Goal: Task Accomplishment & Management: Complete application form

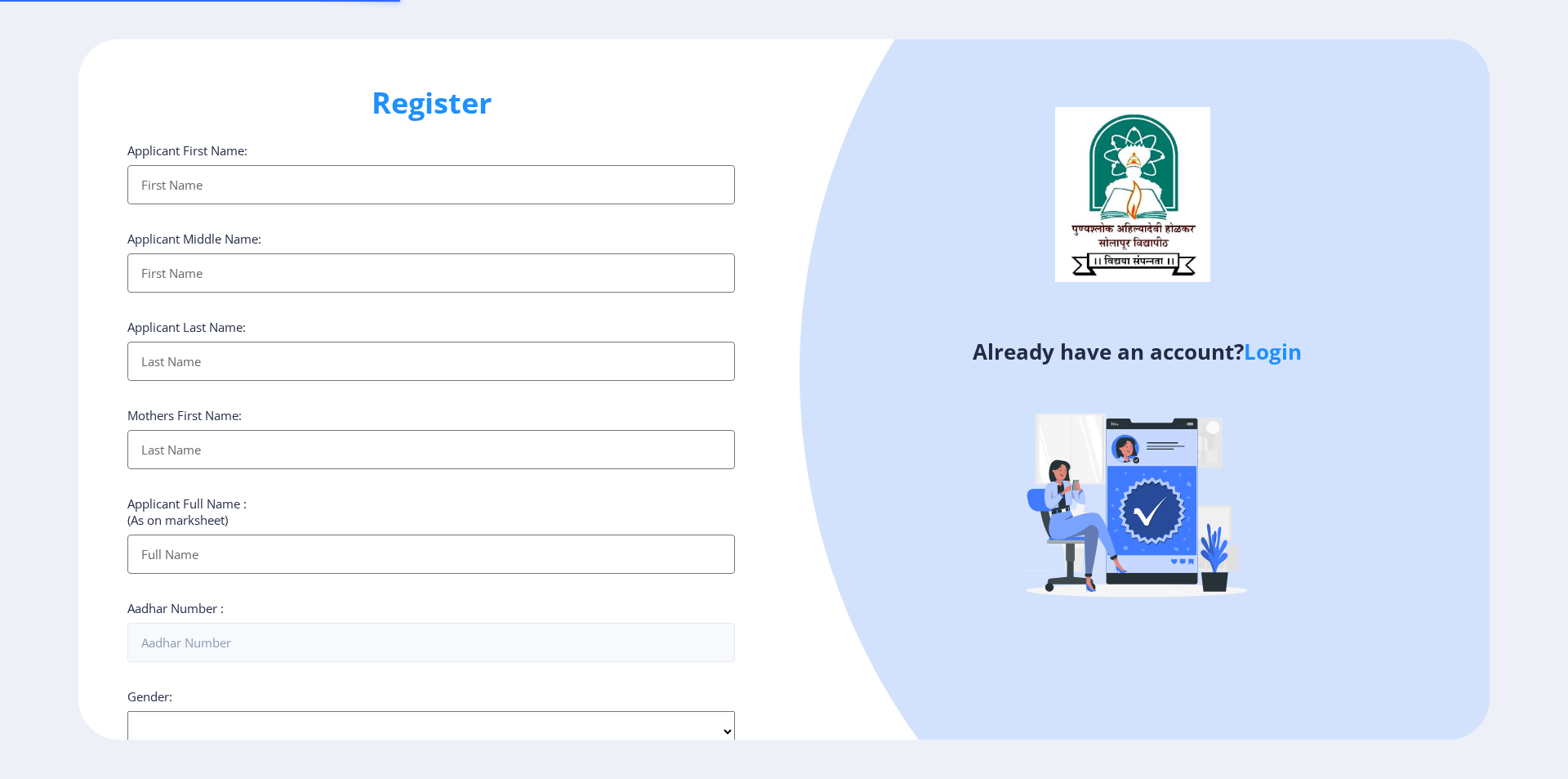
select select
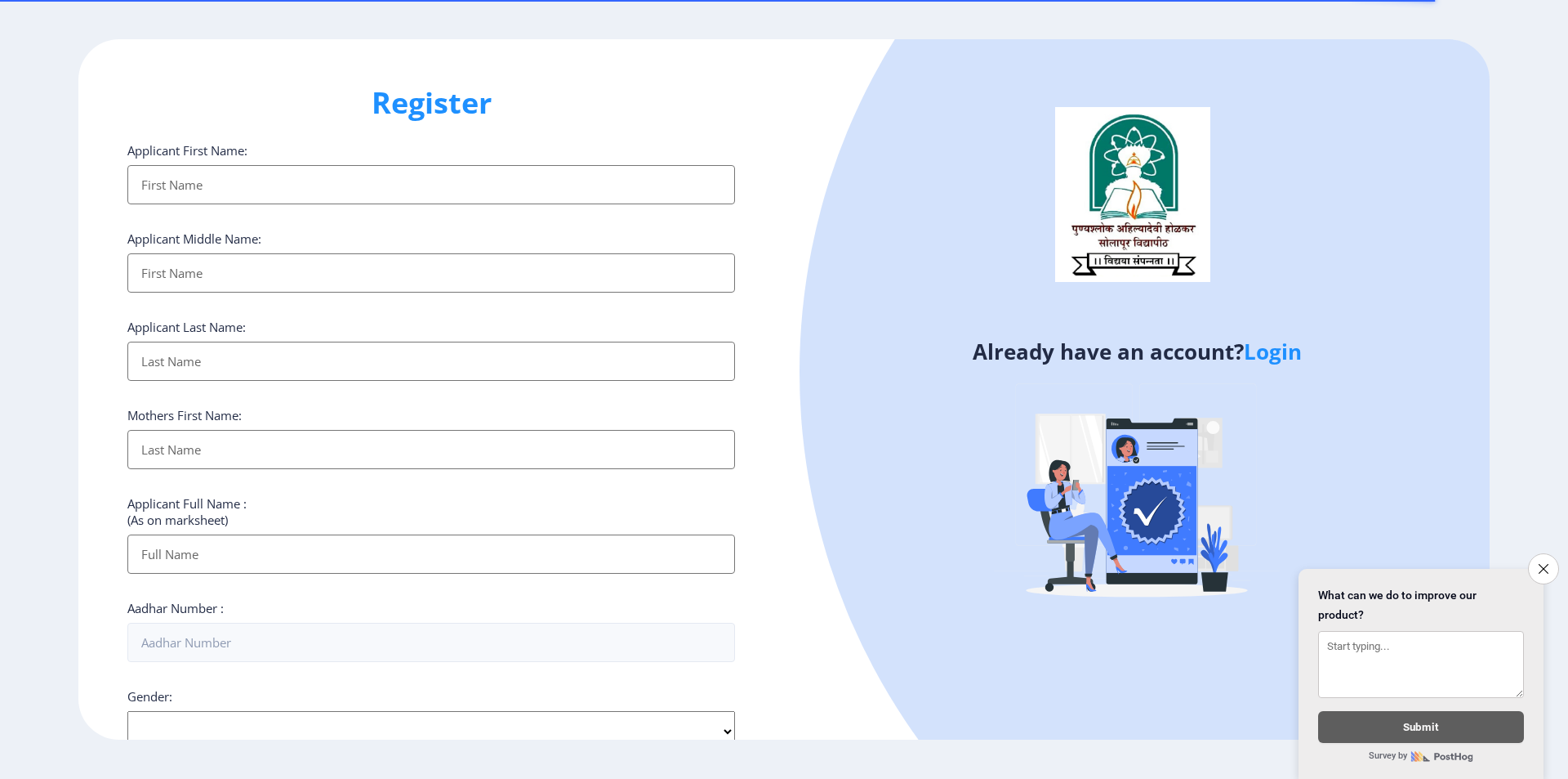
click at [251, 173] on input "Applicant First Name:" at bounding box center [431, 184] width 608 height 40
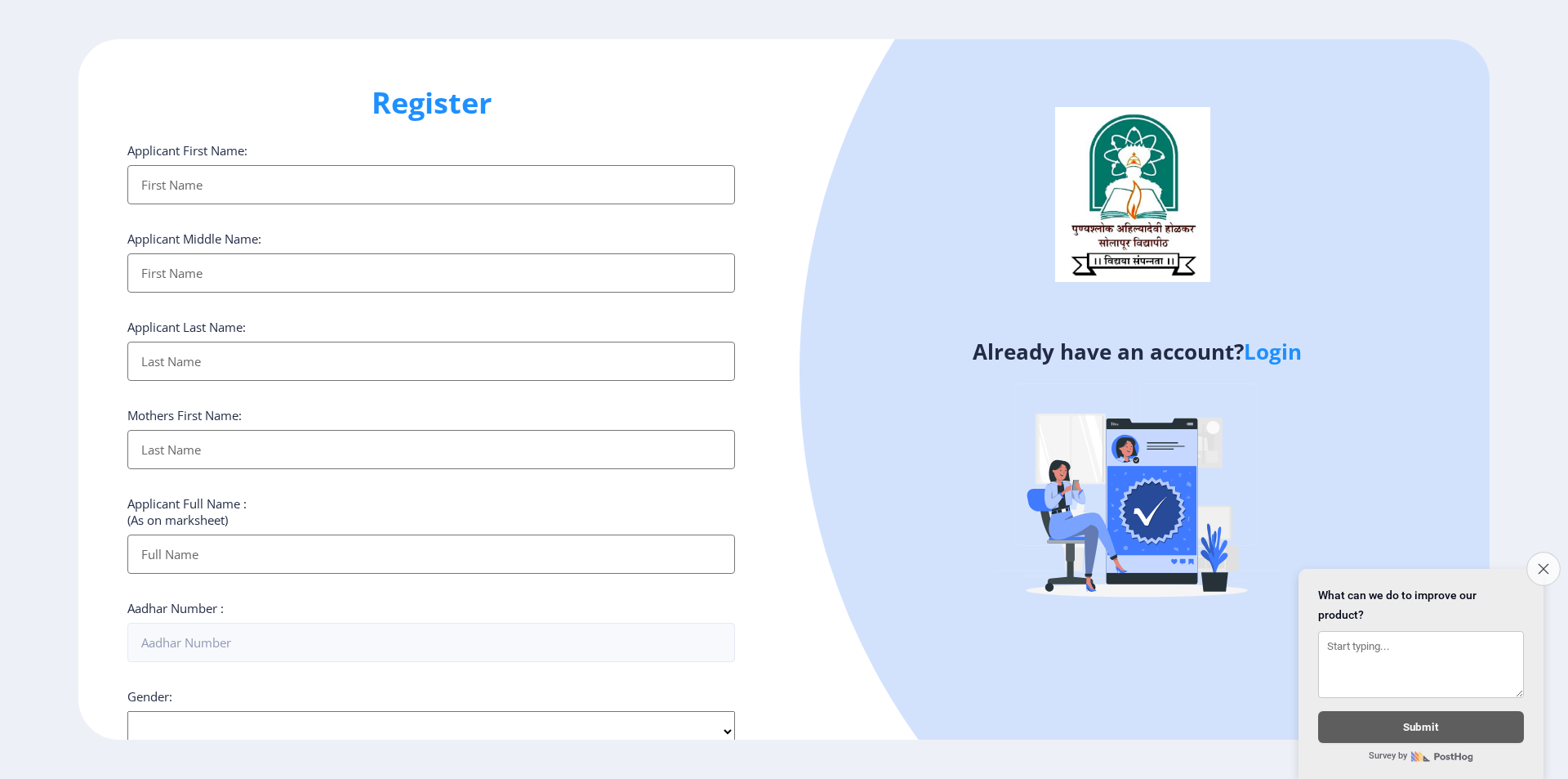
click at [1541, 563] on icon "Close survey" at bounding box center [1543, 568] width 11 height 11
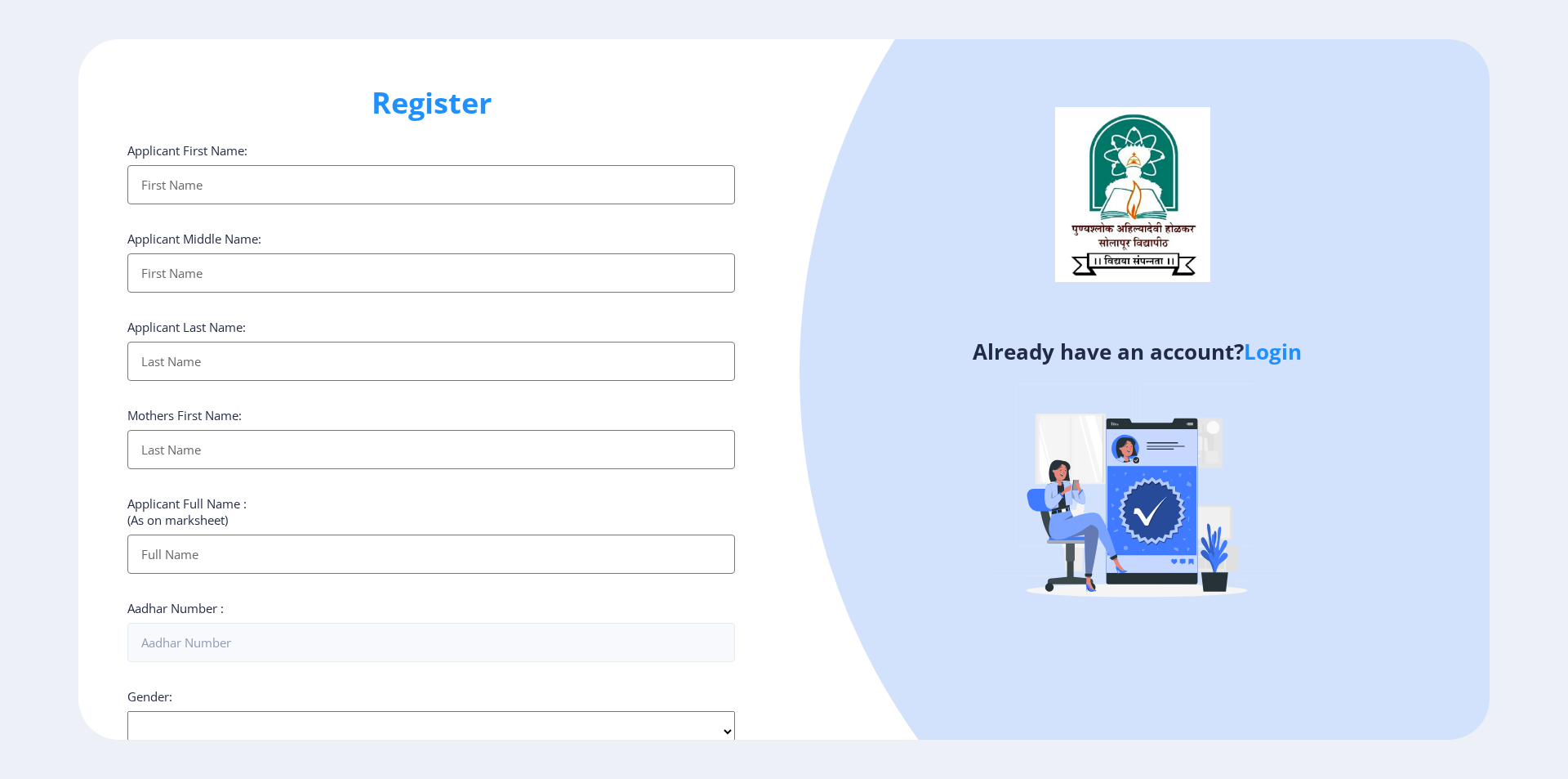
click at [371, 186] on input "Applicant First Name:" at bounding box center [431, 184] width 608 height 40
type input "MANISHA"
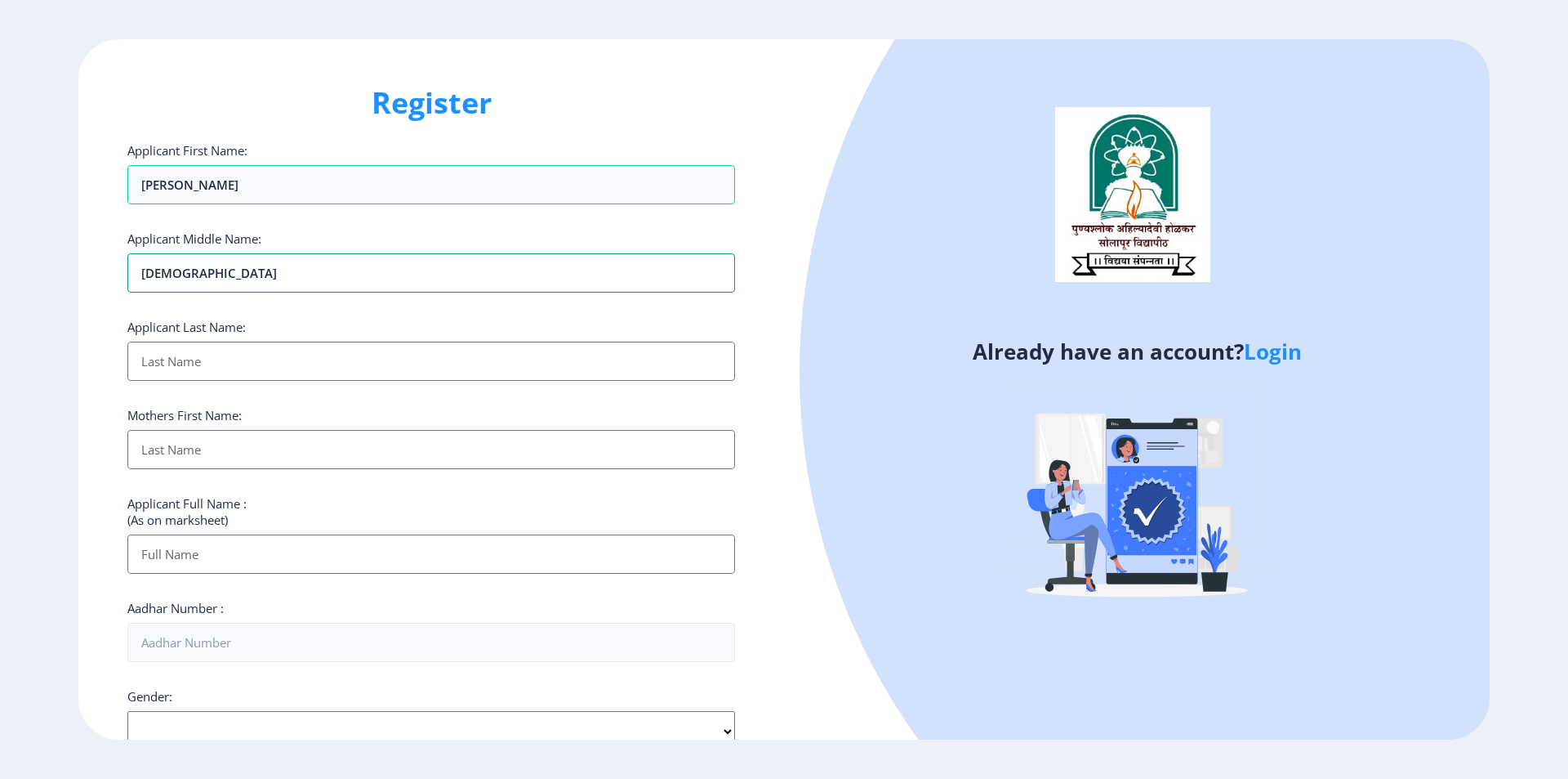
type input "VISHNU"
type input "PAWAR"
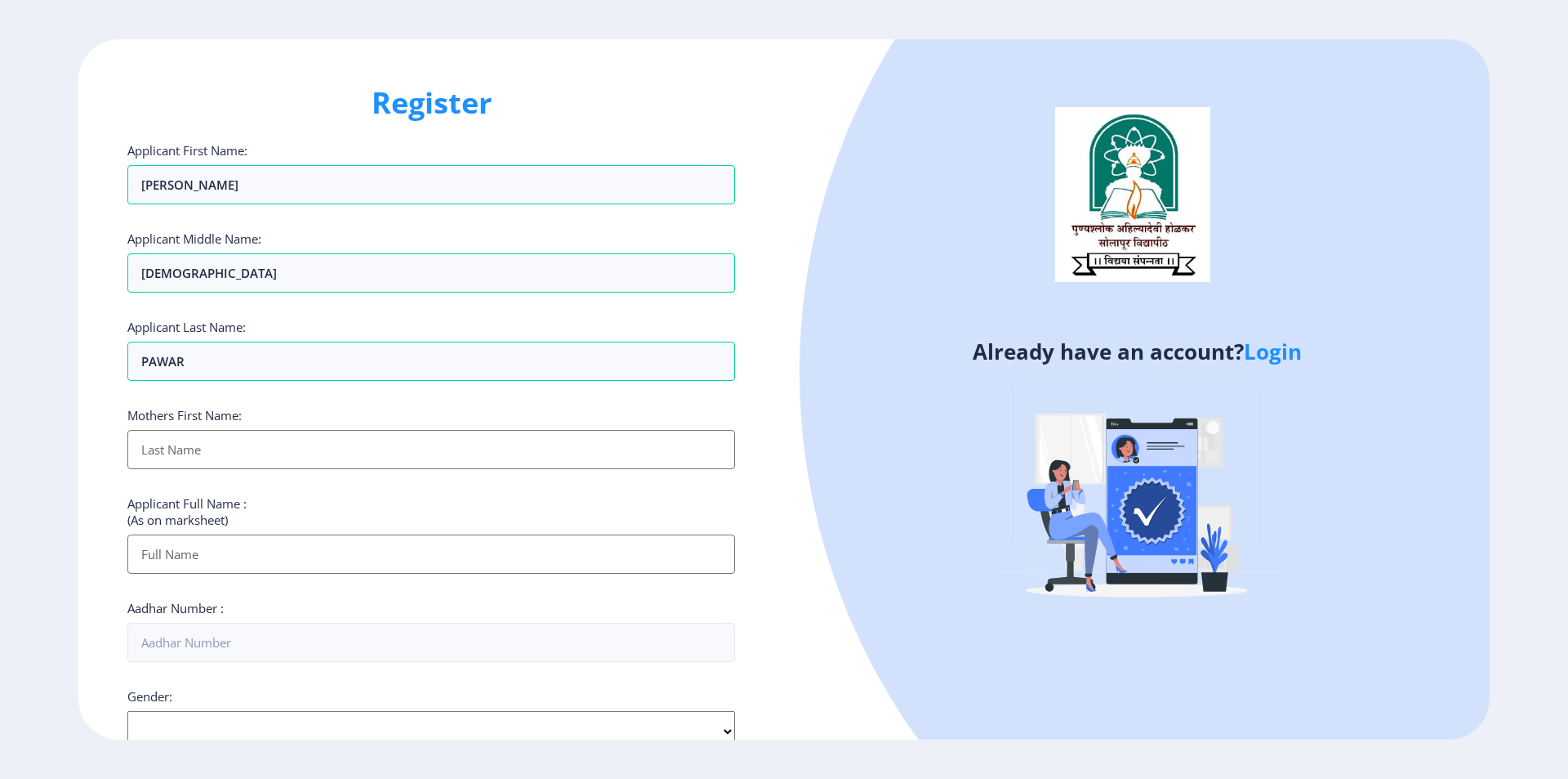
click at [395, 457] on input "Applicant First Name:" at bounding box center [431, 449] width 608 height 40
type input "SANGITA"
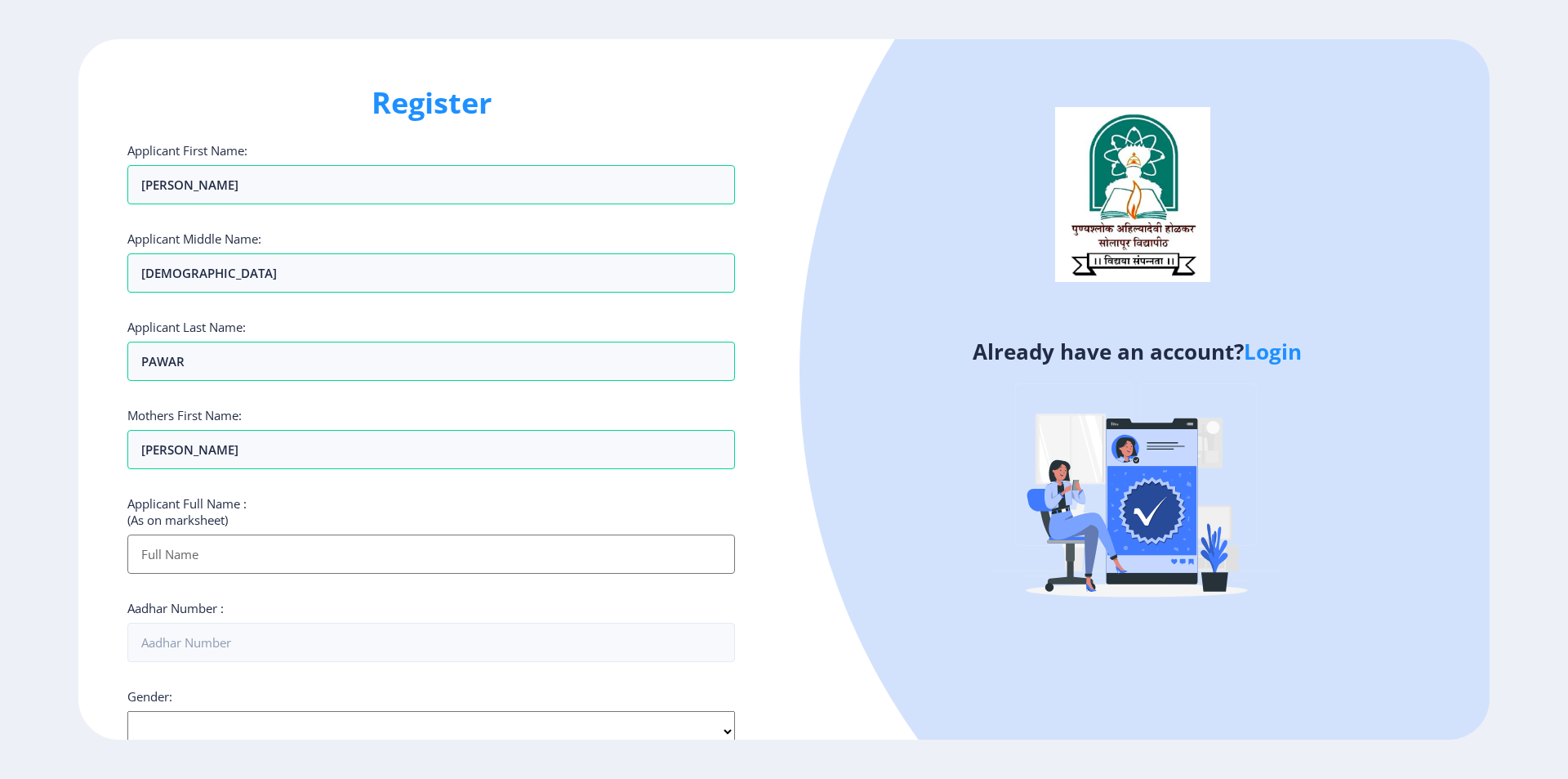
click at [251, 550] on input "Applicant First Name:" at bounding box center [431, 554] width 608 height 40
click at [251, 551] on input "Applicant First Name:" at bounding box center [431, 554] width 608 height 40
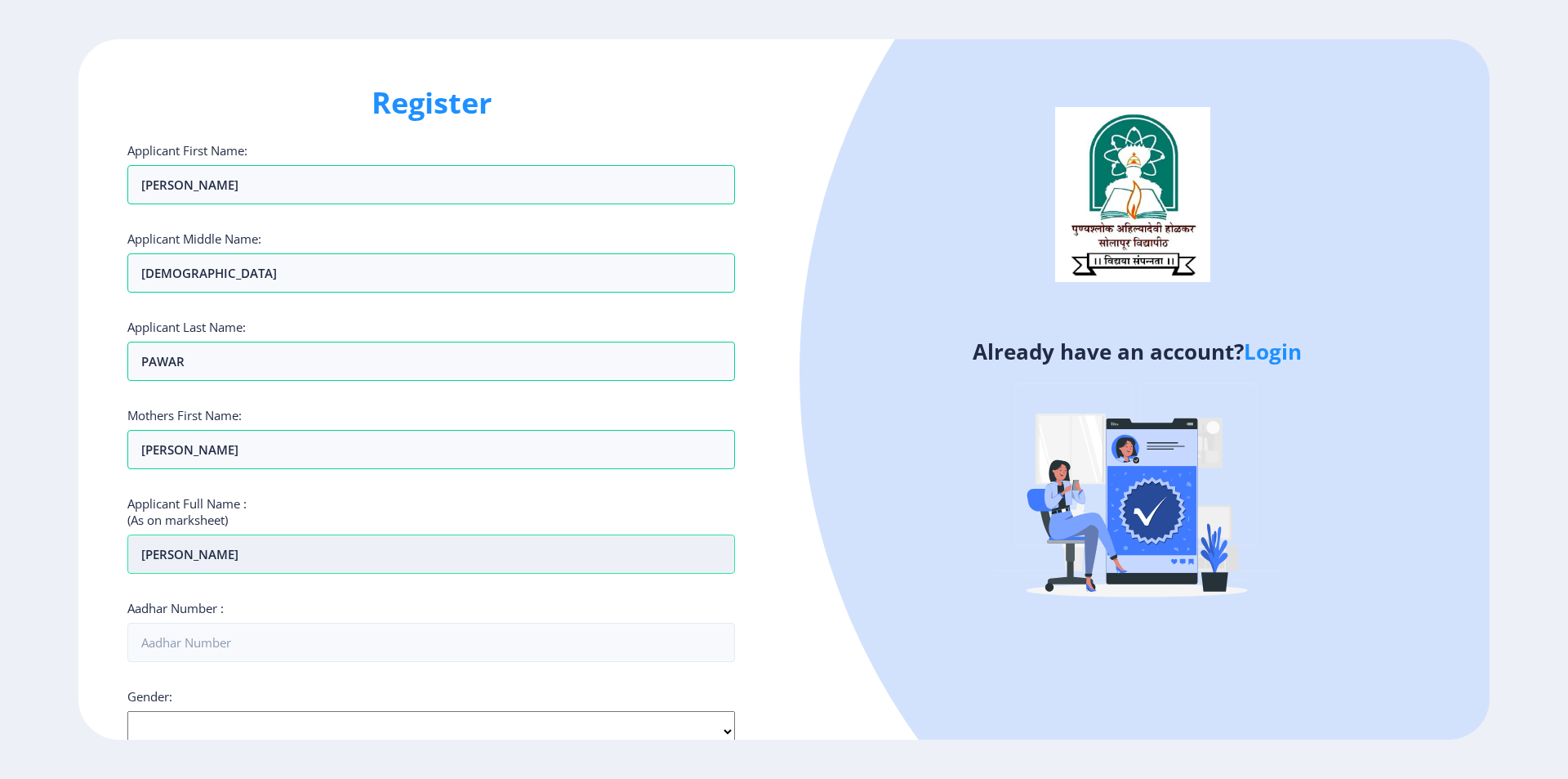
type input "MANISHA VISHNUPWAR"
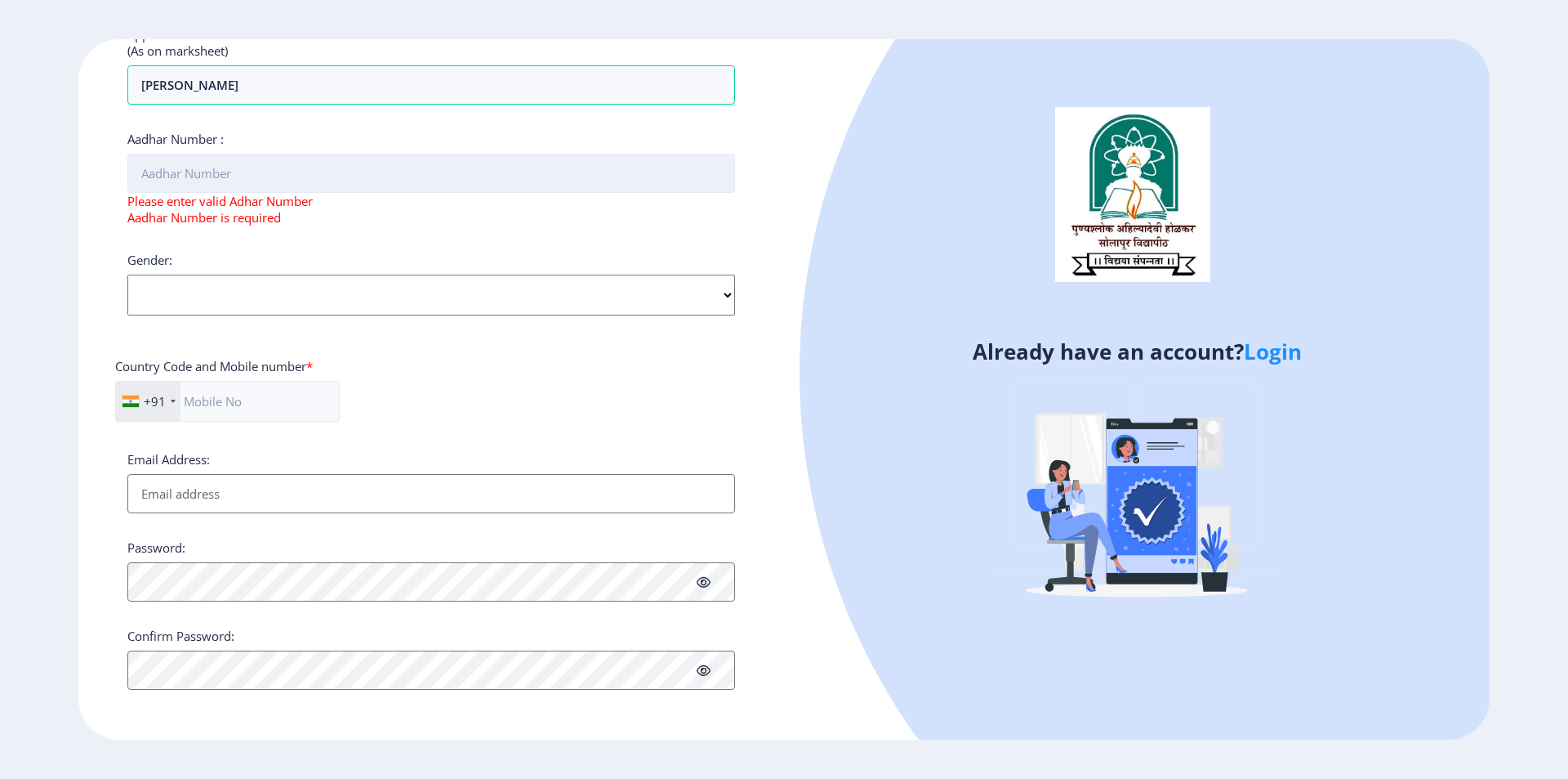
click at [220, 177] on input "Aadhar Number :" at bounding box center [431, 173] width 608 height 40
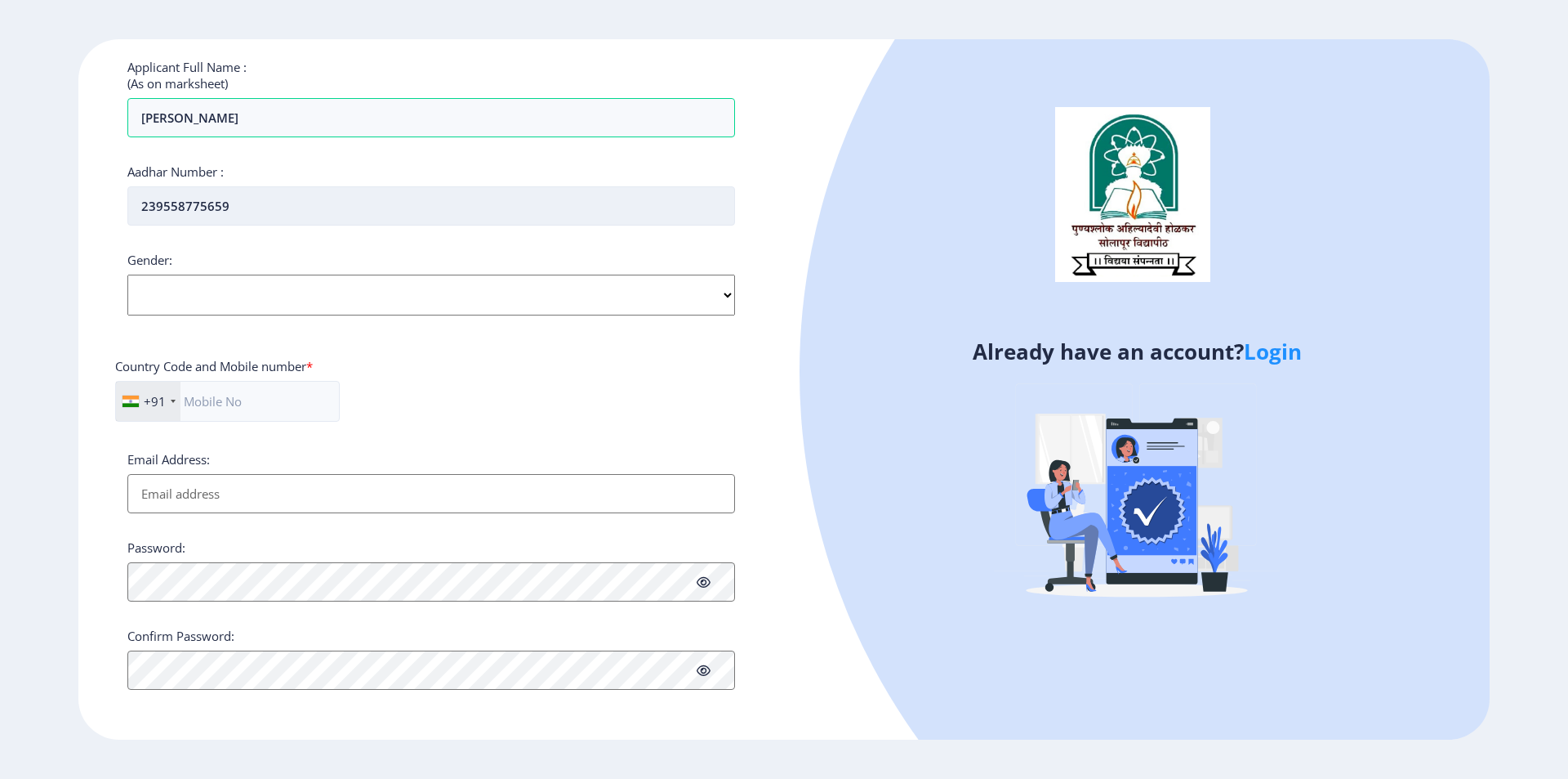
click at [167, 221] on input "239558775659" at bounding box center [431, 206] width 608 height 40
type input "239558775659"
click at [287, 292] on select "Select Gender Male Female Other" at bounding box center [431, 294] width 608 height 41
select select "Female"
click at [127, 274] on select "Select Gender Male Female Other" at bounding box center [431, 294] width 608 height 41
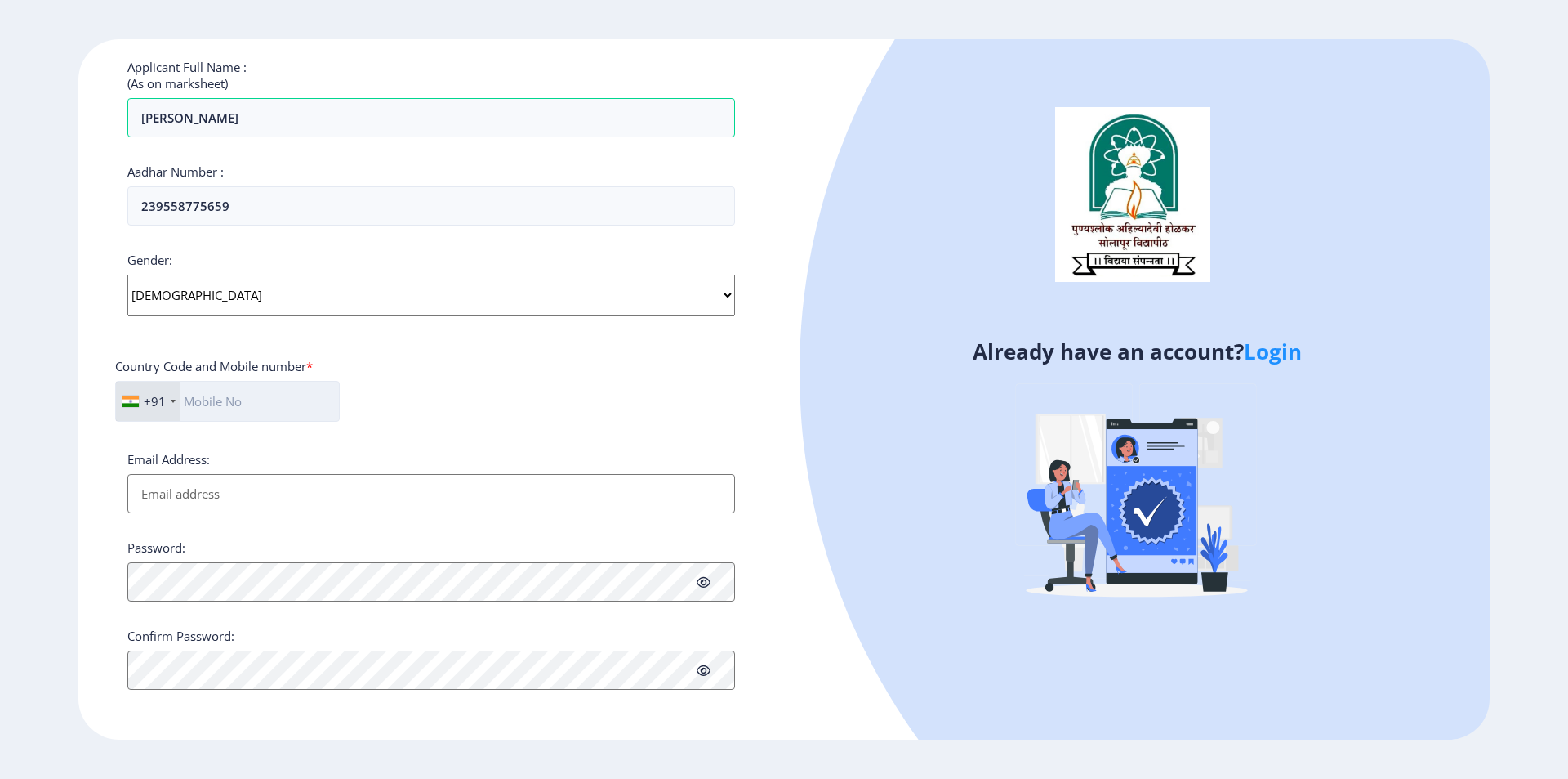
click at [256, 385] on input "text" at bounding box center [227, 401] width 225 height 41
type input "9767995552"
click at [253, 490] on input "Email Address:" at bounding box center [431, 493] width 608 height 40
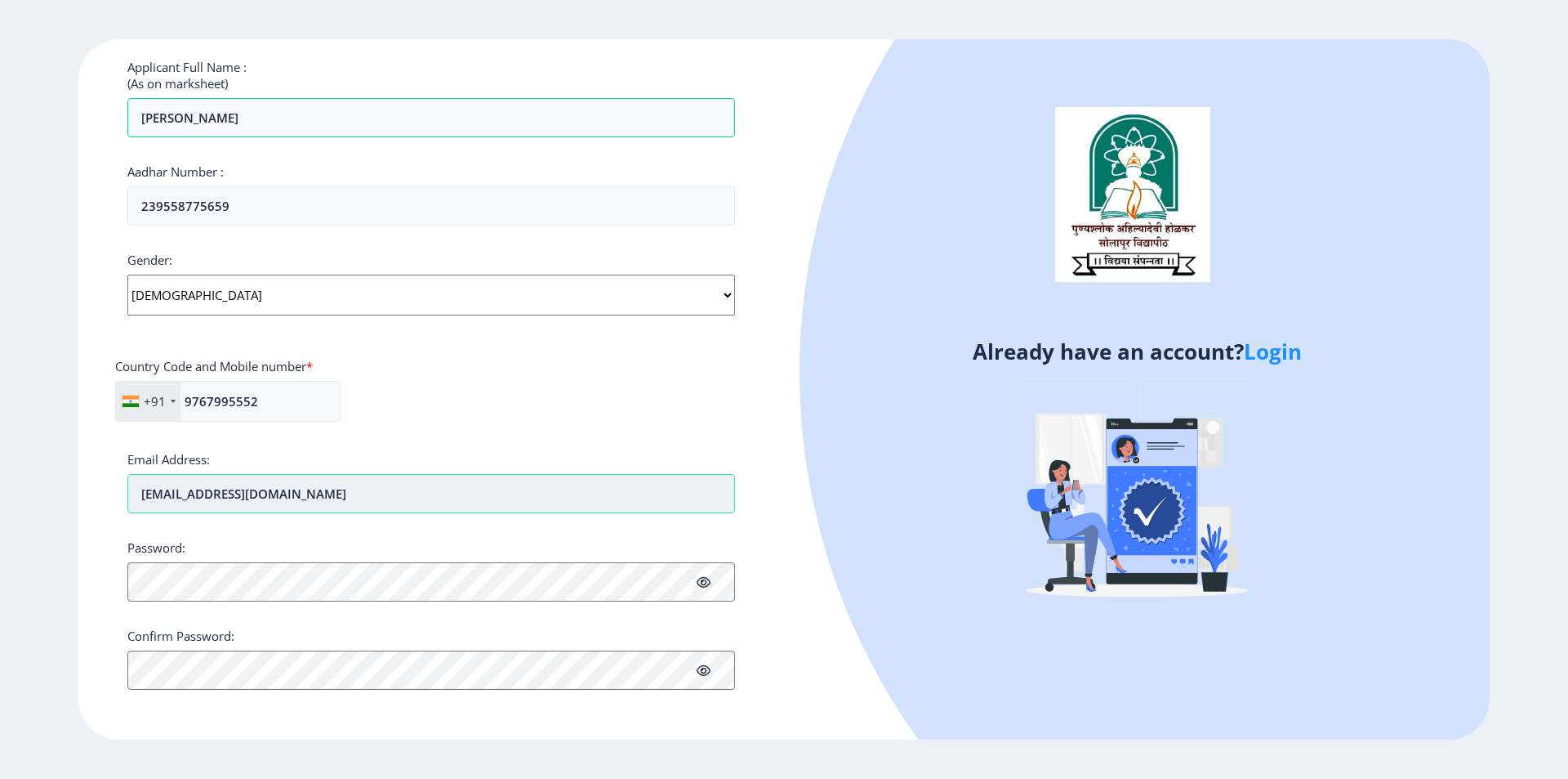
type input "manishapg1995@gmail.com"
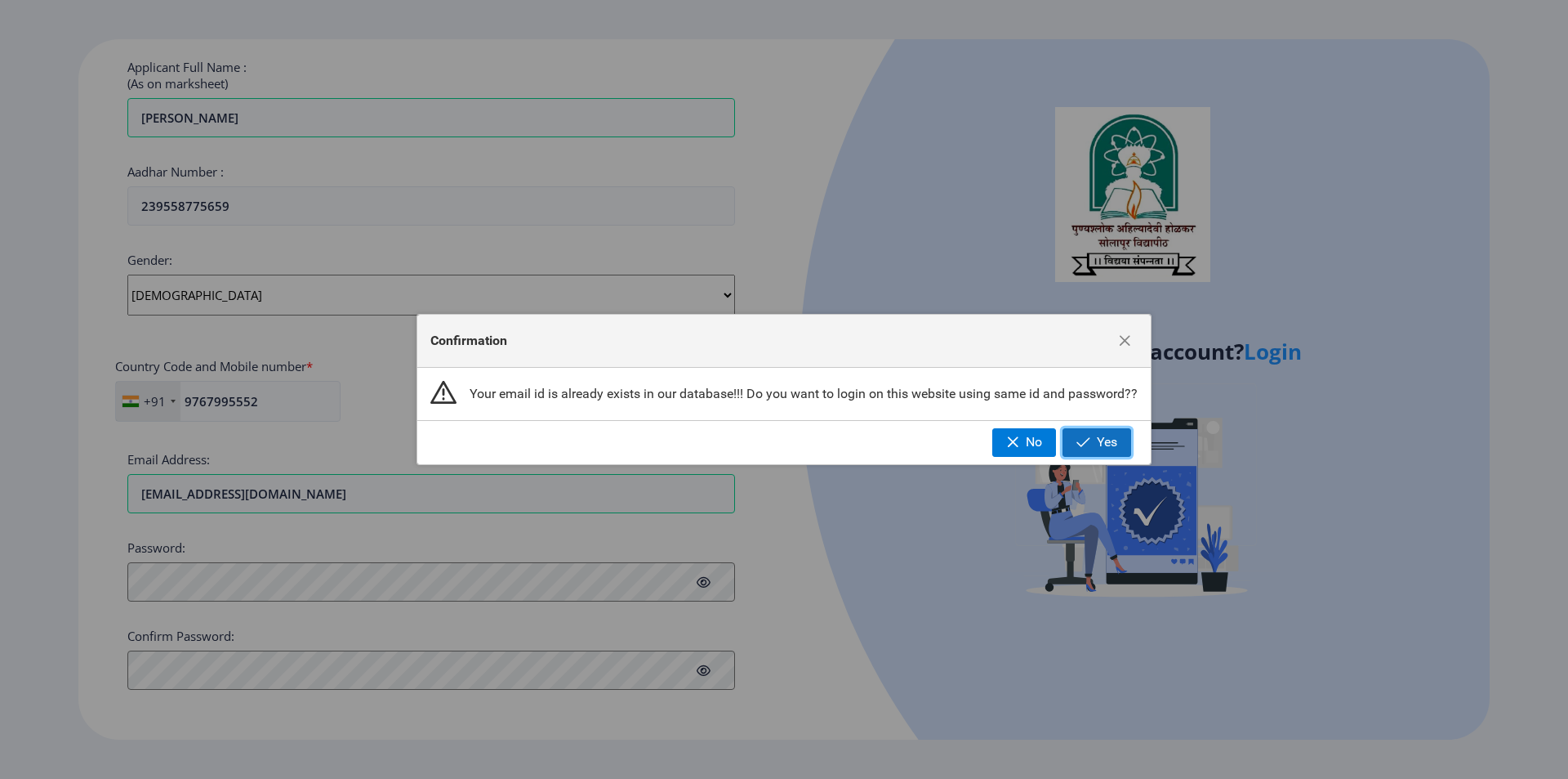
click at [1095, 444] on button "Yes" at bounding box center [1096, 442] width 69 height 28
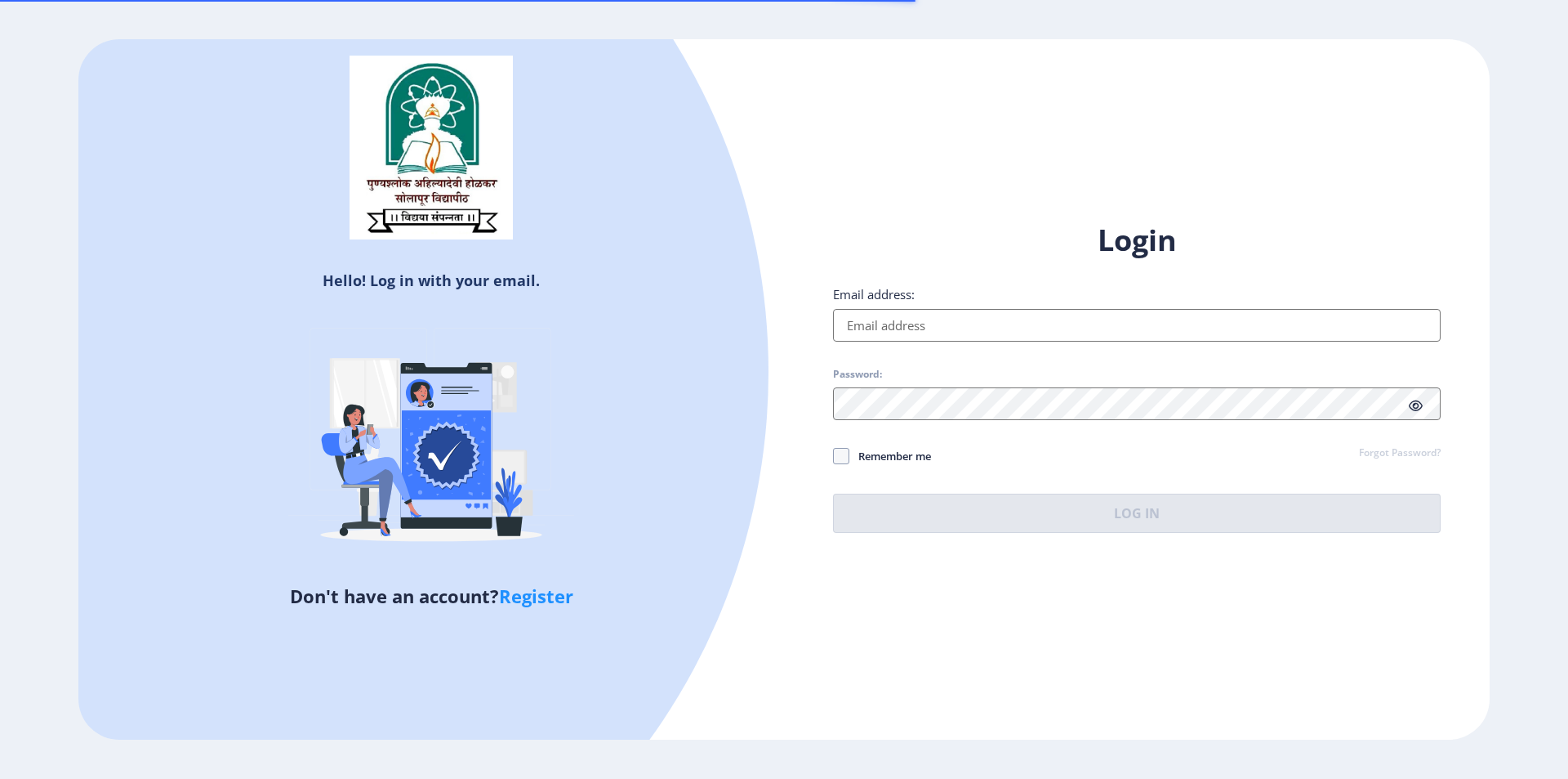
click at [922, 329] on input "Email address:" at bounding box center [1137, 325] width 608 height 33
click at [896, 420] on div "Login Email address: Password: Remember me Forgot Password? Log In" at bounding box center [1137, 376] width 608 height 312
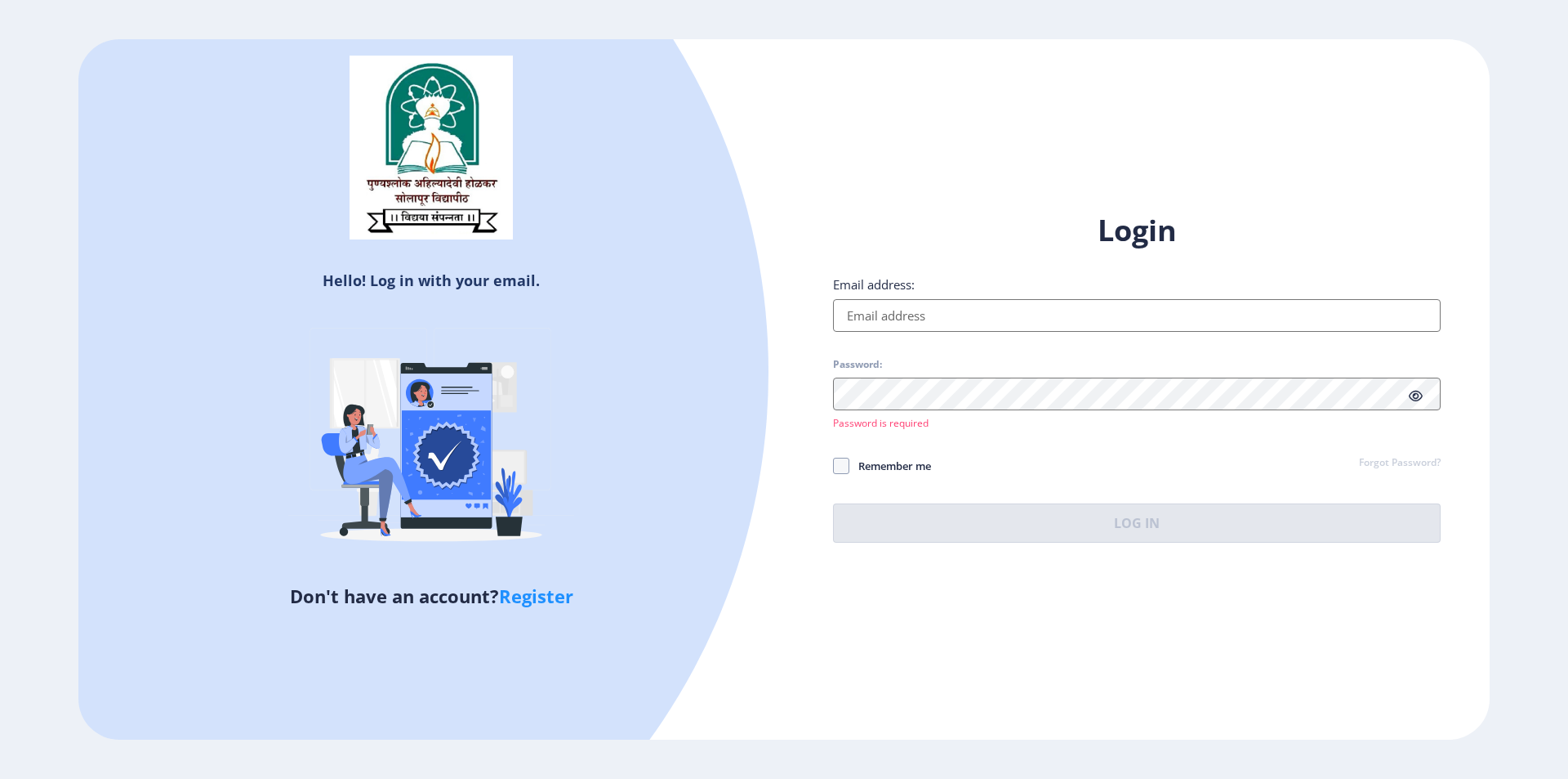
click at [912, 330] on input "Email address:" at bounding box center [1137, 316] width 608 height 33
click at [894, 314] on input "Email address:" at bounding box center [1137, 316] width 608 height 33
click at [858, 313] on input "Email address:" at bounding box center [1137, 316] width 608 height 33
type input "manishapg1995@gmail.com"
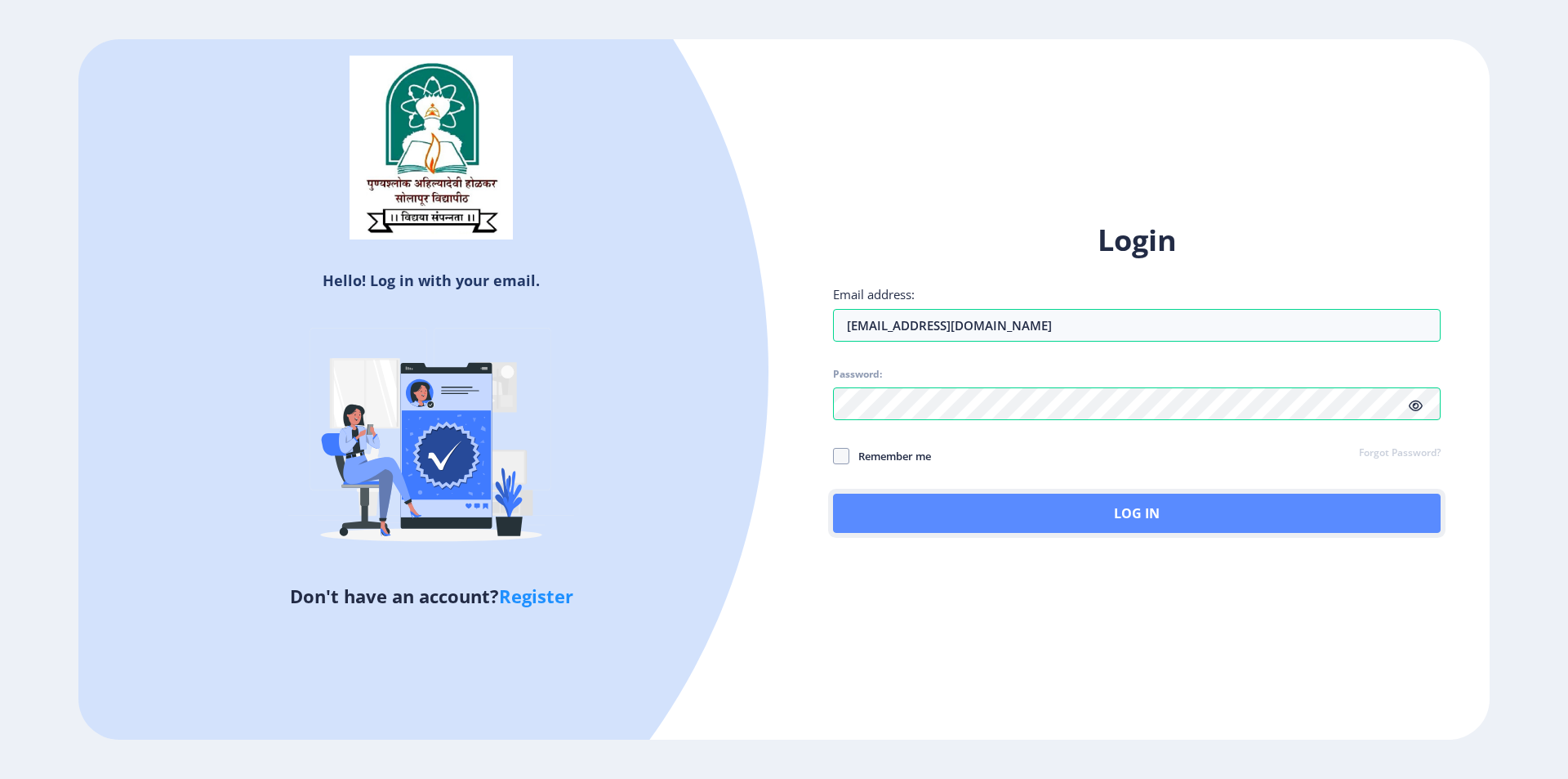
click at [1087, 515] on button "Log In" at bounding box center [1137, 513] width 608 height 40
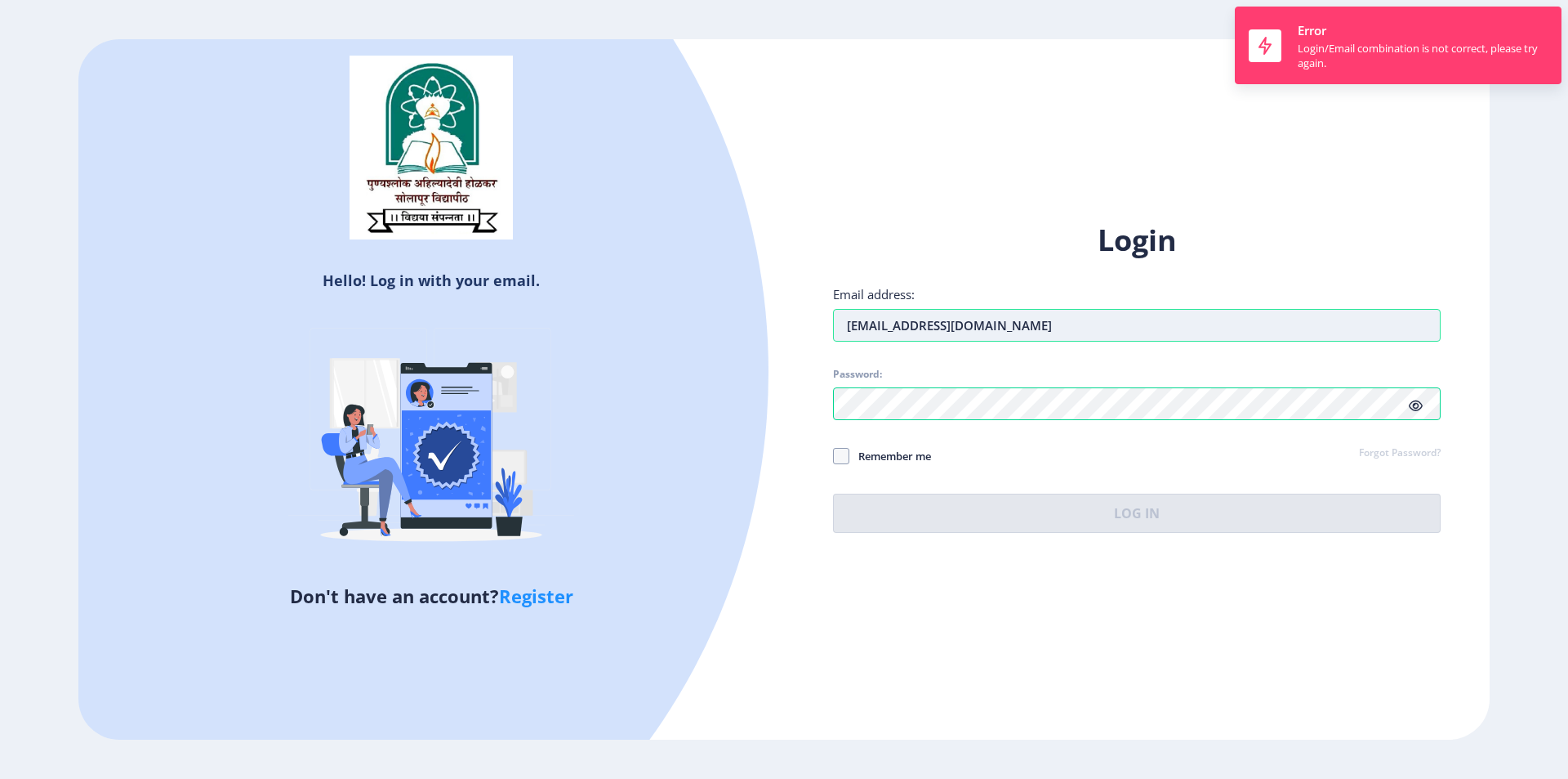
click at [1059, 333] on input "manishapg1995@gmail.com" at bounding box center [1137, 325] width 608 height 33
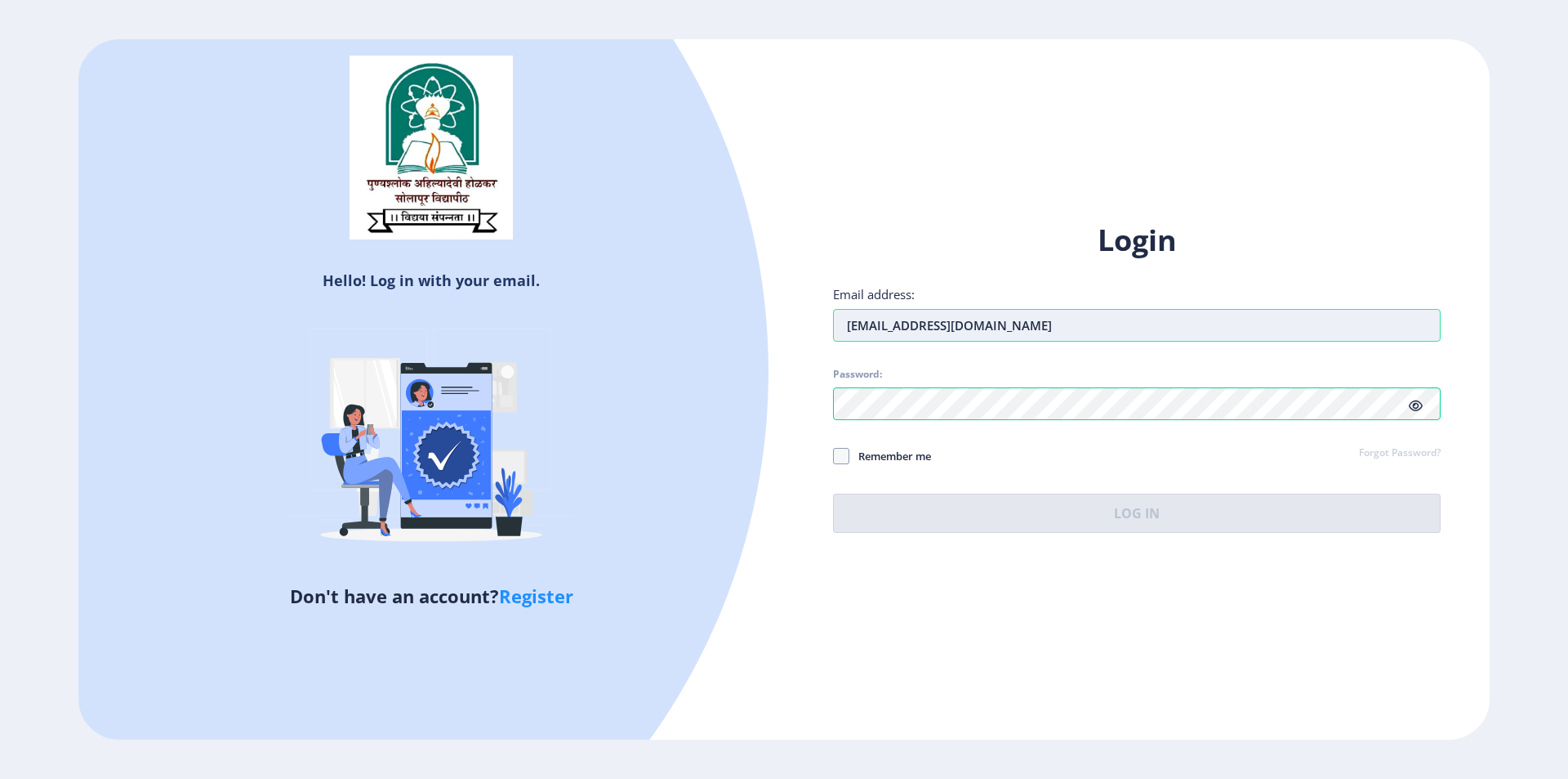
click at [1061, 328] on input "manishapg1995@gmail.com" at bounding box center [1137, 325] width 608 height 33
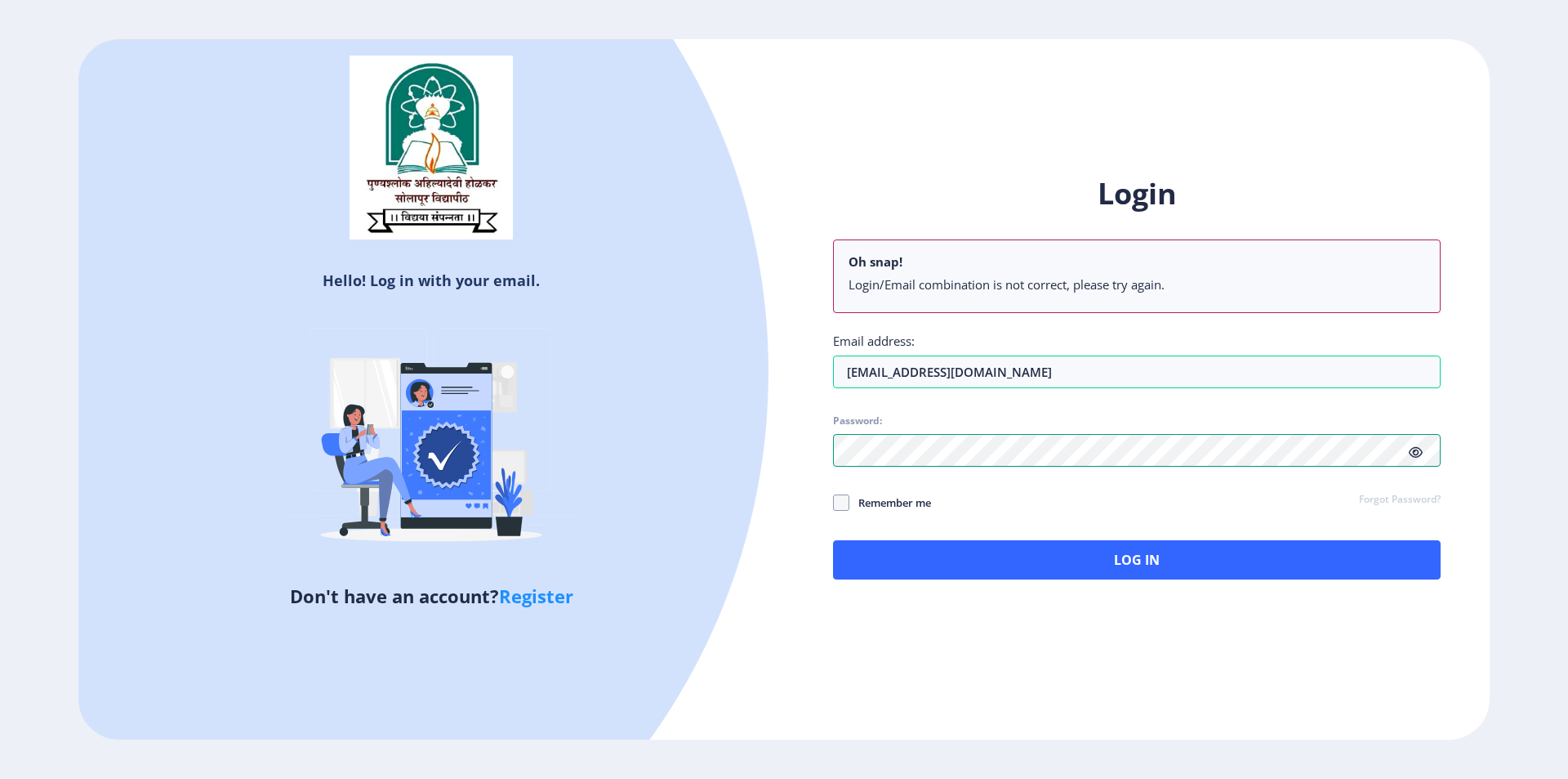
click at [949, 399] on div "Login Oh snap! Login/Email combination is not correct, please try again. Email …" at bounding box center [1137, 376] width 608 height 405
click at [1417, 452] on icon at bounding box center [1416, 452] width 14 height 13
click at [843, 505] on span at bounding box center [840, 502] width 16 height 16
click at [834, 503] on input "Remember me" at bounding box center [833, 502] width 1 height 1
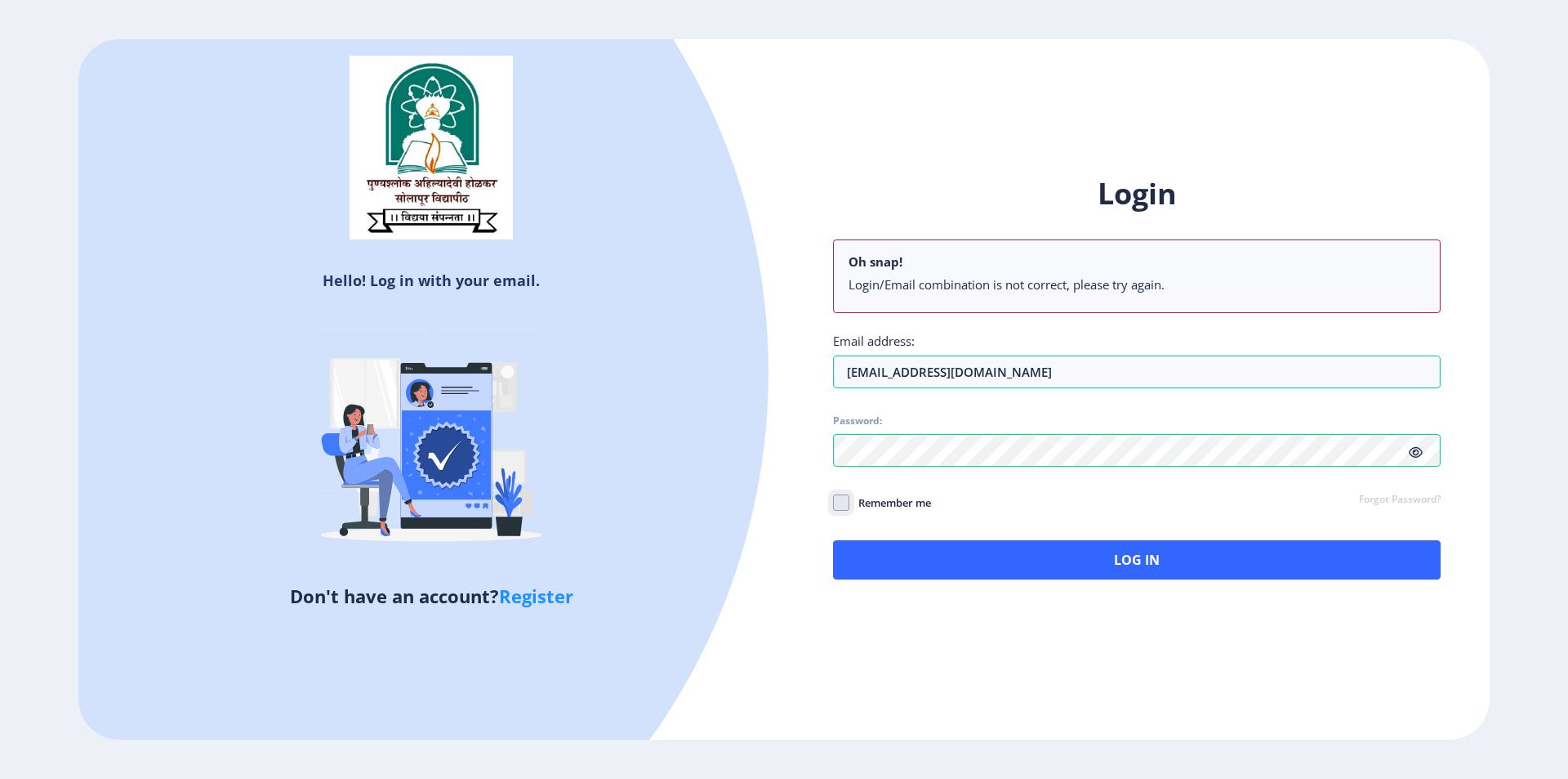
checkbox input "true"
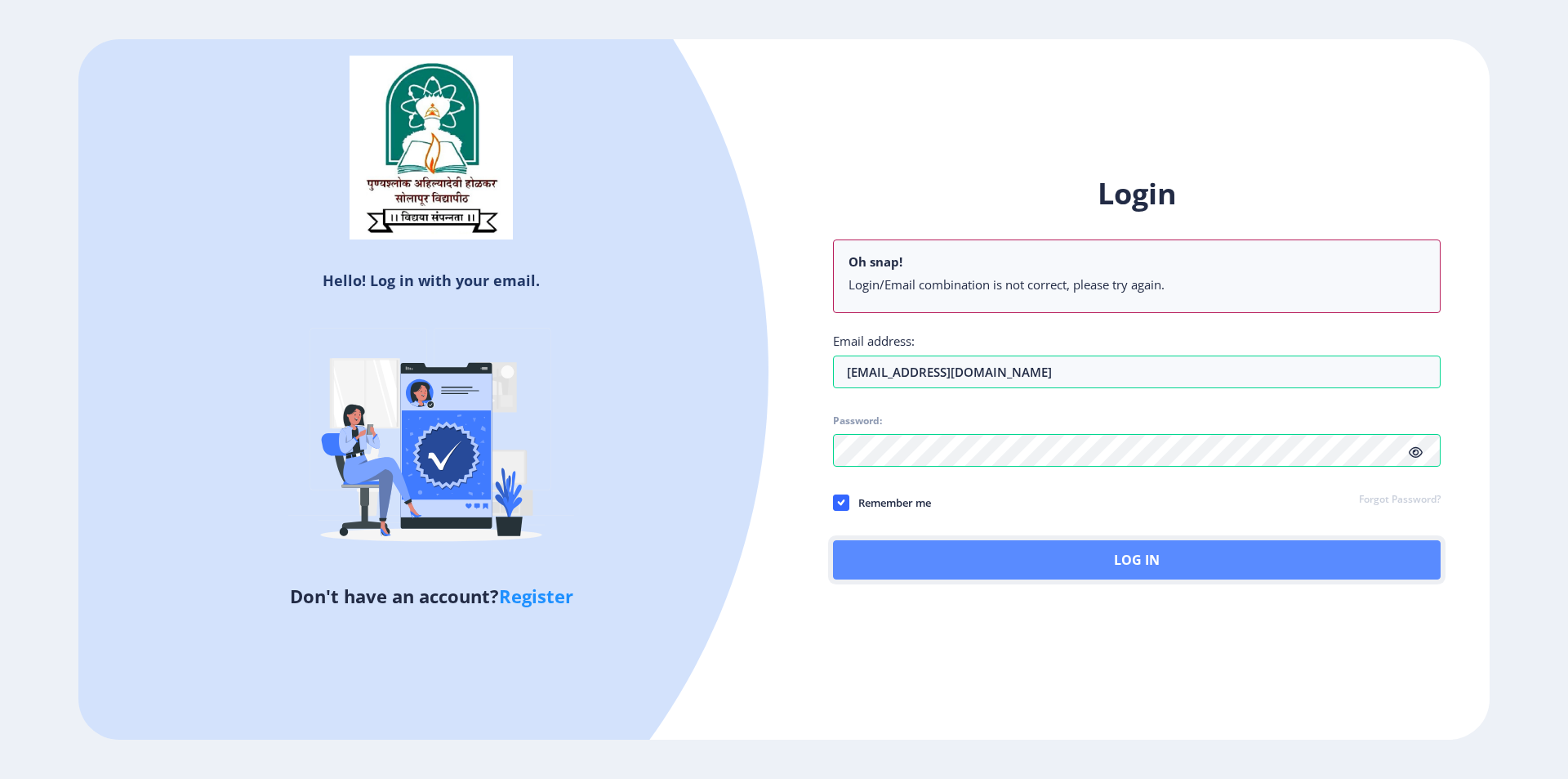
click at [1068, 565] on button "Log In" at bounding box center [1137, 560] width 608 height 40
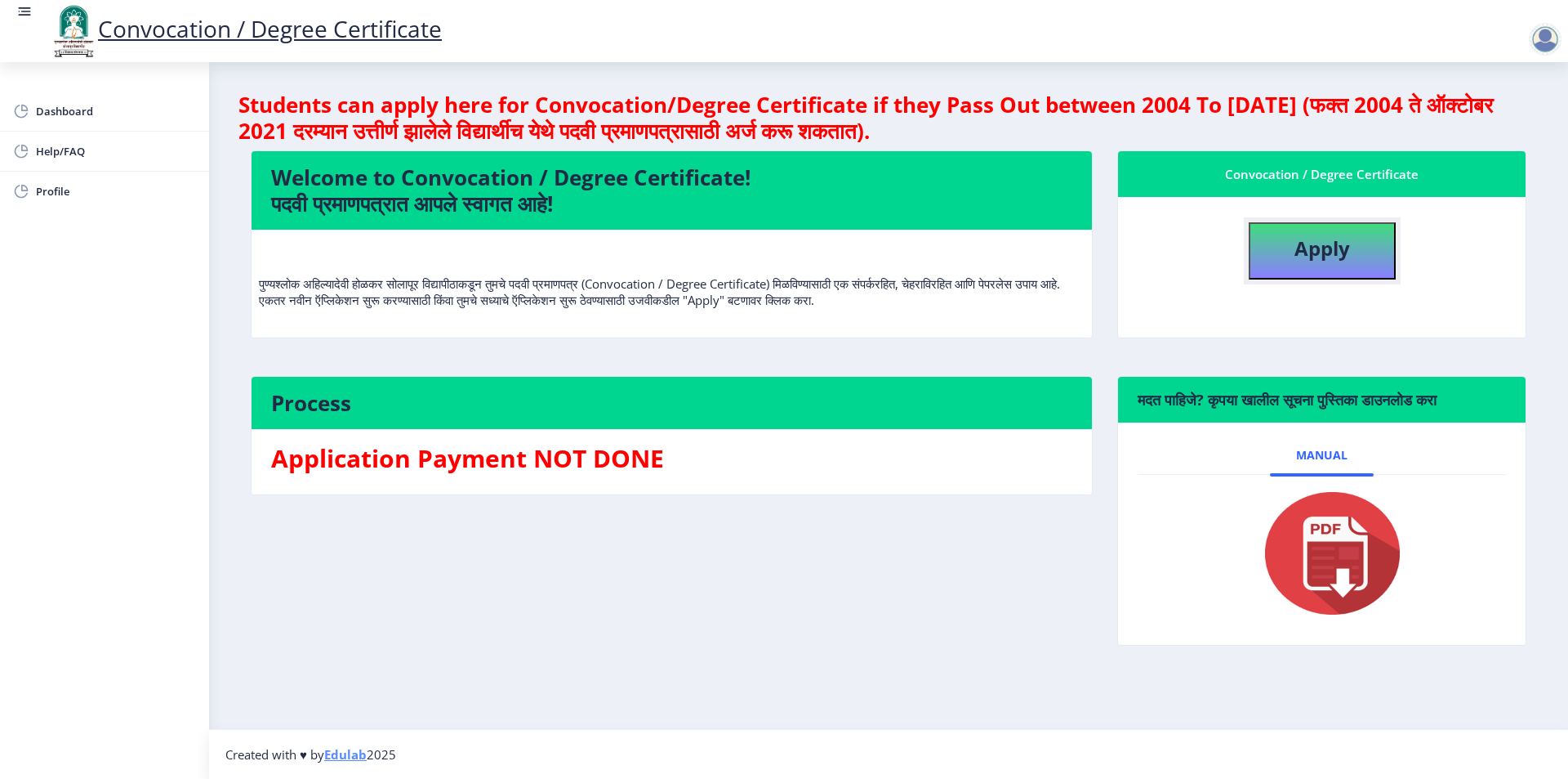
click at [1333, 243] on b "Apply" at bounding box center [1323, 248] width 56 height 27
select select
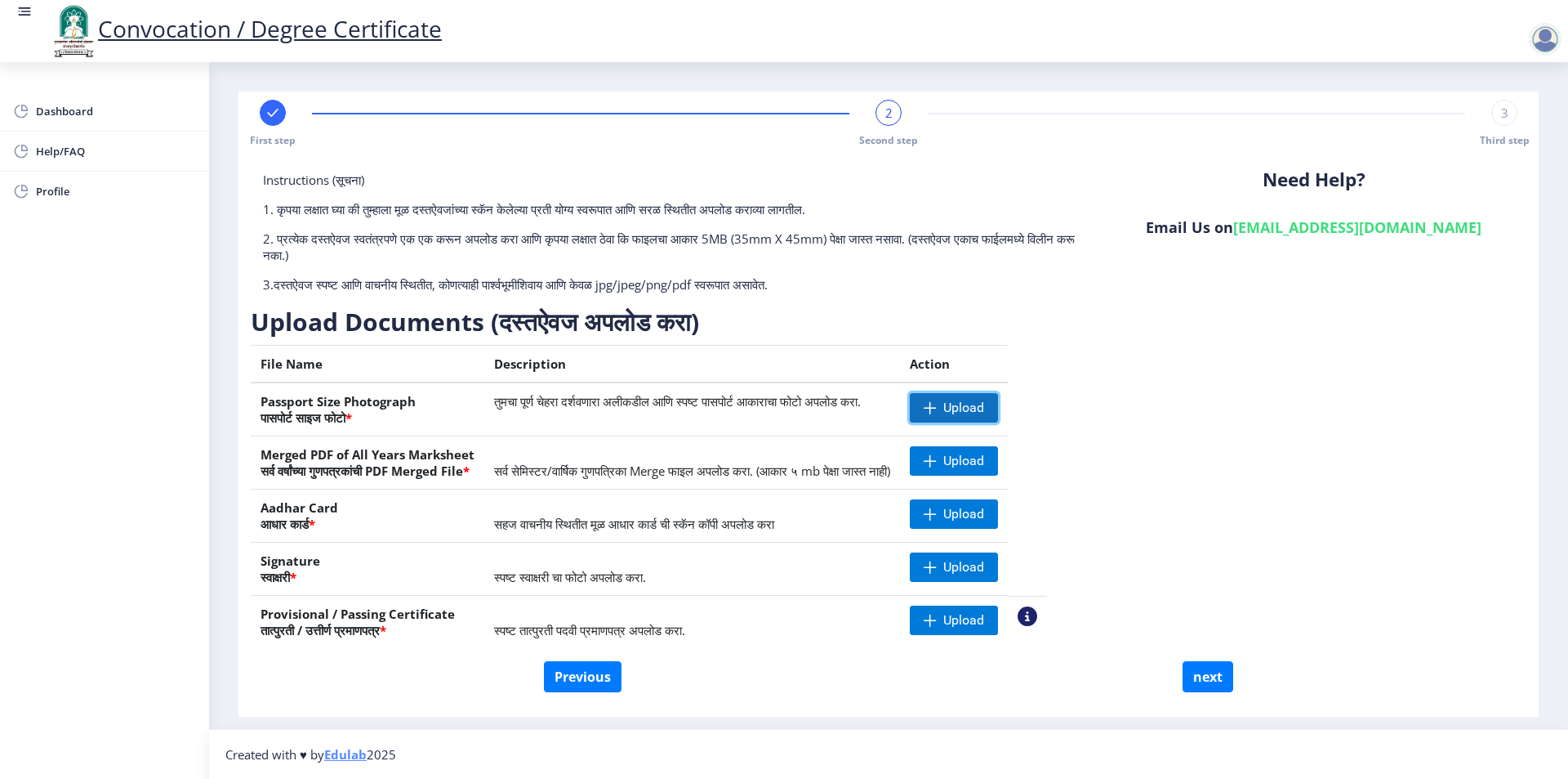
click at [984, 400] on span "Upload" at bounding box center [964, 407] width 41 height 16
click at [957, 407] on nb-action at bounding box center [933, 407] width 47 height 29
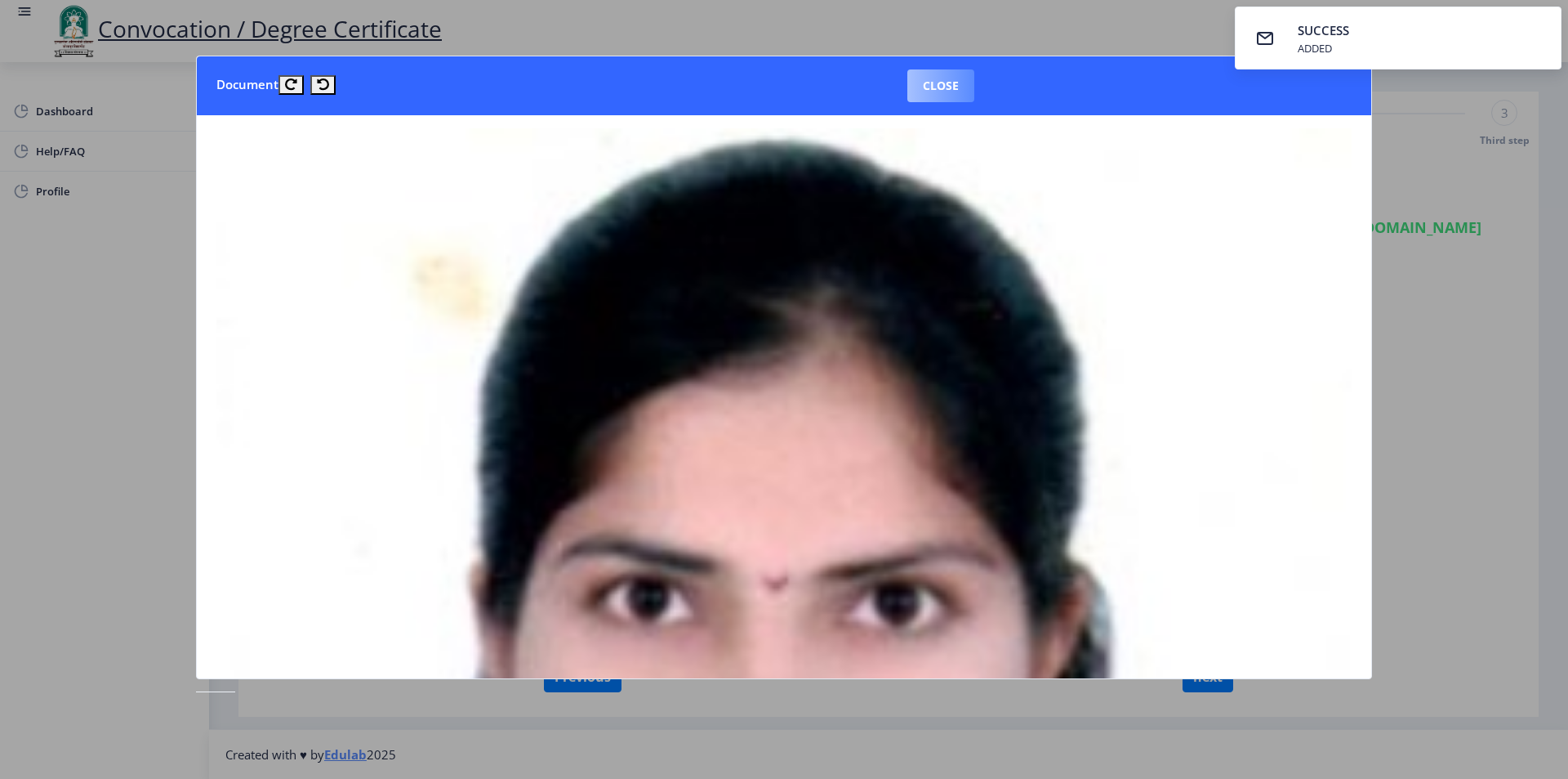
click at [956, 85] on button "Close" at bounding box center [940, 86] width 67 height 33
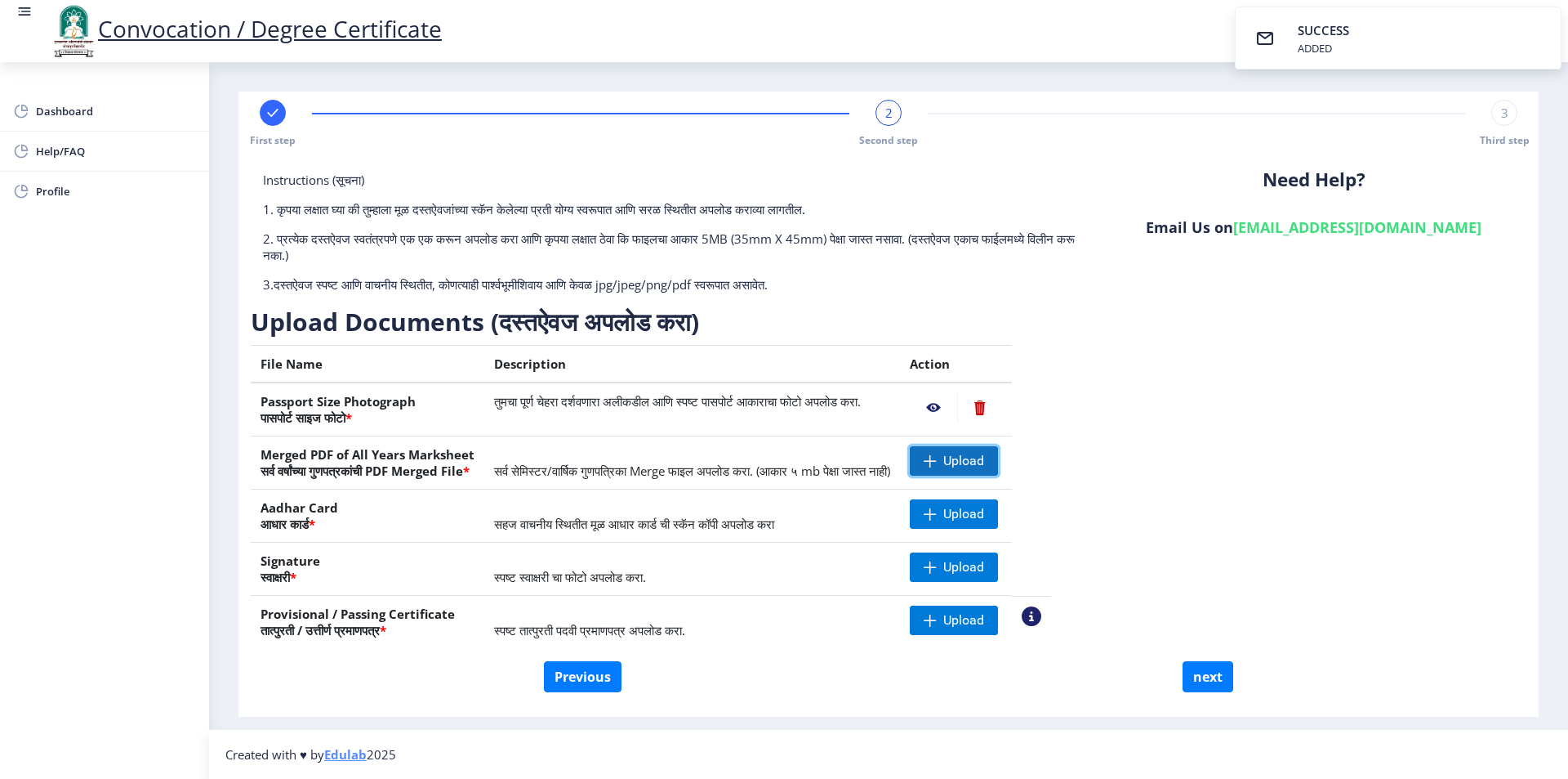
click at [984, 460] on span "Upload" at bounding box center [964, 460] width 41 height 16
click at [984, 521] on span "Upload" at bounding box center [964, 514] width 41 height 16
click at [957, 516] on nb-action at bounding box center [933, 514] width 47 height 29
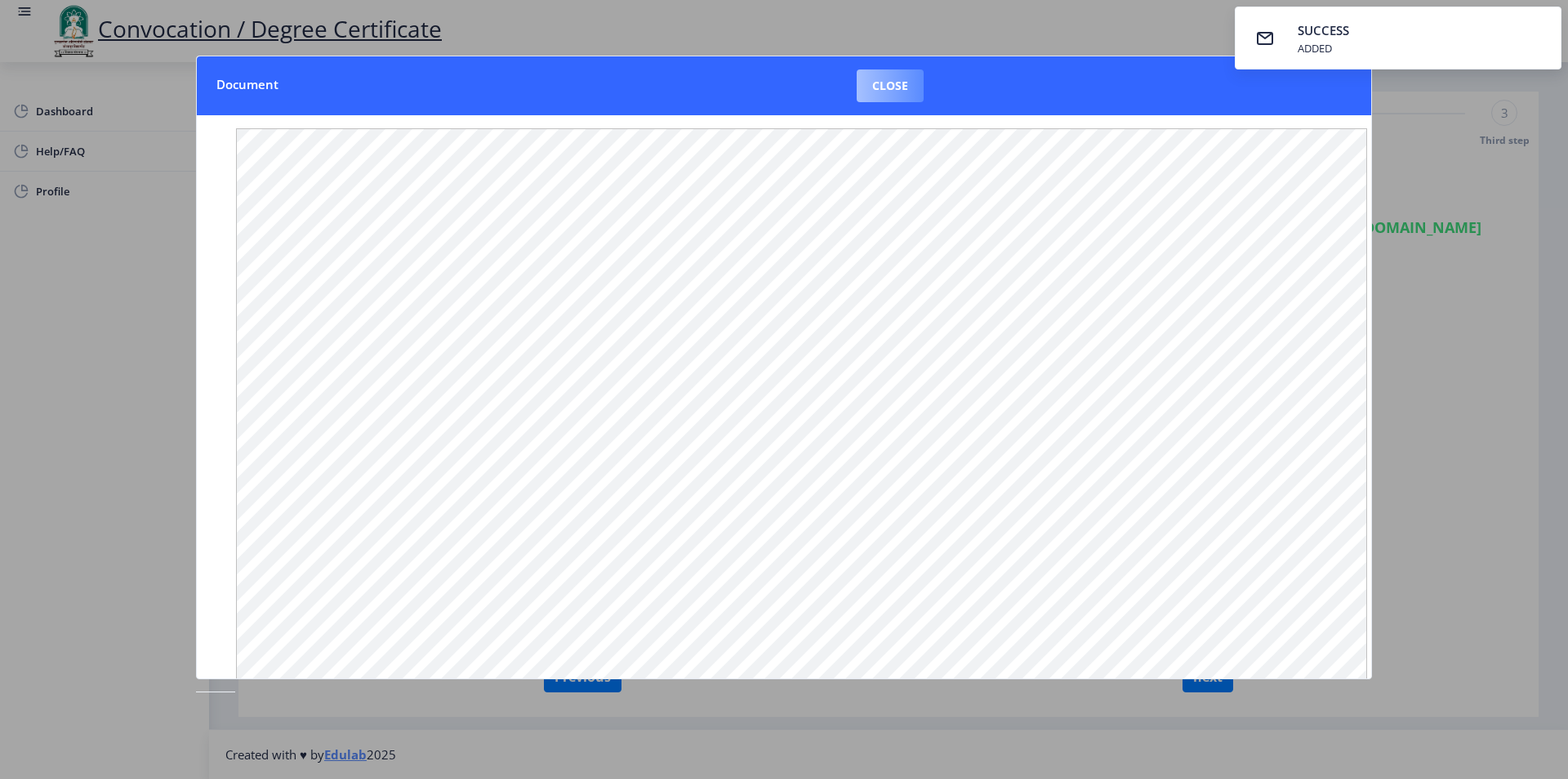
click at [893, 92] on button "Close" at bounding box center [890, 86] width 67 height 33
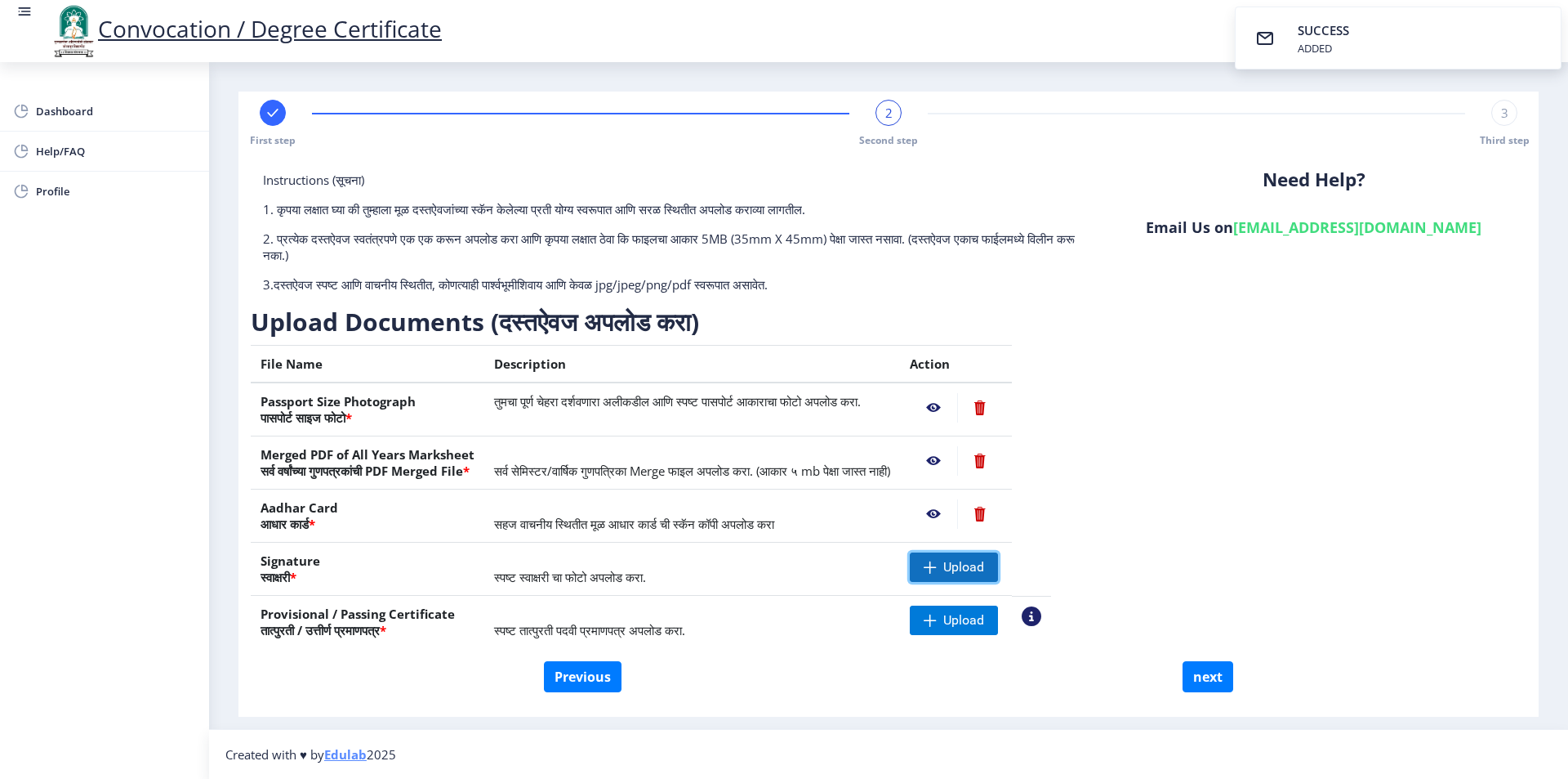
click at [984, 568] on span "Upload" at bounding box center [964, 567] width 41 height 16
click at [984, 620] on span "Upload" at bounding box center [964, 620] width 41 height 16
click at [1218, 682] on button "next" at bounding box center [1208, 677] width 50 height 31
select select
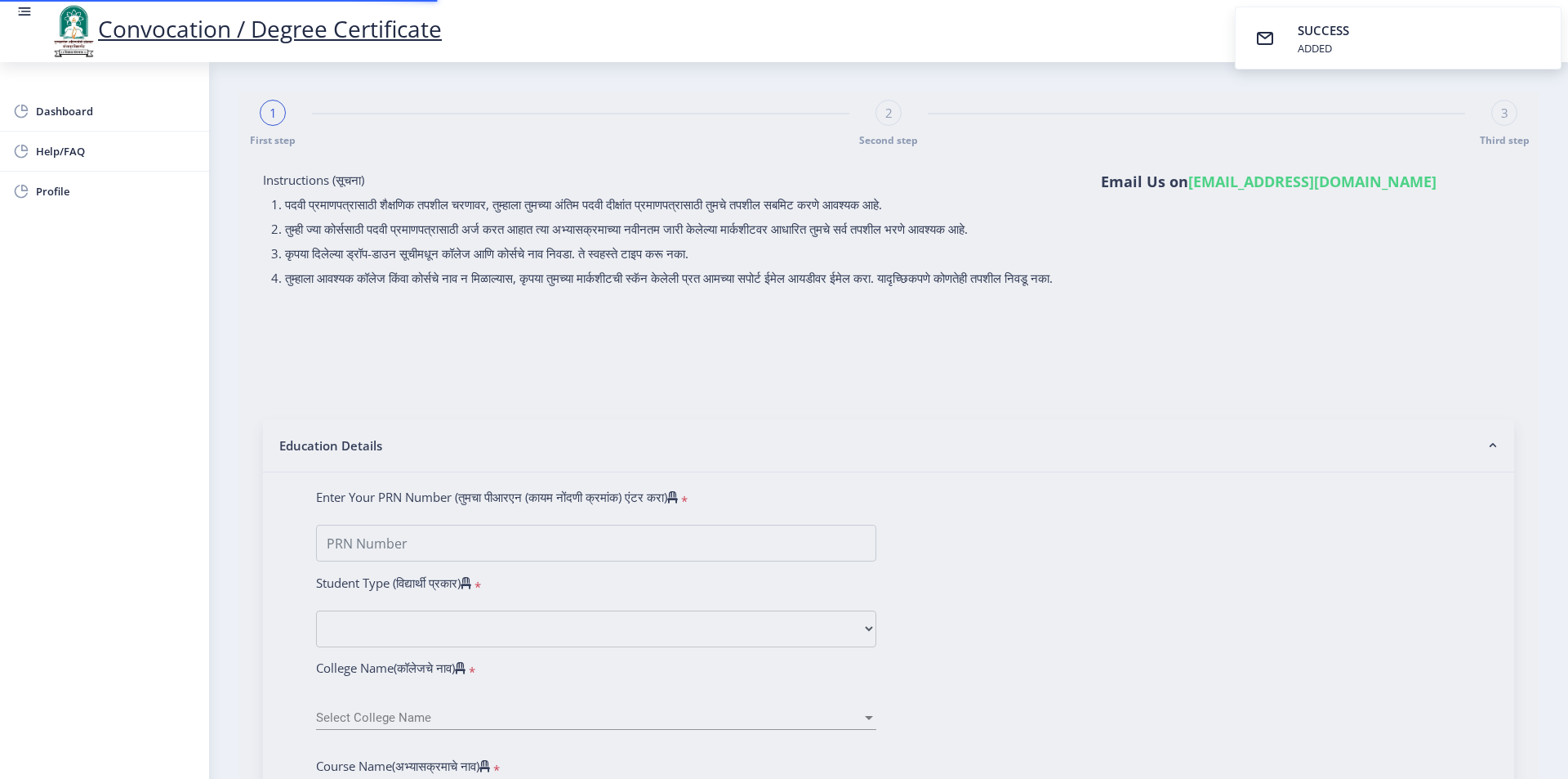
select select
type input "2019032500234437"
select select "Regular"
select select "2021"
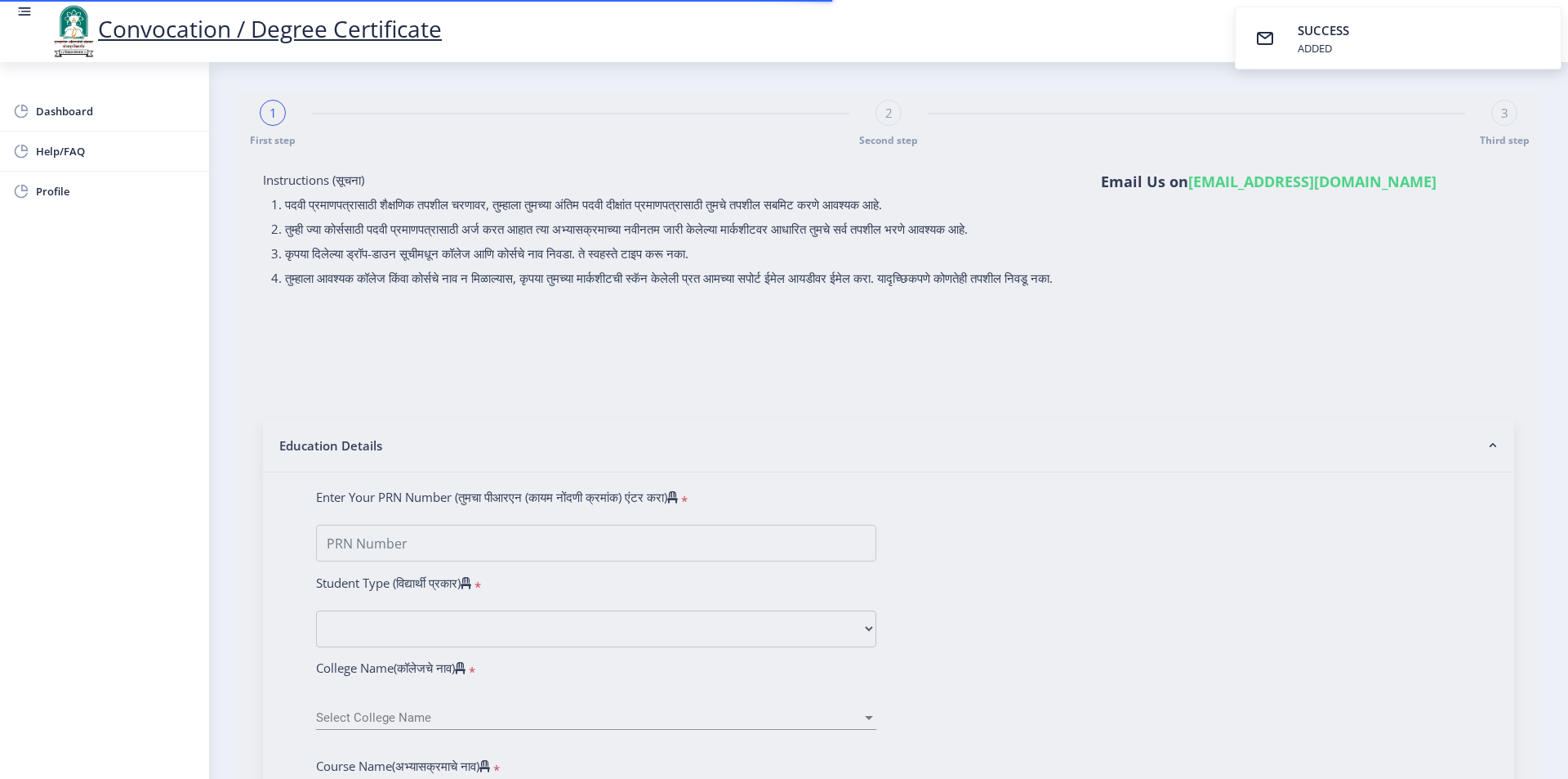
select select "April"
select select "FIRST CLASS"
type input "1923443"
select select
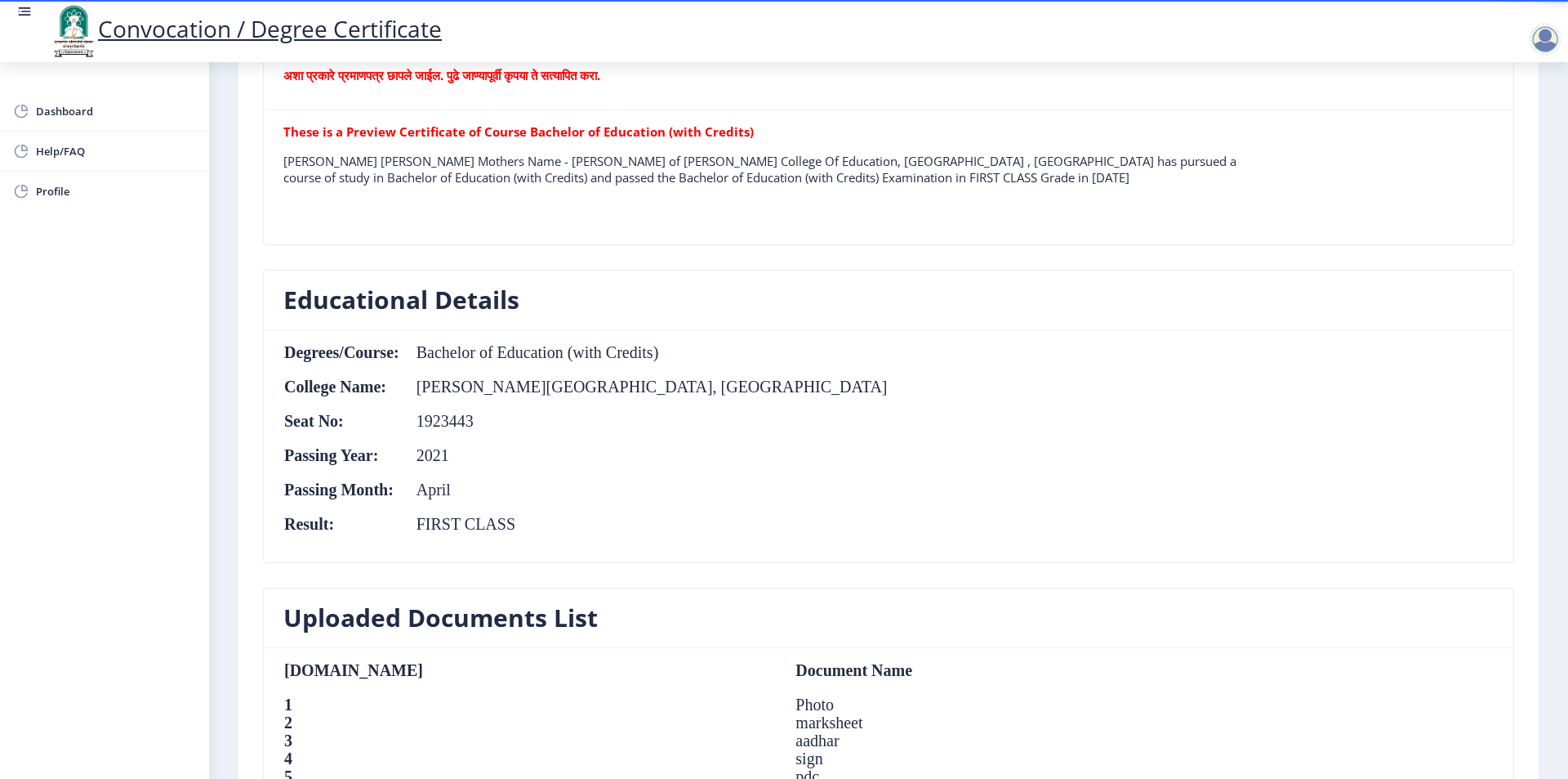
scroll to position [1089, 0]
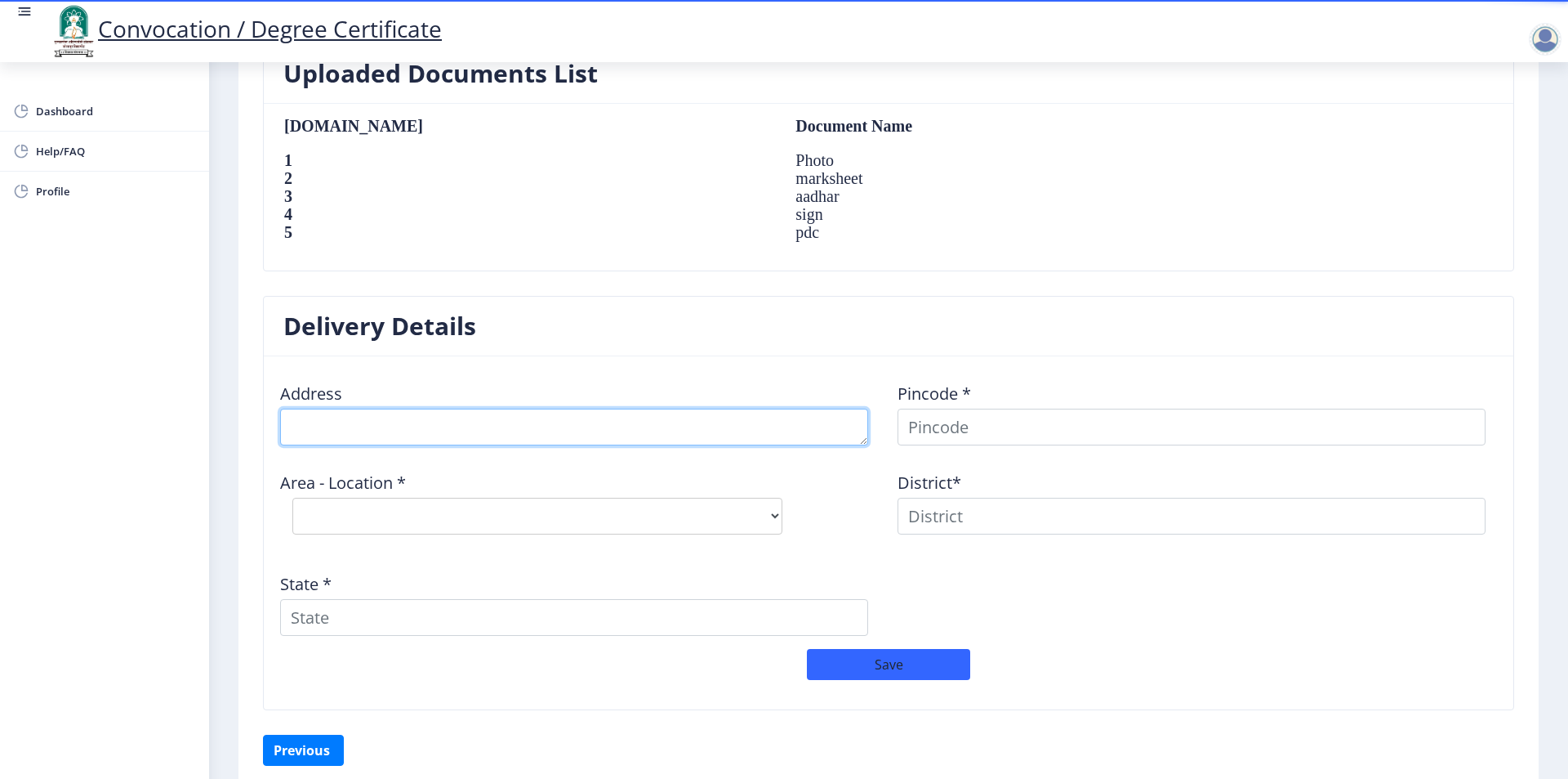
click at [415, 427] on textarea at bounding box center [573, 427] width 588 height 37
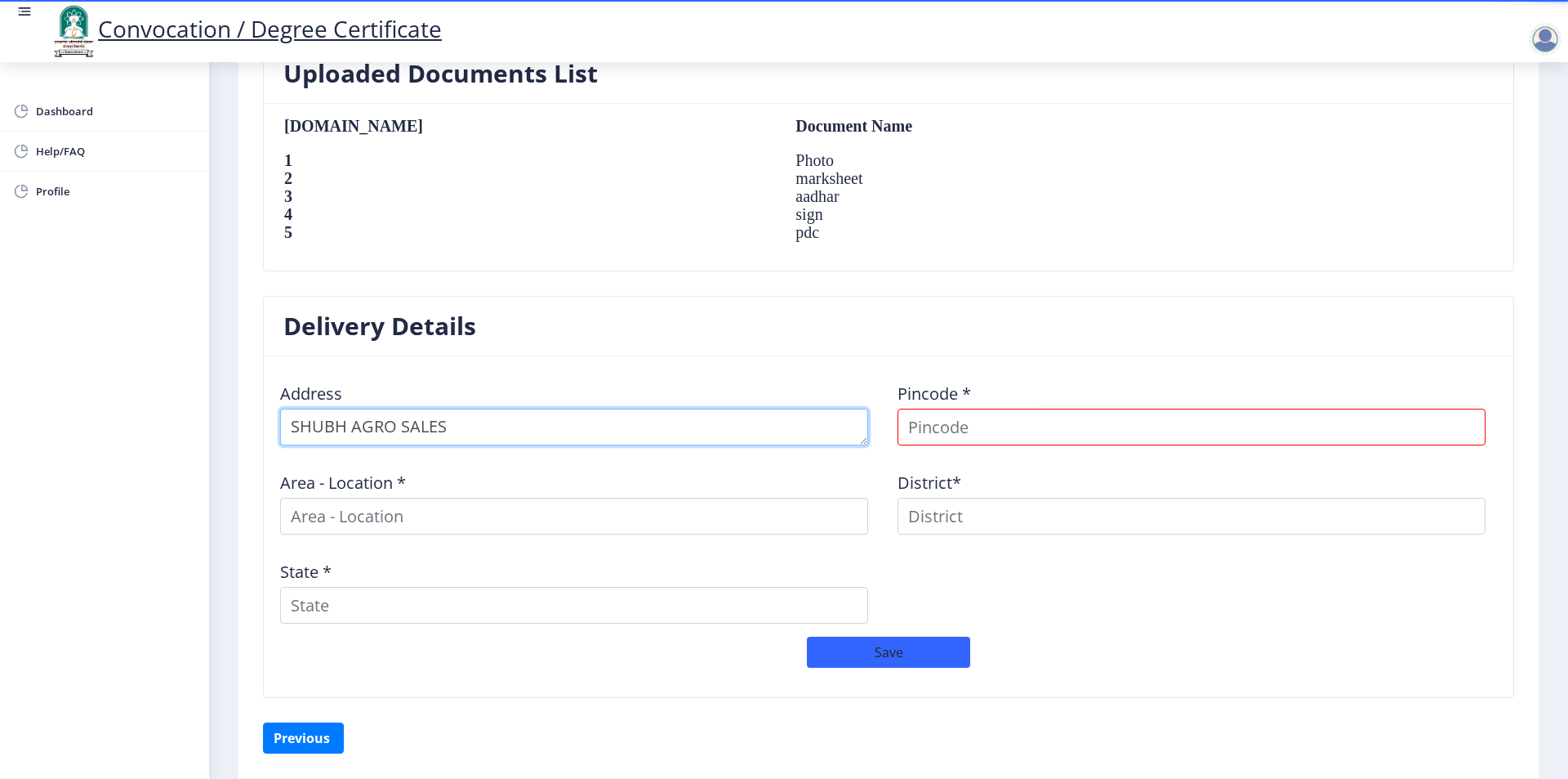
click at [523, 420] on textarea at bounding box center [573, 427] width 588 height 37
click at [706, 429] on textarea at bounding box center [573, 427] width 588 height 37
type textarea "SHUBH AGRO SALES,COLLEGE ROAD MALEWADI AKLUJ"
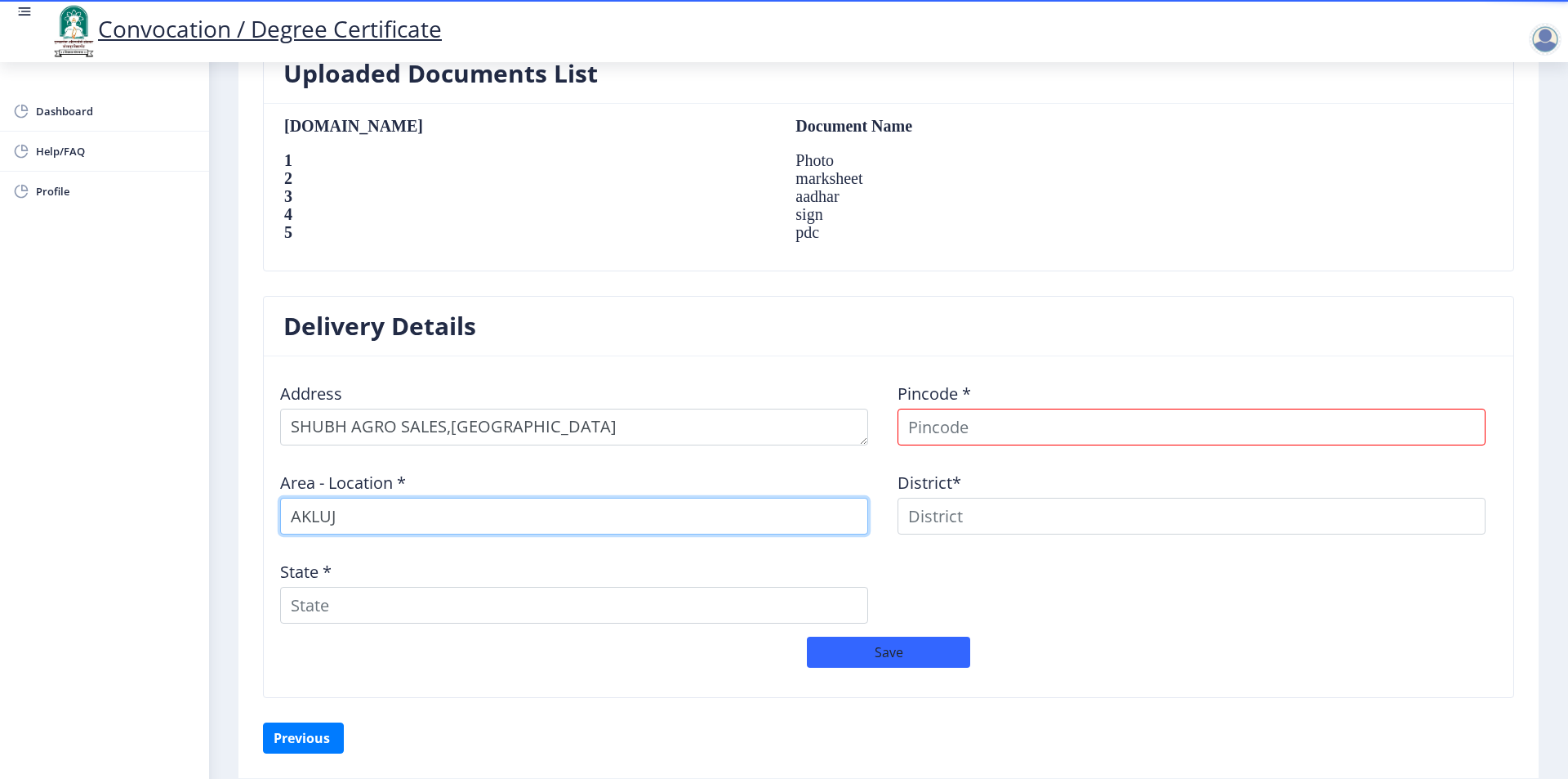
type input "AKLUJ"
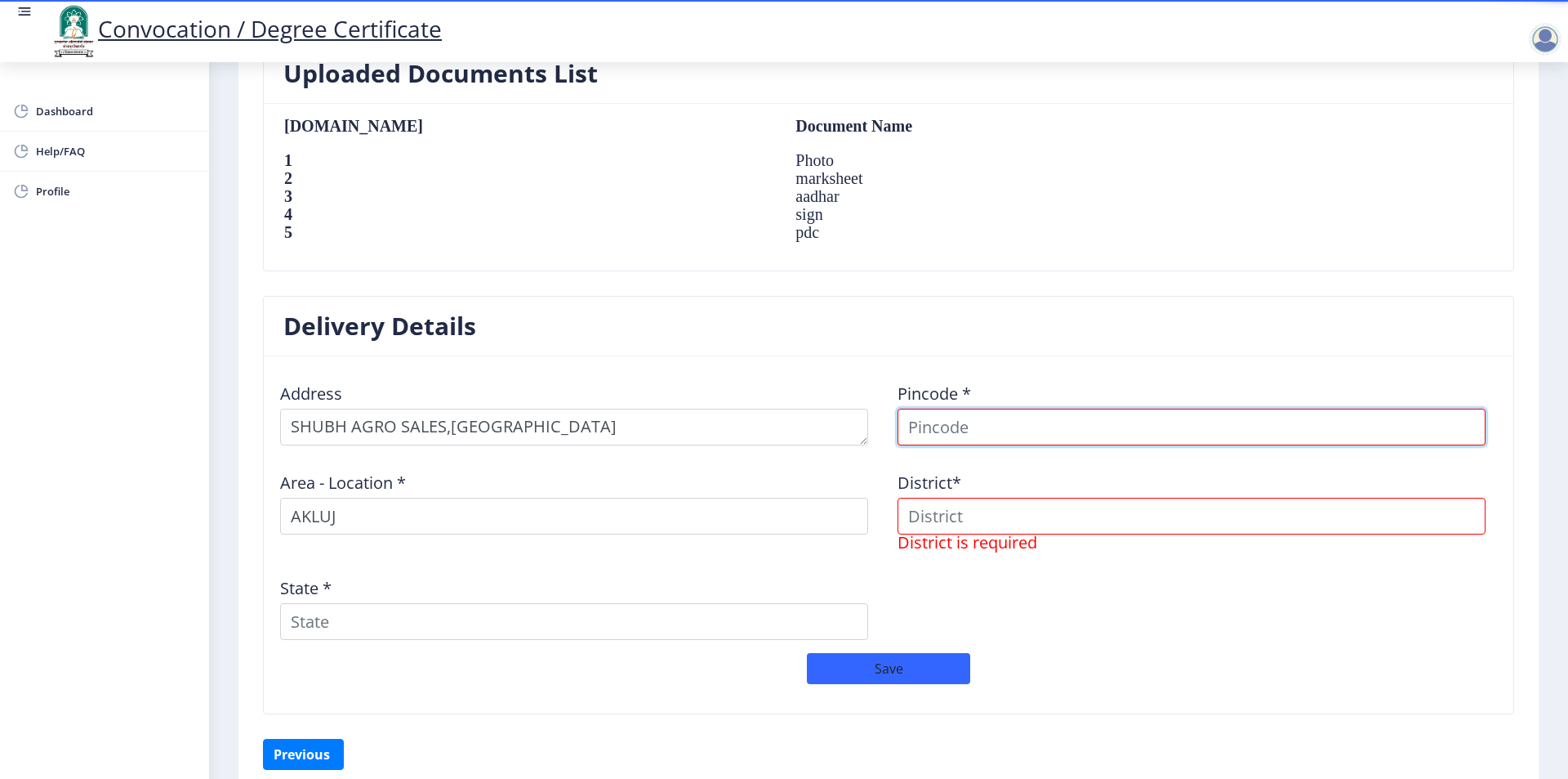
click at [1077, 423] on input at bounding box center [1191, 427] width 588 height 37
type input "413101"
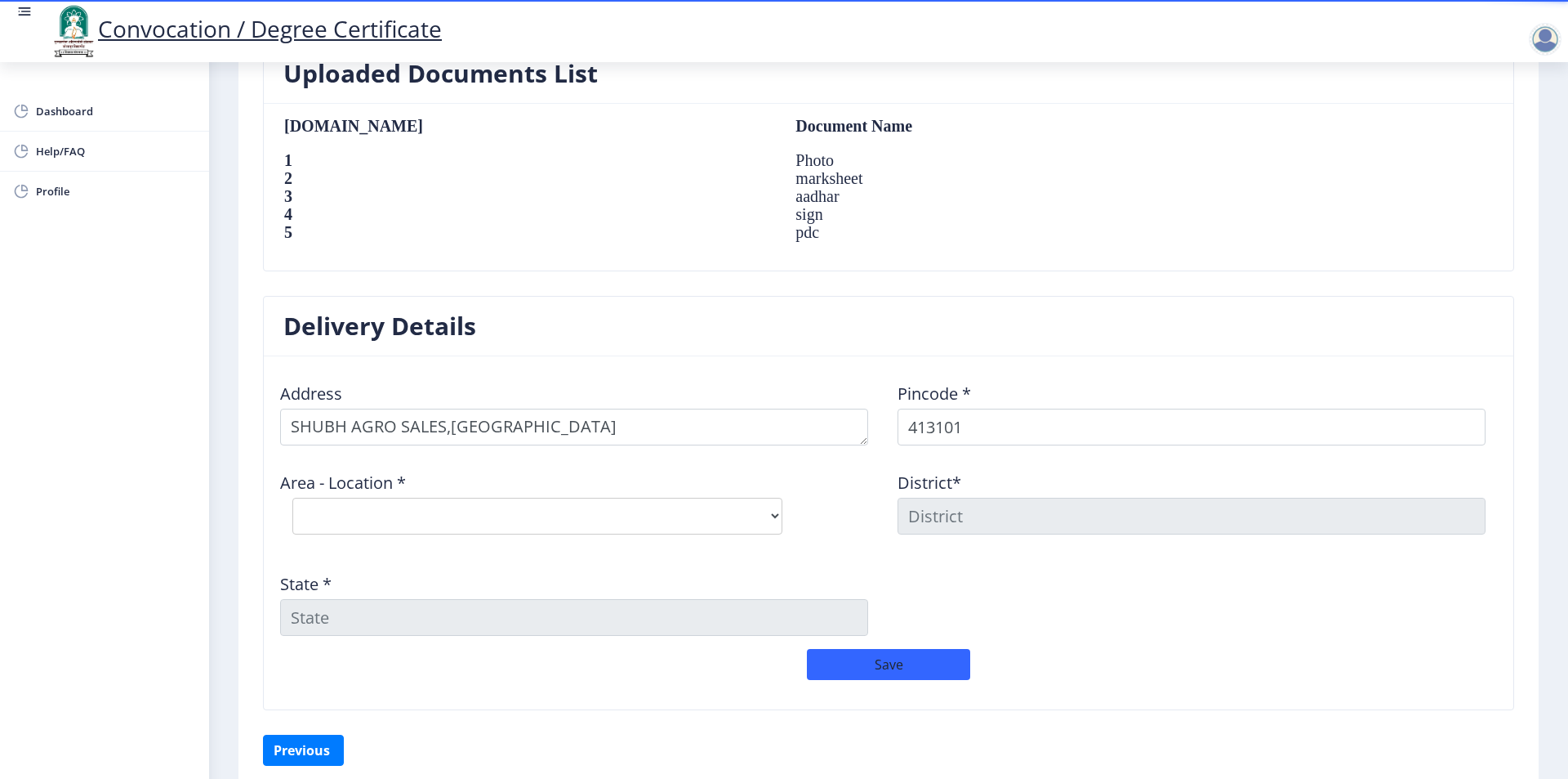
click at [573, 515] on select "Select Area Location Akluj S.O Bagechiwadi B.O Chakore B.O Kondbhav B.O Malewad…" at bounding box center [537, 515] width 490 height 37
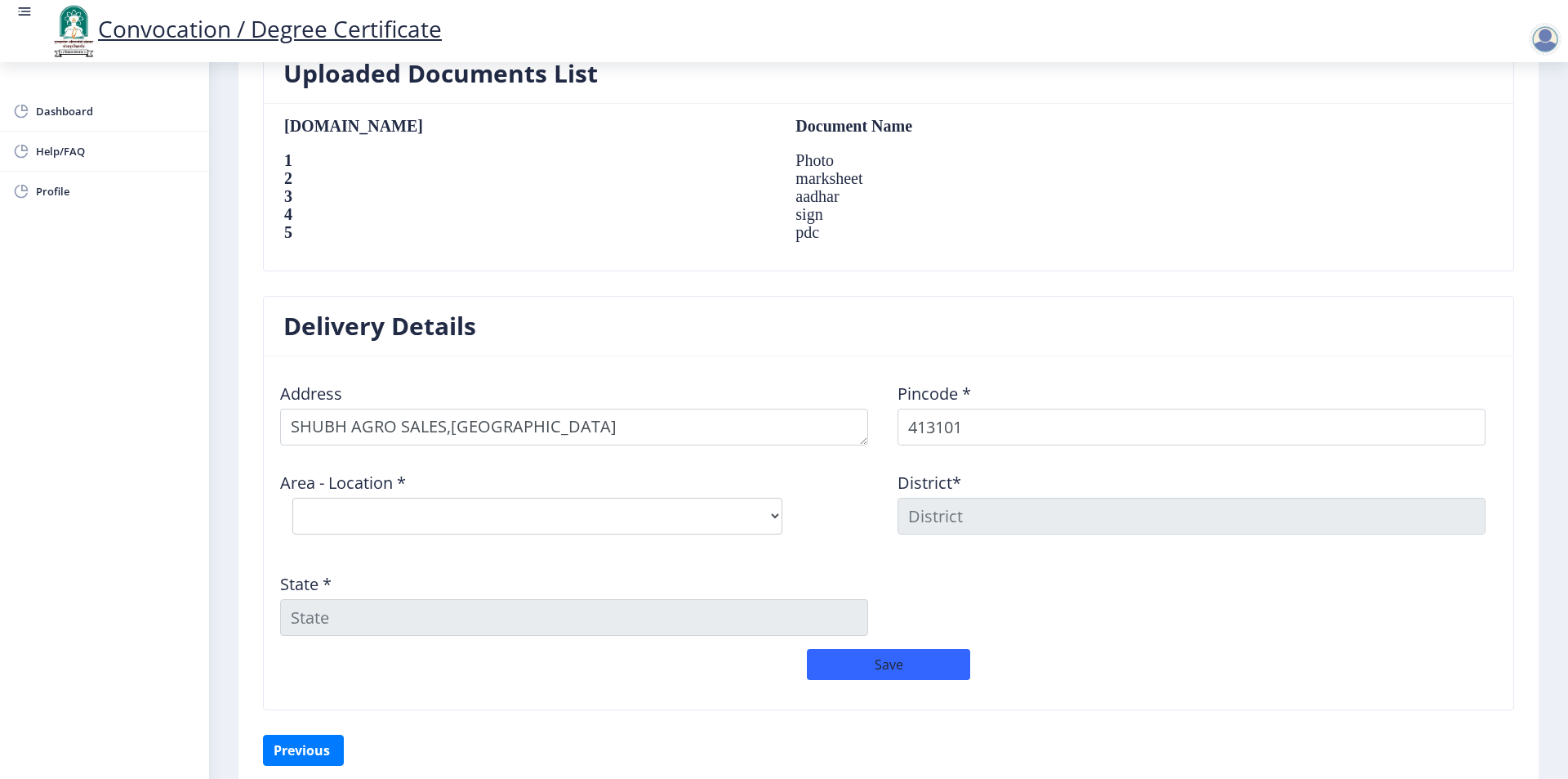
select select "1: Object"
click at [292, 497] on select "Select Area Location Akluj S.O Bagechiwadi B.O Chakore B.O Kondbhav B.O Malewad…" at bounding box center [537, 515] width 490 height 37
type input "SOLAPUR"
type input "Maharashtra"
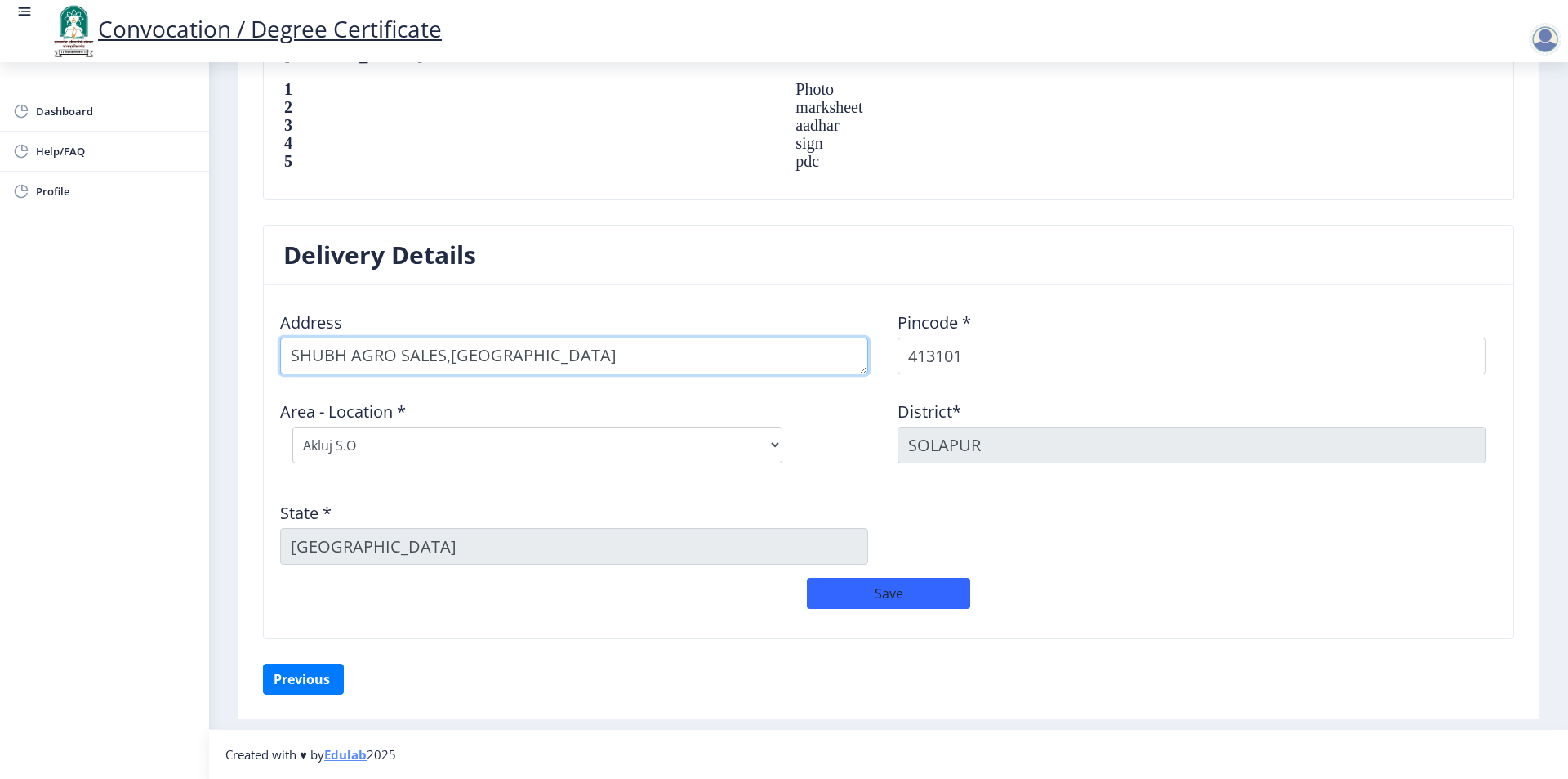
click at [805, 338] on textarea at bounding box center [573, 356] width 588 height 37
type textarea "SHUBH AGRO SALES,COLLEGE ROAD MALEWADI AKLUJ TALUKA-MALSHIRAS"
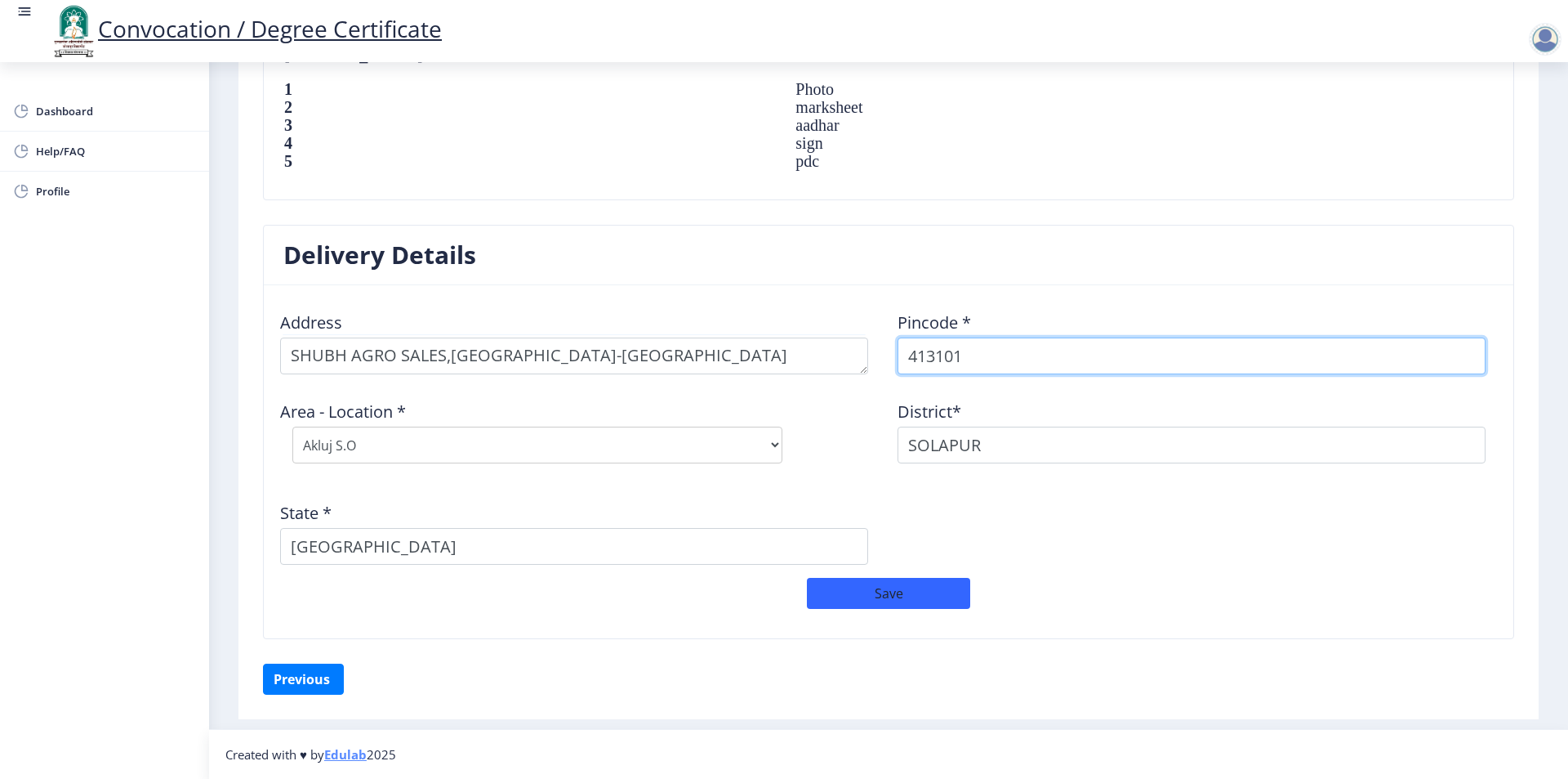
select select "13: Object"
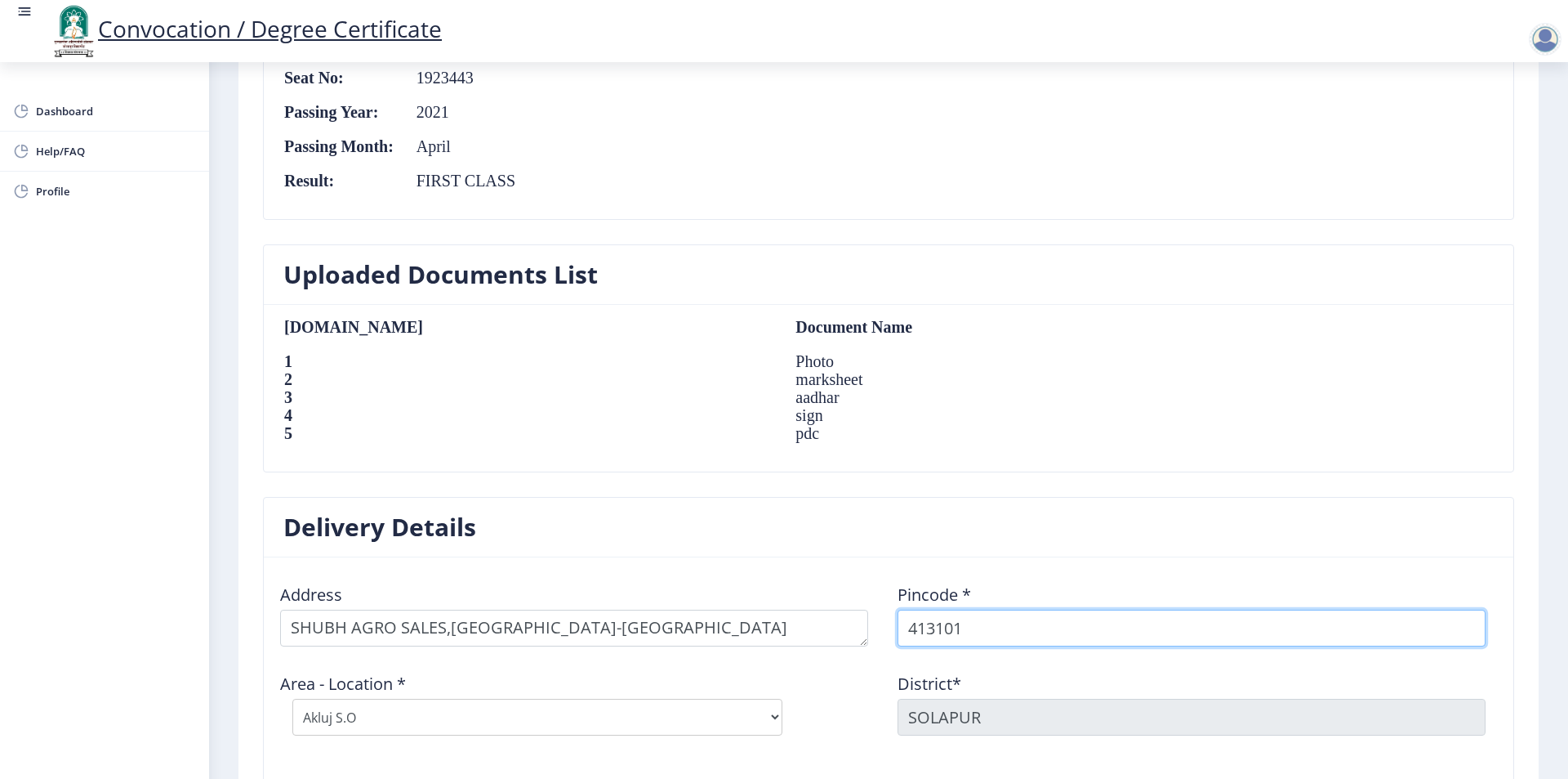
scroll to position [1160, 0]
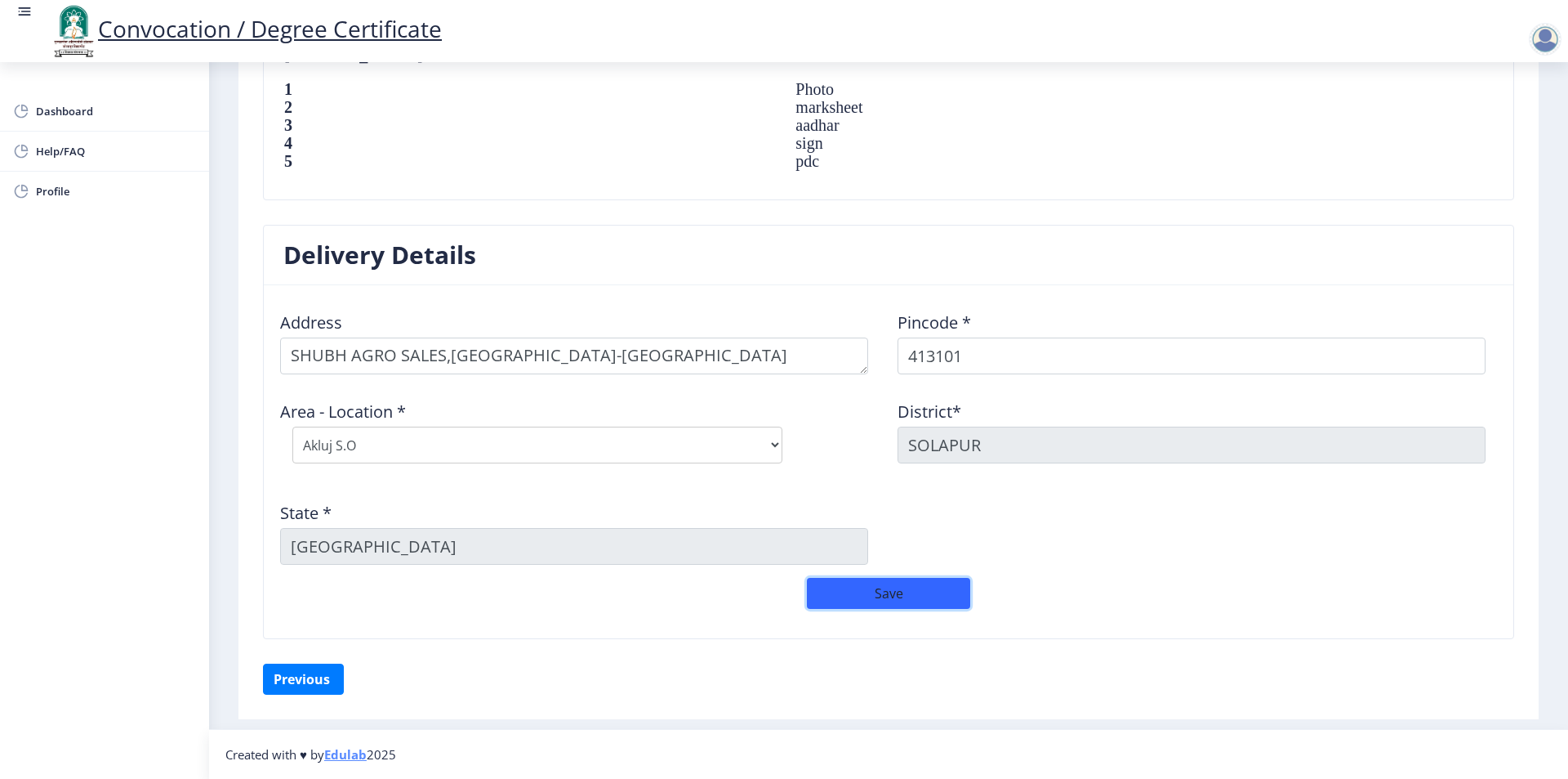
click at [860, 591] on button "Save" at bounding box center [888, 593] width 163 height 31
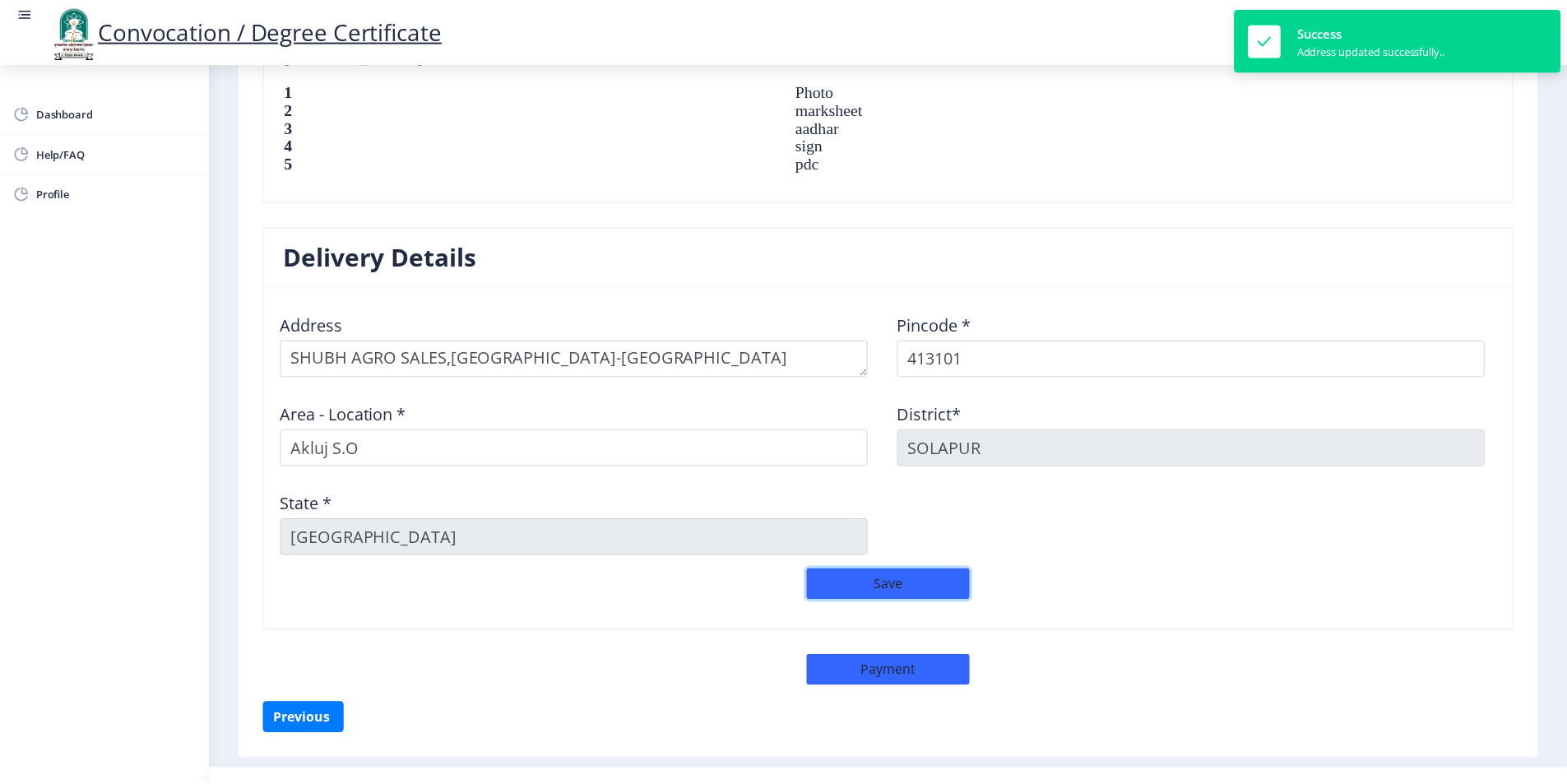
scroll to position [1203, 0]
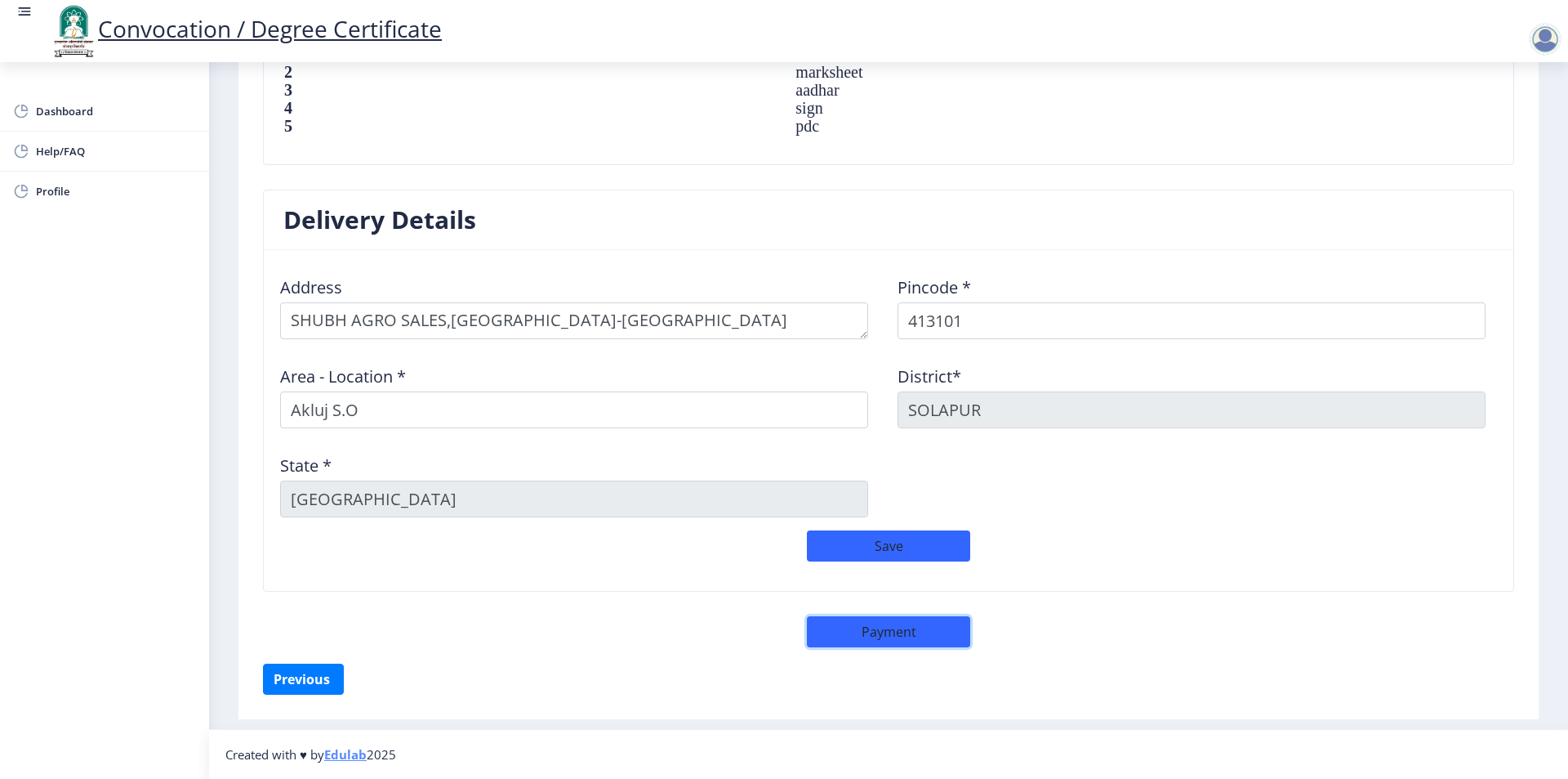
click at [888, 635] on button "Payment" at bounding box center [888, 631] width 163 height 31
select select "sealed"
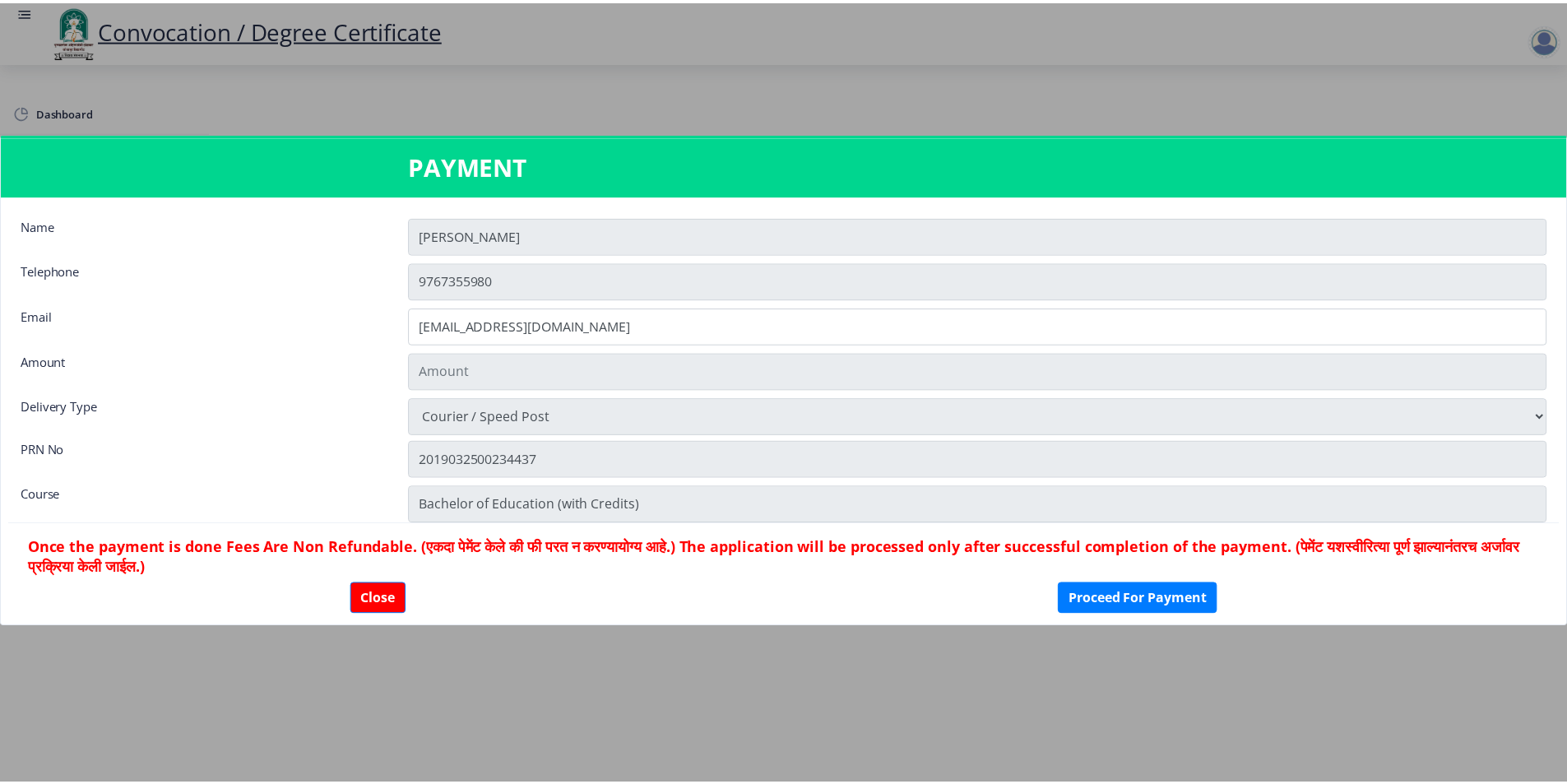
scroll to position [1202, 0]
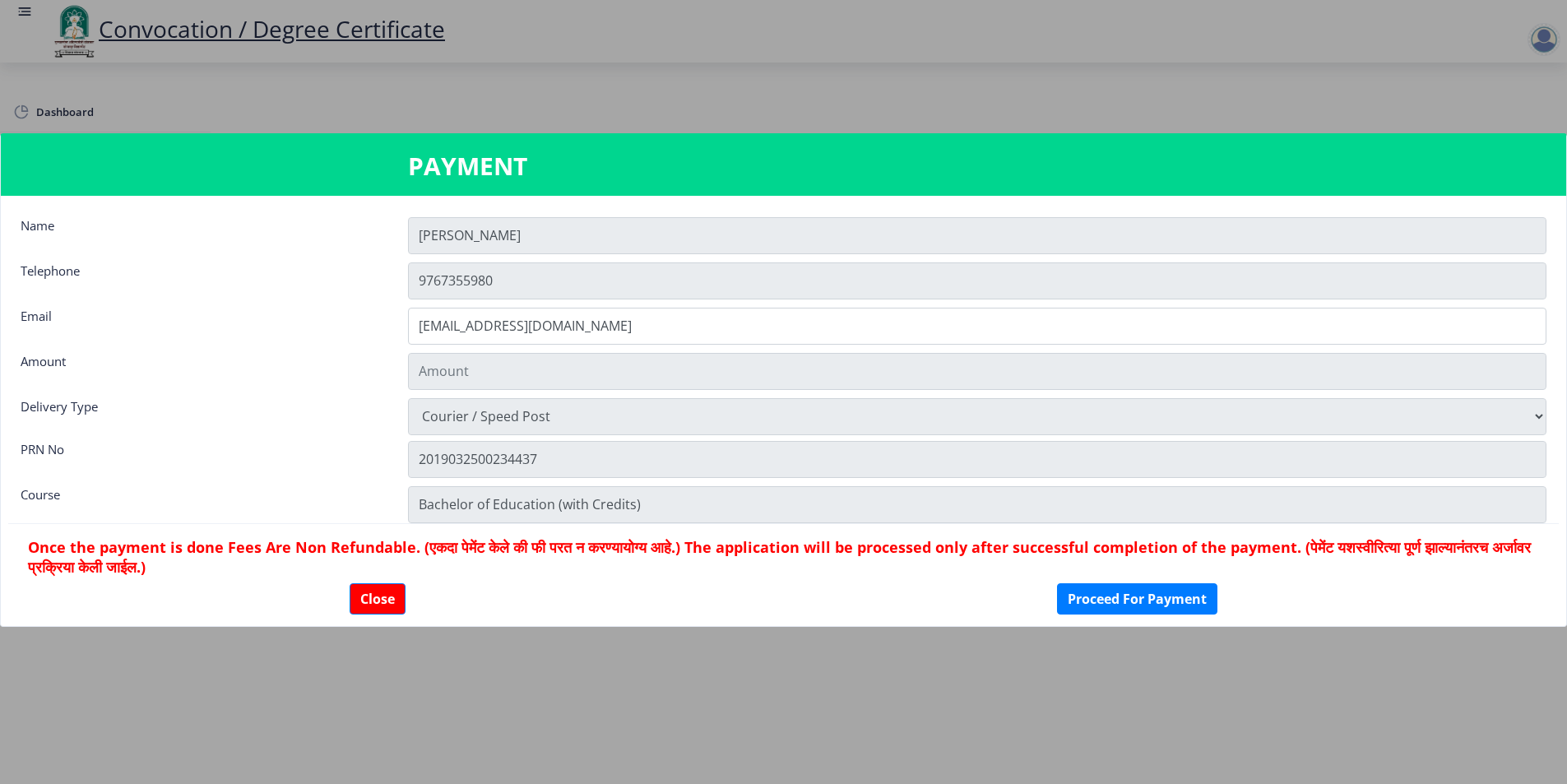
type input "2885"
click at [506, 236] on input "MANISHA" at bounding box center [977, 235] width 1138 height 37
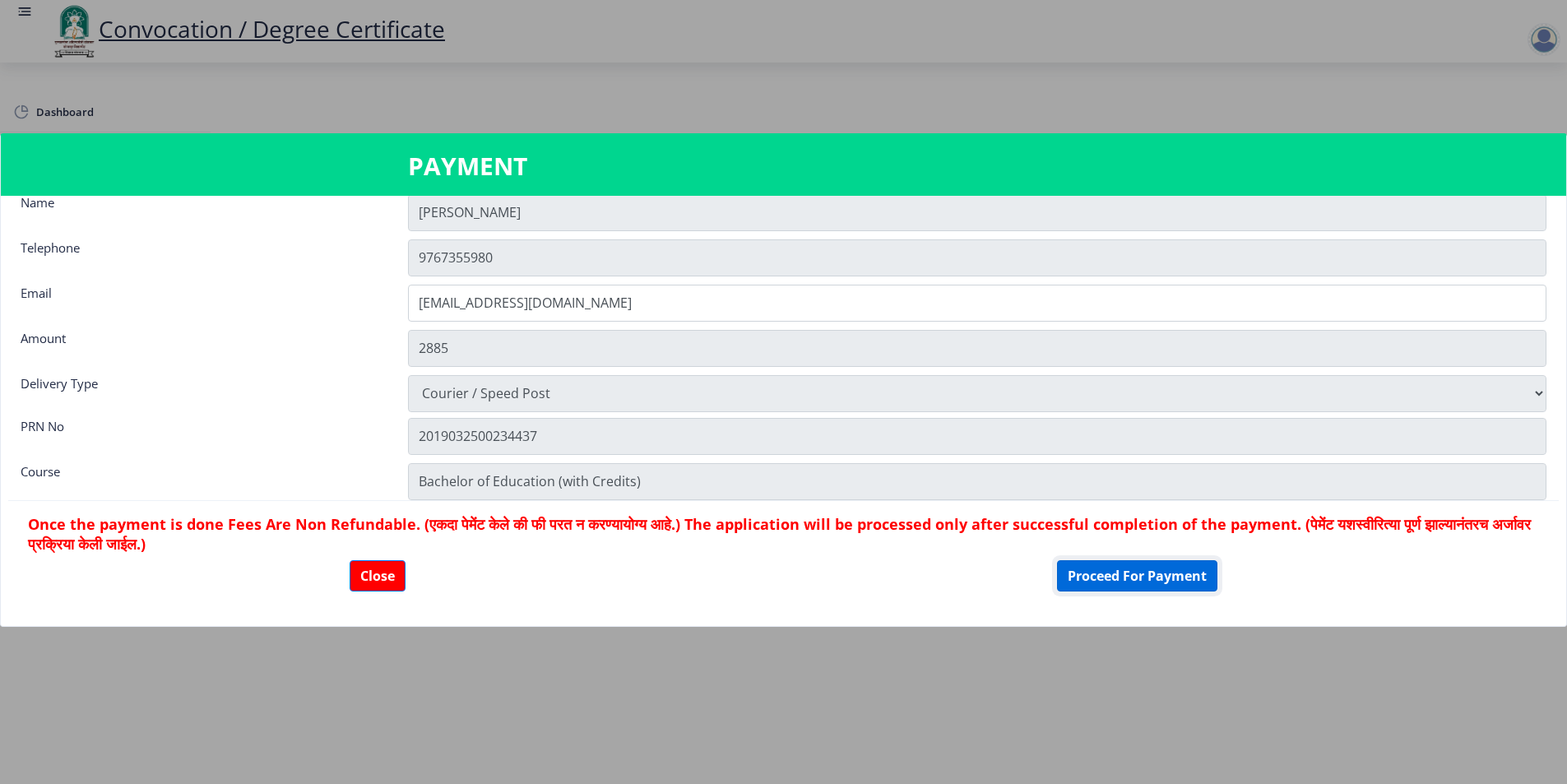
click at [1151, 577] on button "Proceed For Payment" at bounding box center [1137, 575] width 160 height 31
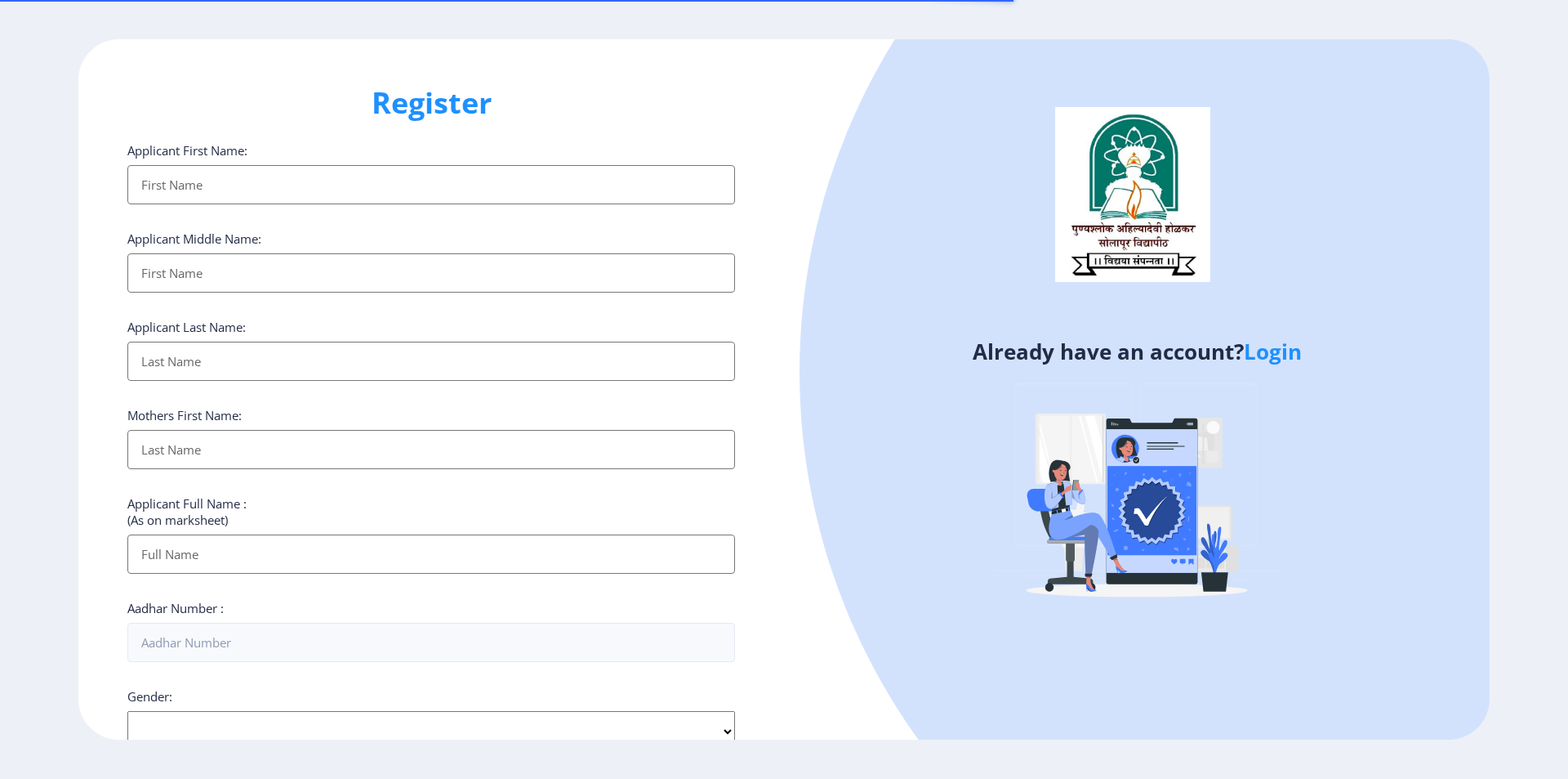
select select
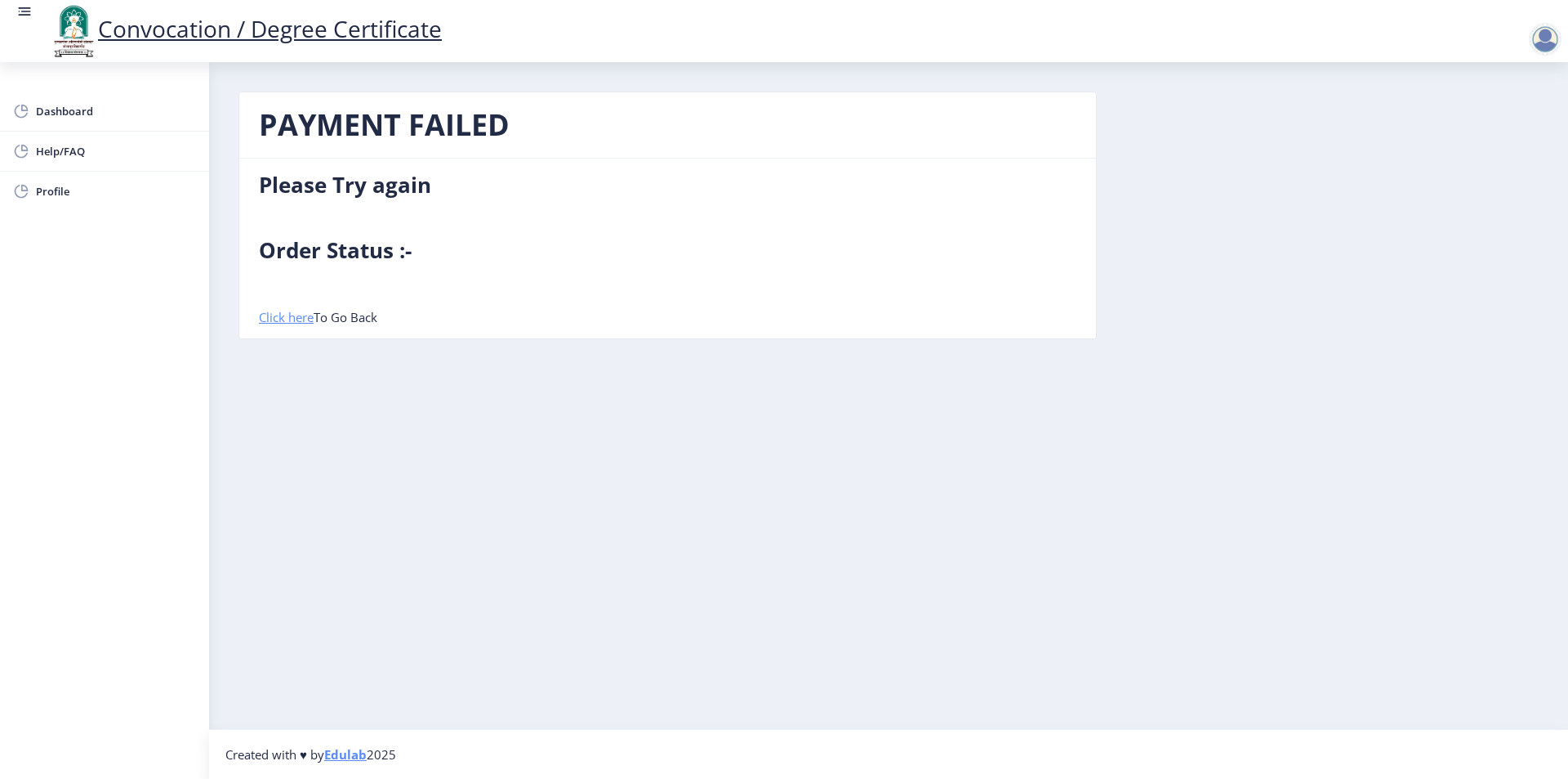
click at [287, 318] on link "Click here" at bounding box center [286, 317] width 55 height 16
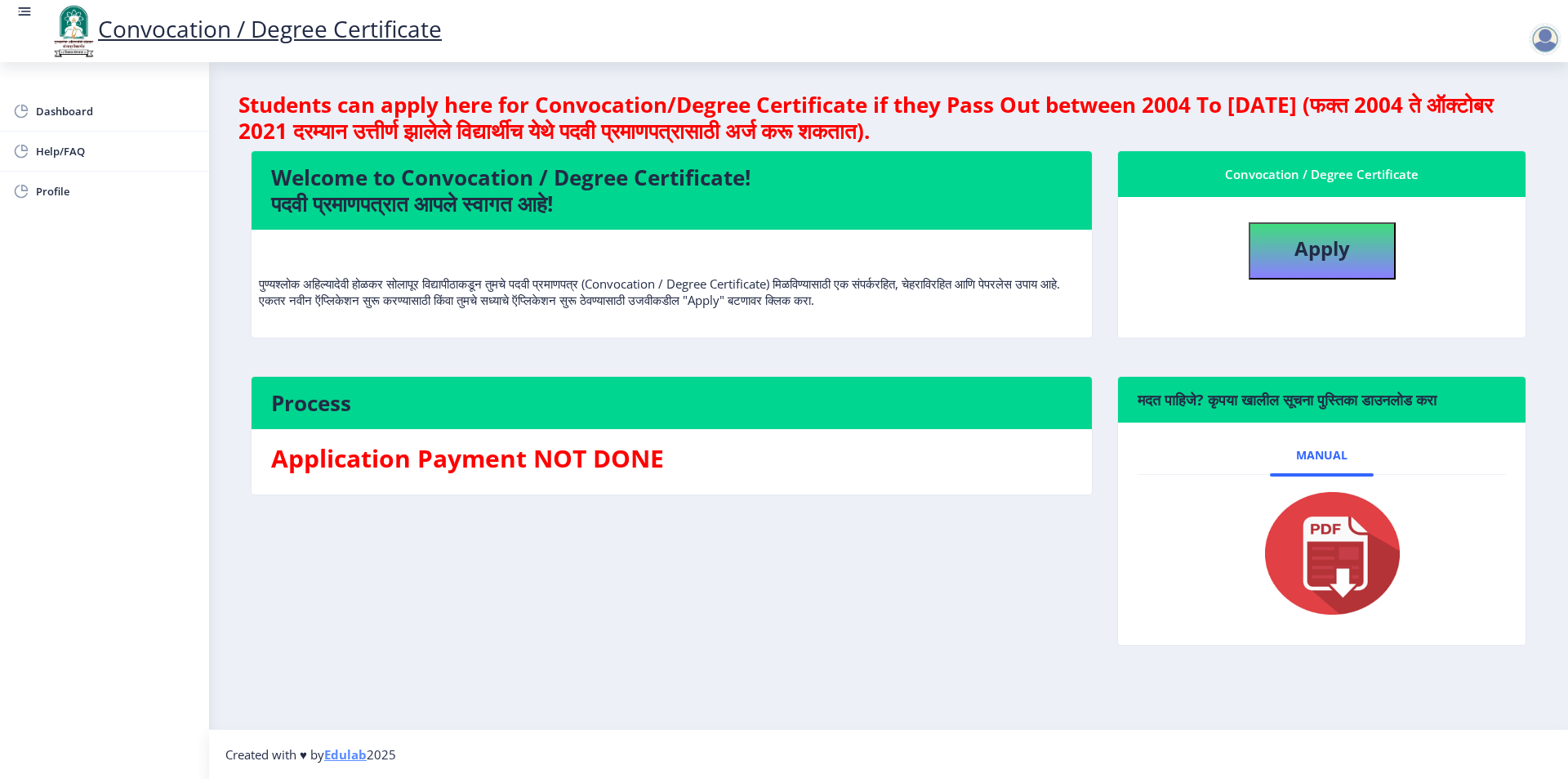
click at [1343, 561] on img at bounding box center [1322, 552] width 163 height 130
click at [61, 110] on span "Dashboard" at bounding box center [116, 111] width 160 height 19
click at [60, 189] on span "Profile" at bounding box center [116, 191] width 160 height 19
select select
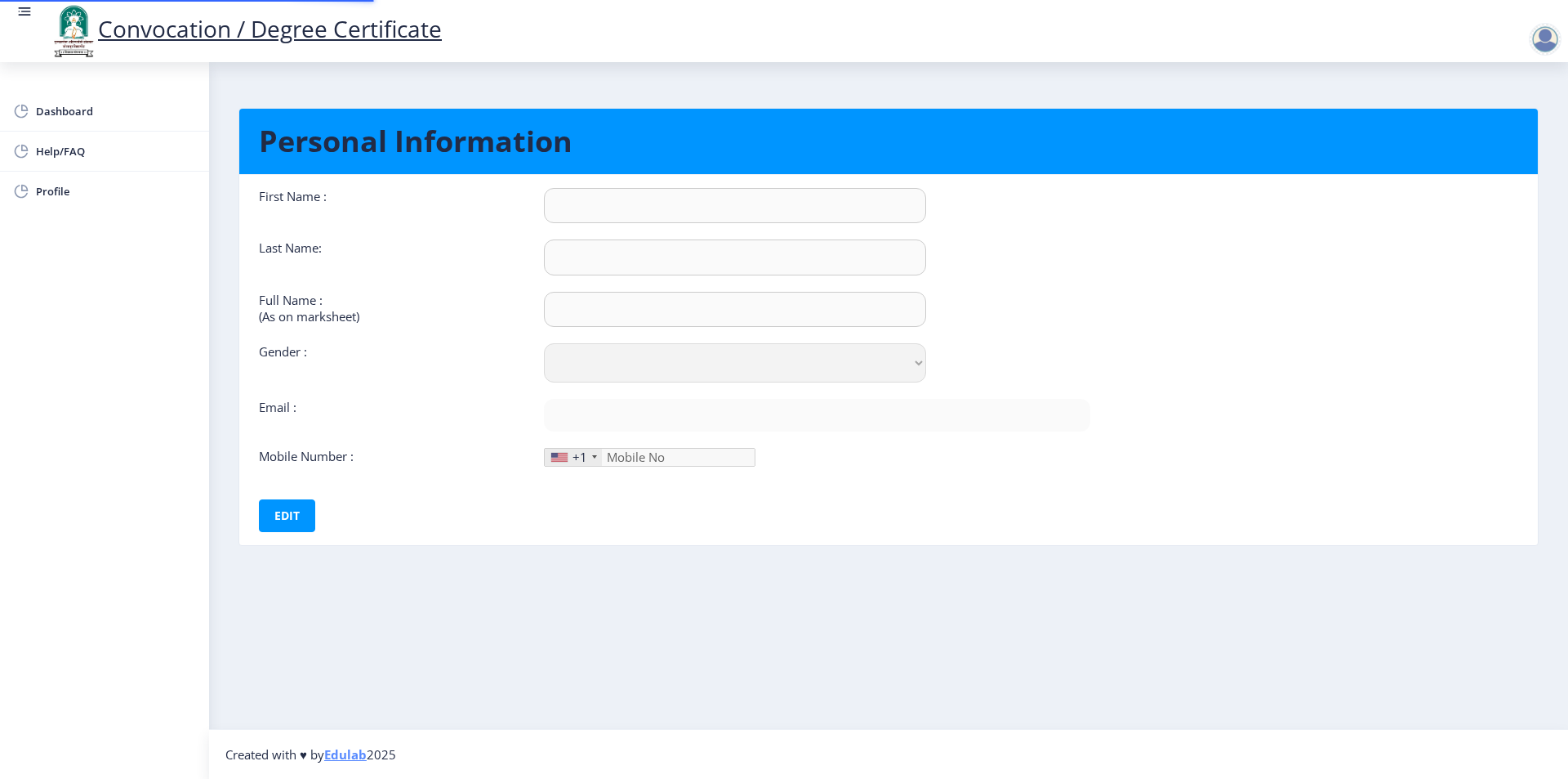
type input "MANISHA"
type input "PAWAR"
type input "PAWAR MANISHA VISHNU SANGITA"
select select "Female"
type input "manishapg1995@gmail.com"
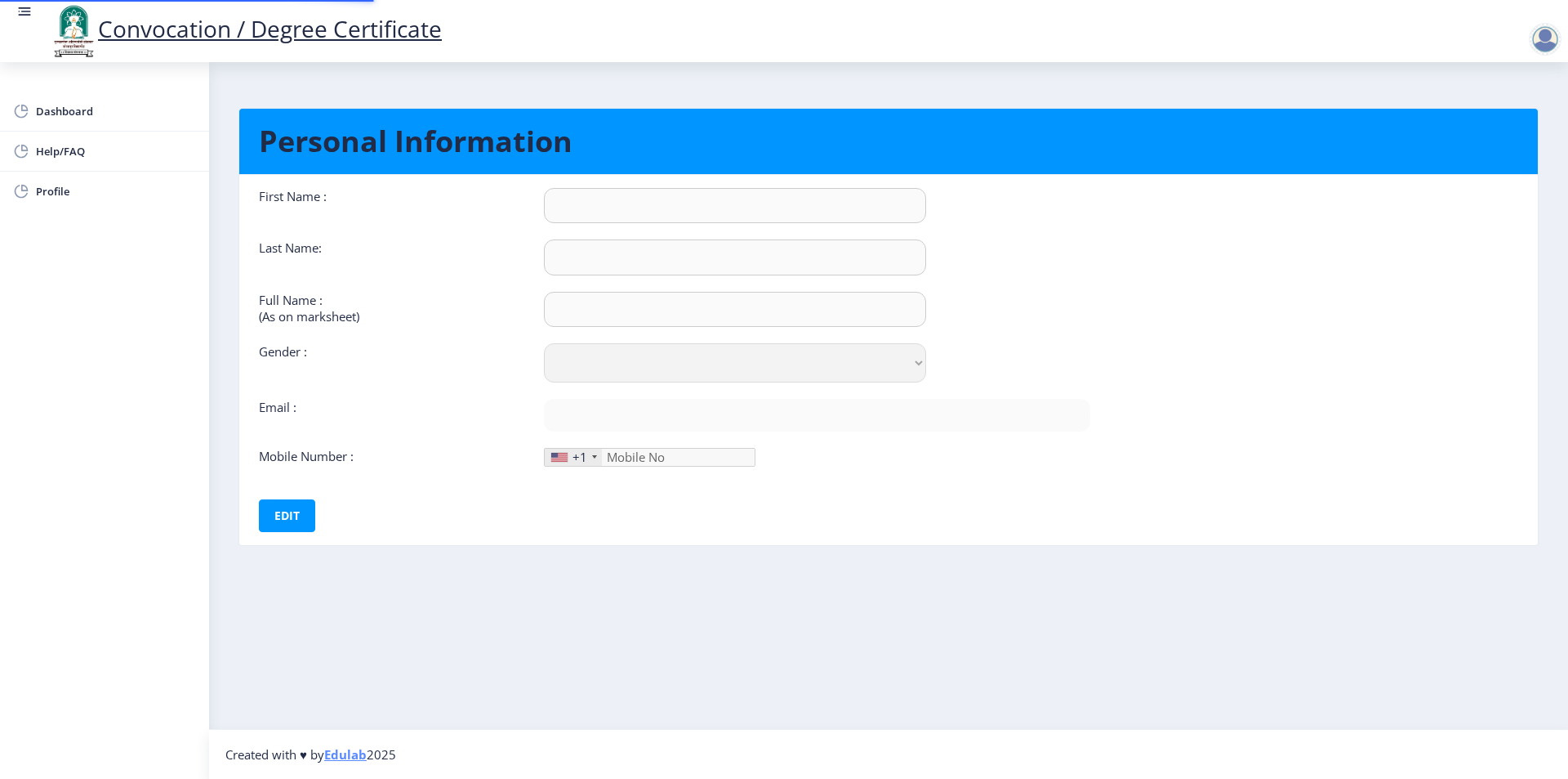
type input "9767355980"
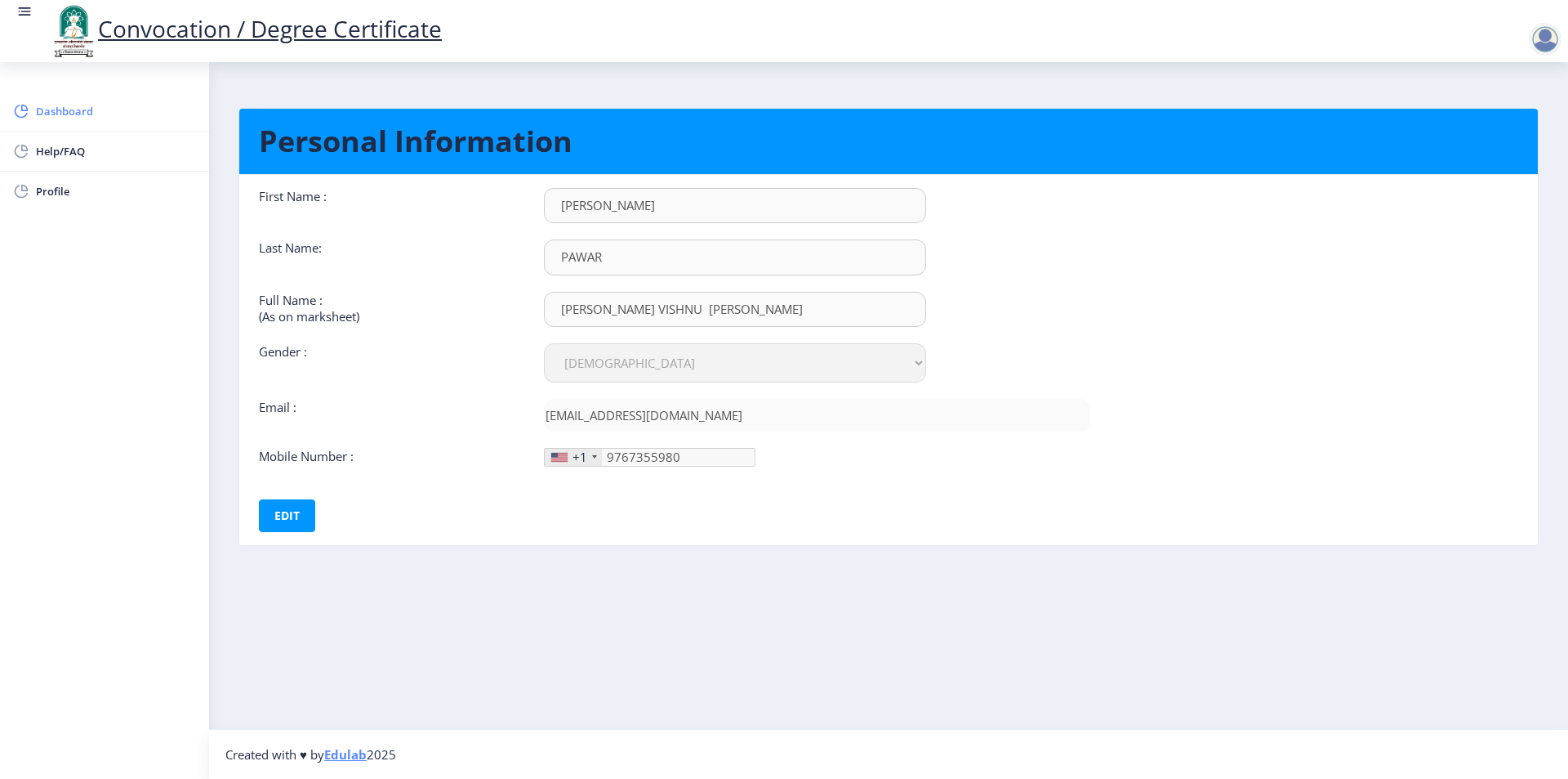
click at [41, 115] on span "Dashboard" at bounding box center [116, 111] width 160 height 19
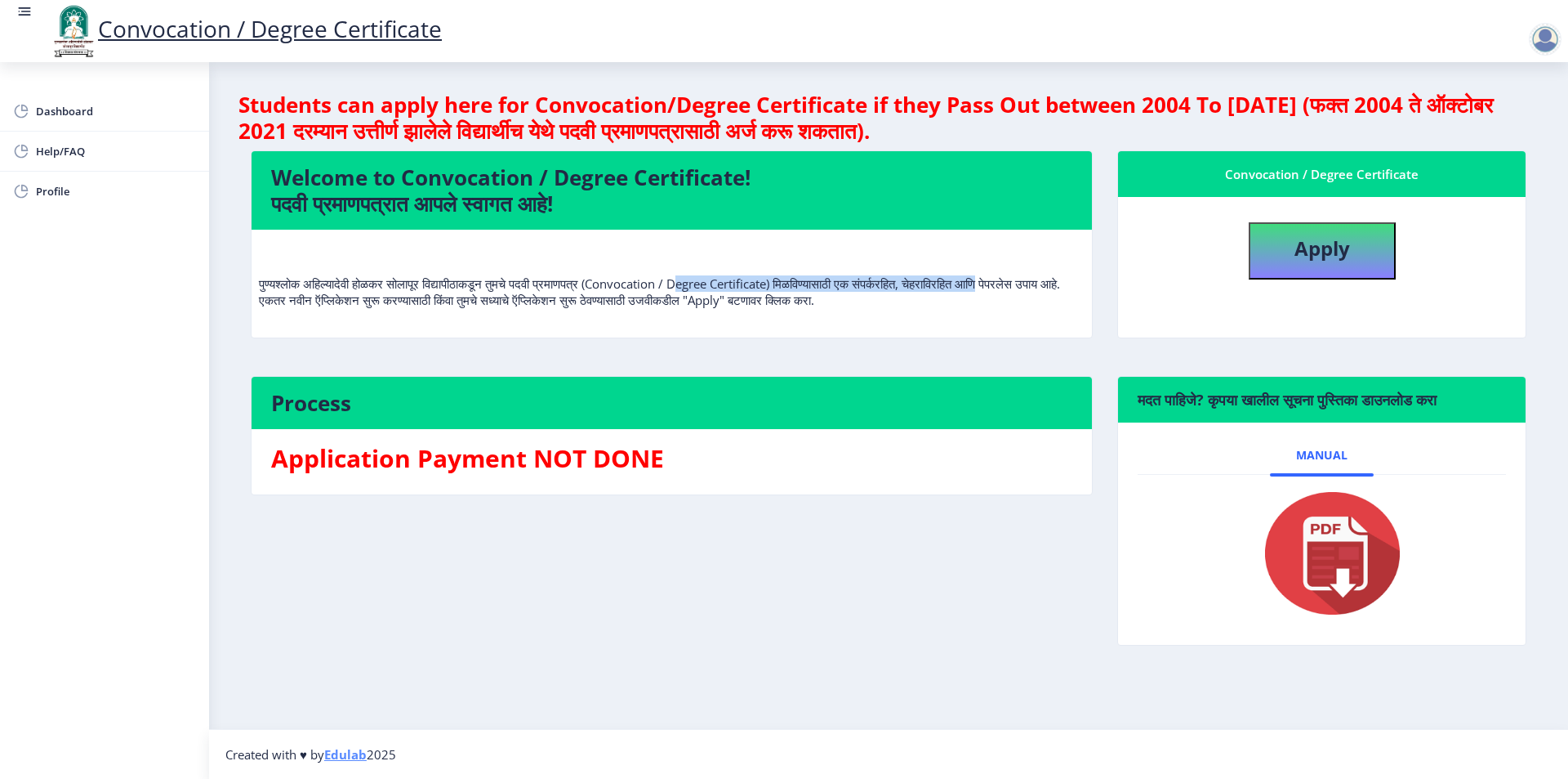
drag, startPoint x: 736, startPoint y: 281, endPoint x: 1055, endPoint y: 286, distance: 319.0
click at [1055, 286] on p "पुण्यश्लोक अहिल्यादेवी होळकर सोलापूर विद्यापीठाकडून तुमचे पदवी प्रमाणपत्र (Conv…" at bounding box center [672, 275] width 826 height 66
click at [59, 119] on span "Dashboard" at bounding box center [116, 111] width 160 height 19
click at [1345, 256] on b "Apply" at bounding box center [1323, 248] width 56 height 27
select select
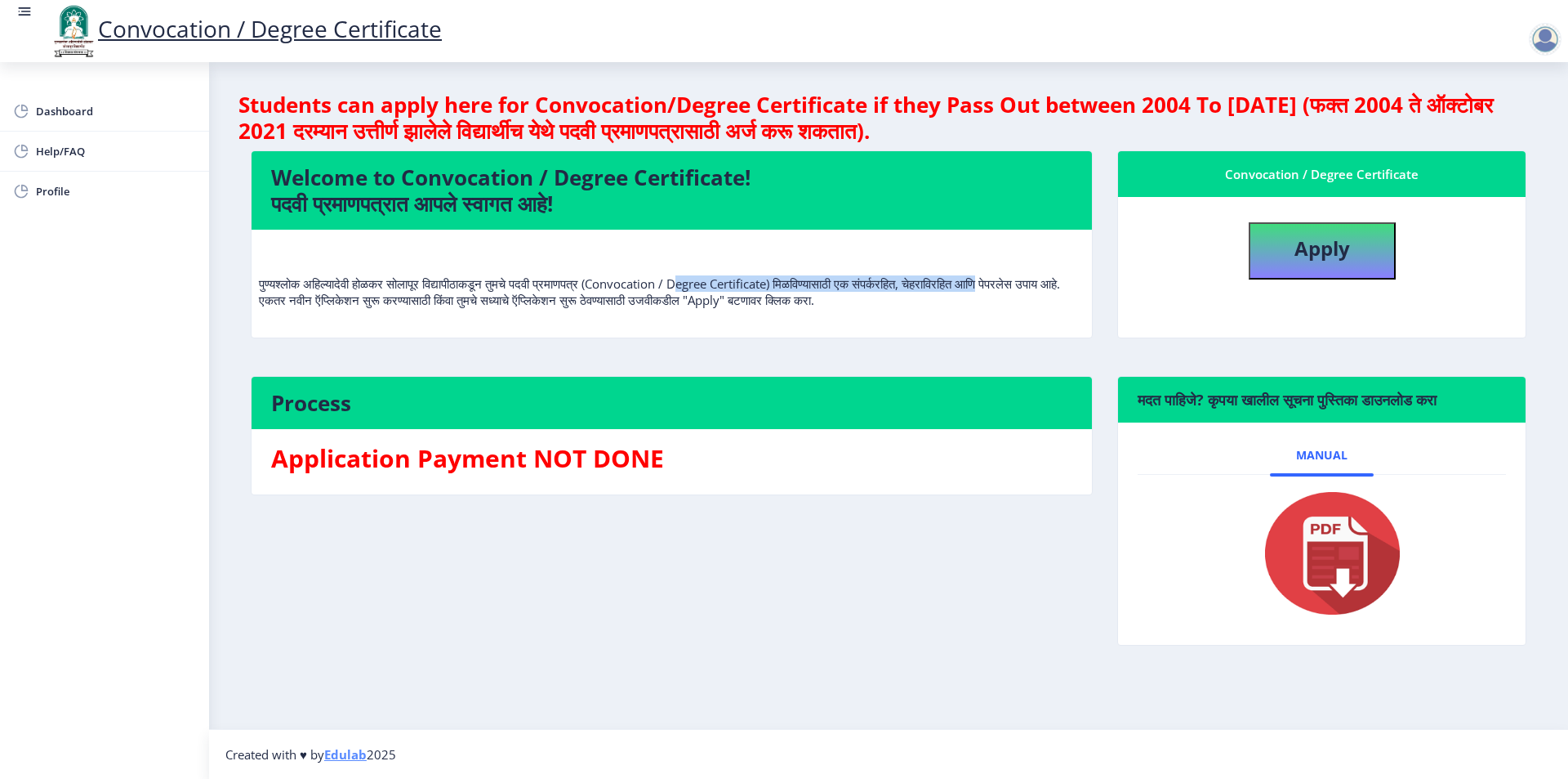
select select
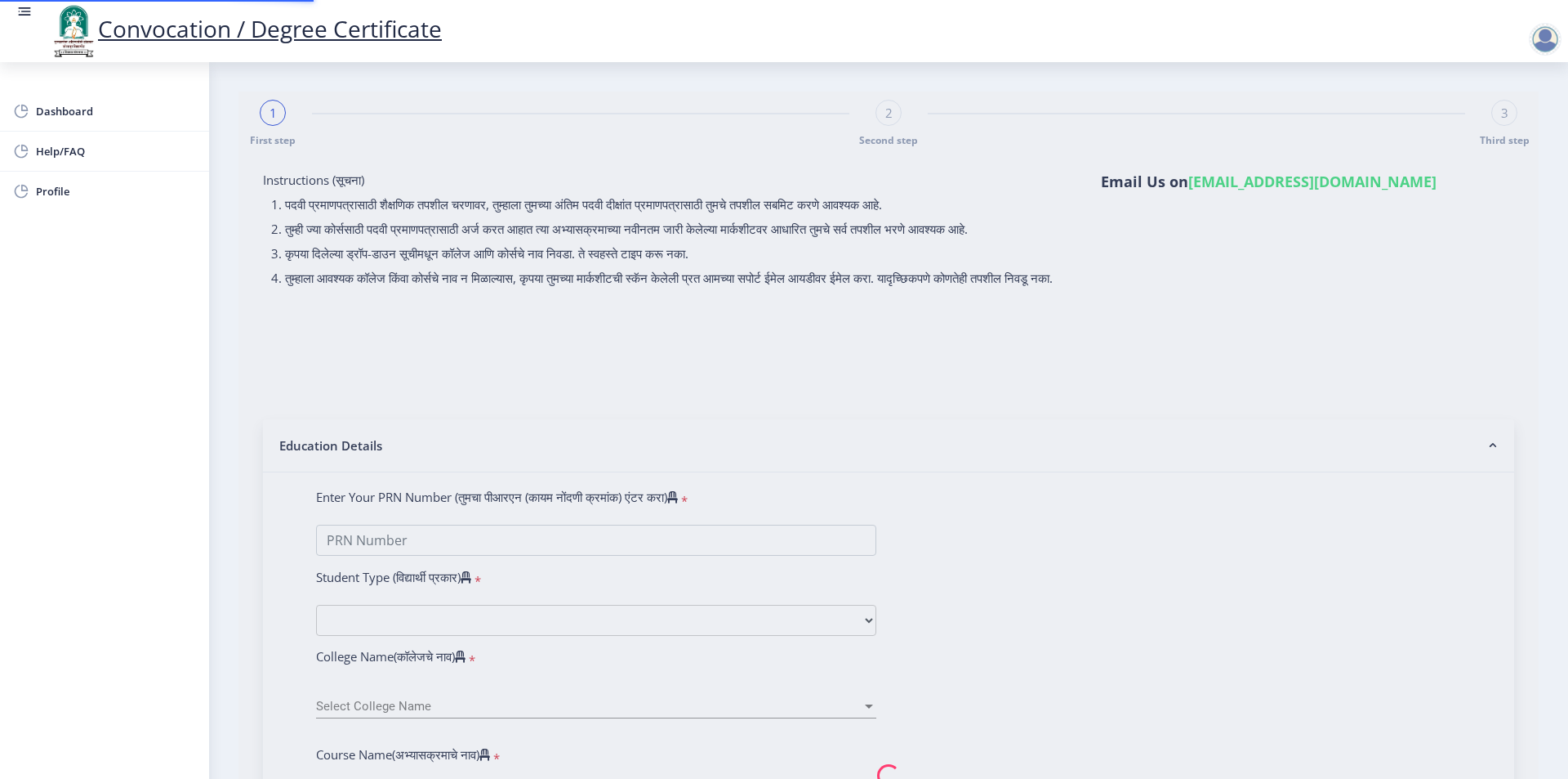
type input "2019032500234437"
select select "Regular"
select select "2021"
select select "April"
select select "FIRST CLASS"
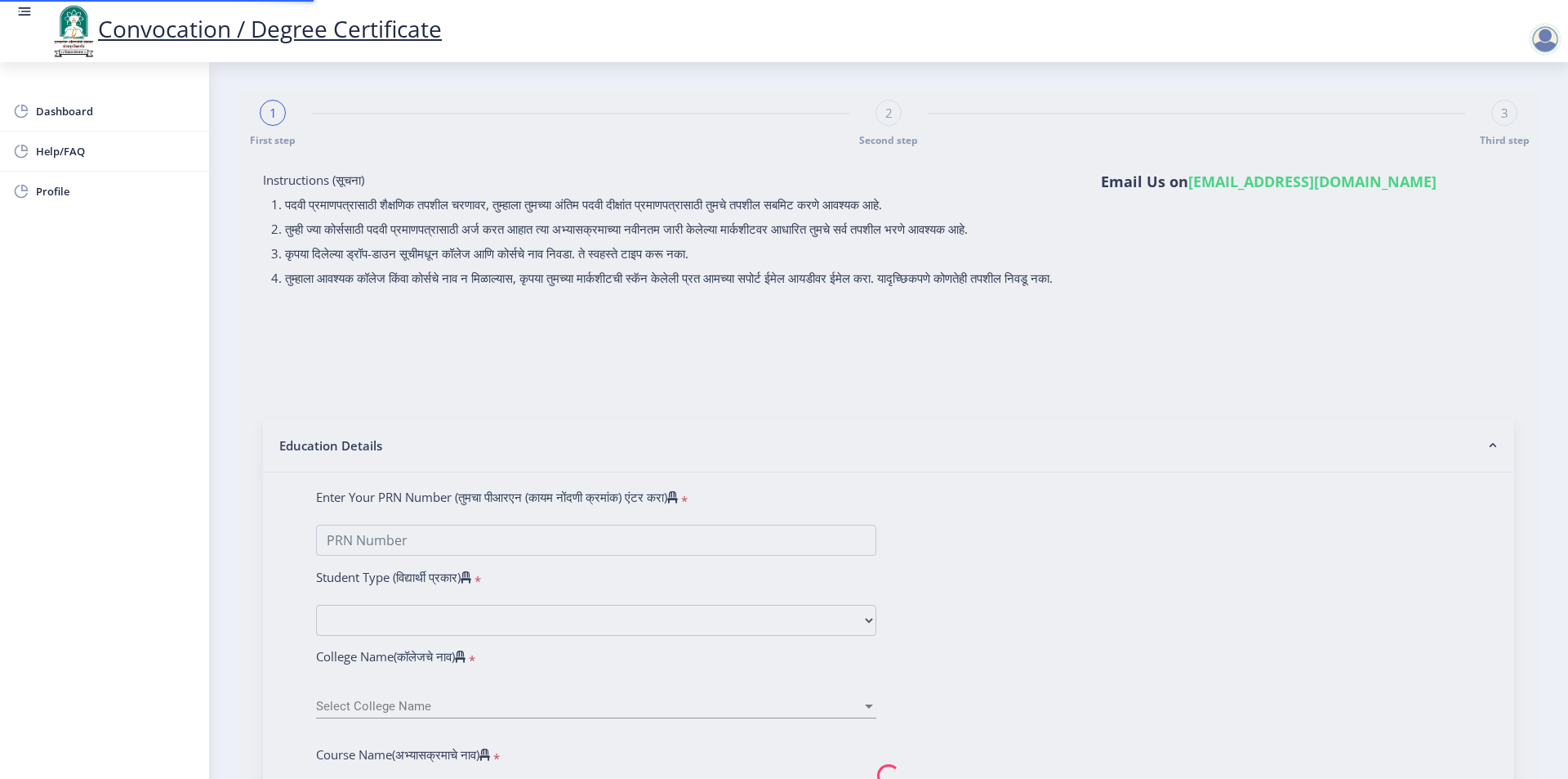
type input "1923443"
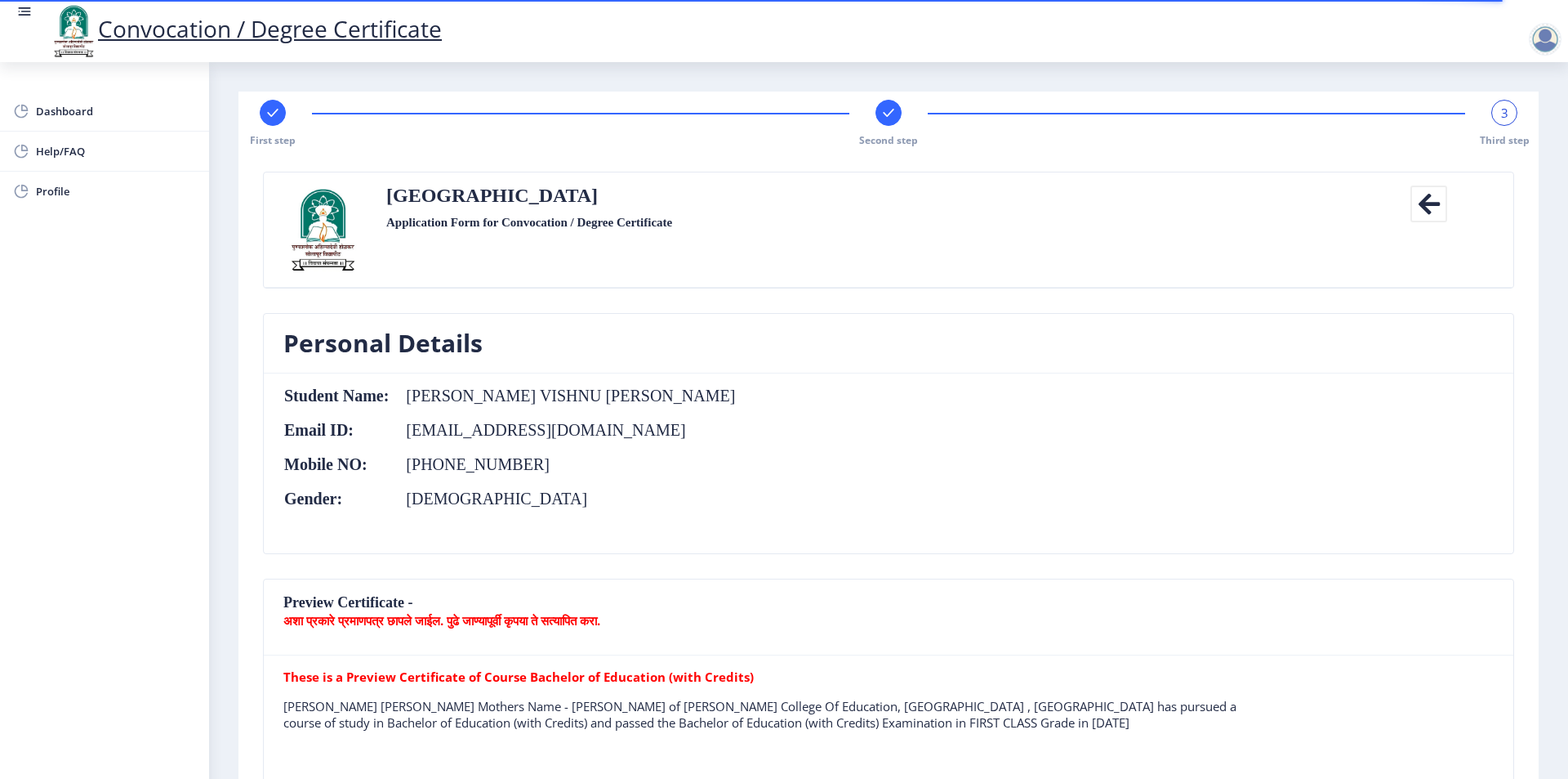
scroll to position [272, 0]
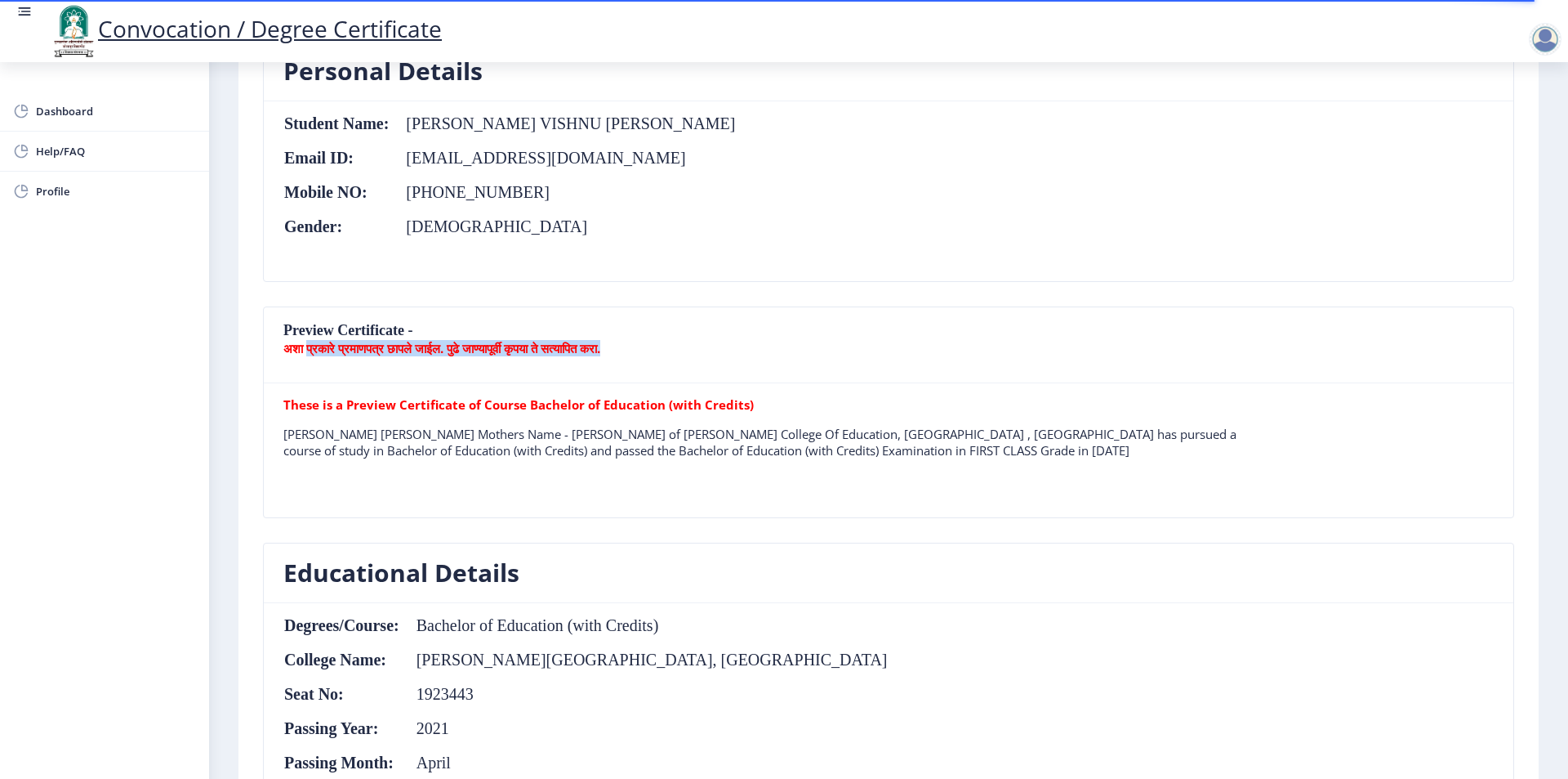
drag, startPoint x: 313, startPoint y: 348, endPoint x: 753, endPoint y: 352, distance: 440.0
click at [753, 352] on p "अशा प्रकारे प्रमाणपत्र छापले जाईल. पुढे जाण्यापूर्वी कृपया ते सत्यापित करा." at bounding box center [889, 348] width 1210 height 16
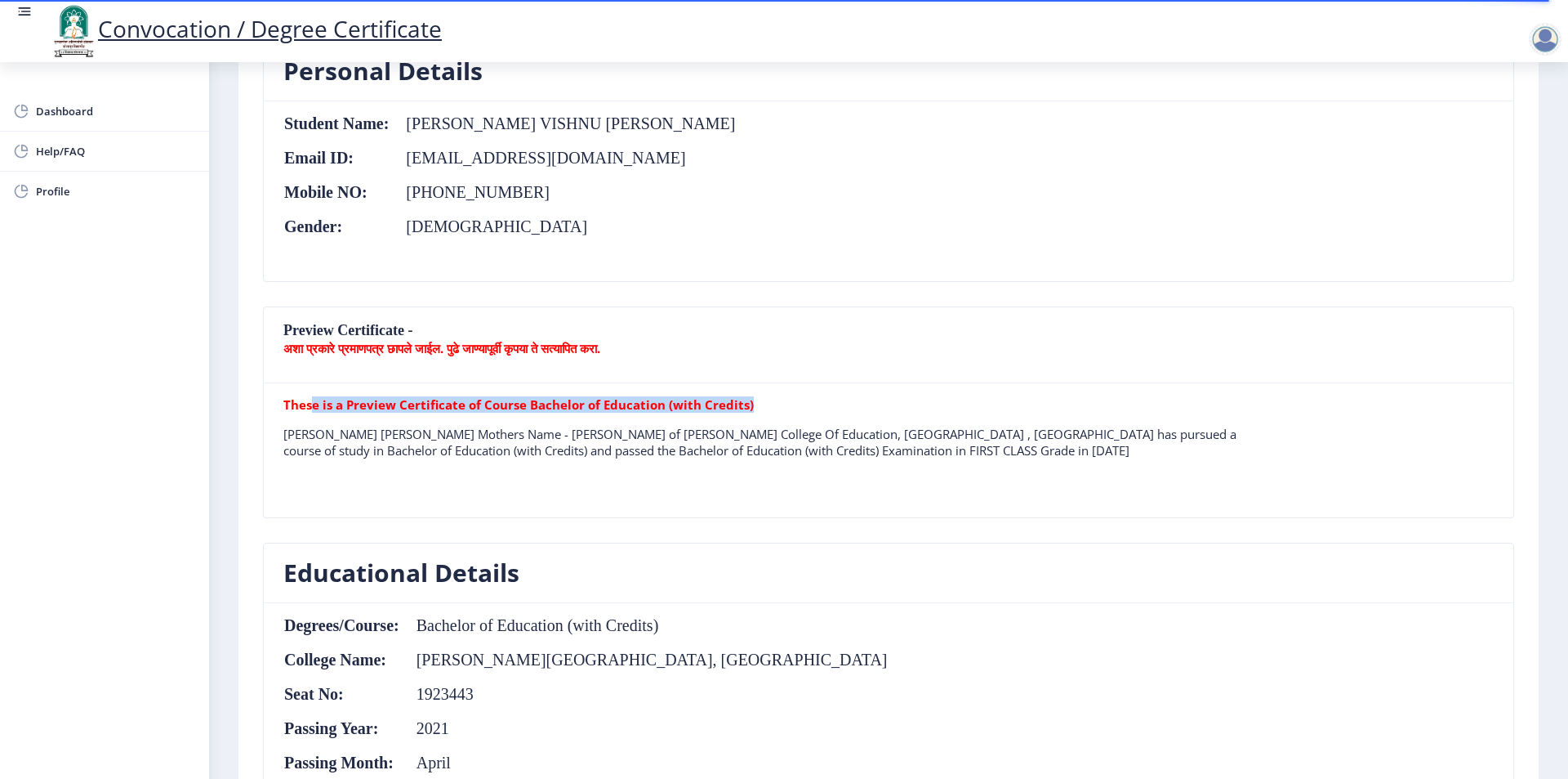
drag, startPoint x: 311, startPoint y: 403, endPoint x: 944, endPoint y: 413, distance: 633.1
click at [939, 412] on tr "These is a Preview Certificate of Course Bachelor of Education (with Credits) P…" at bounding box center [768, 434] width 969 height 75
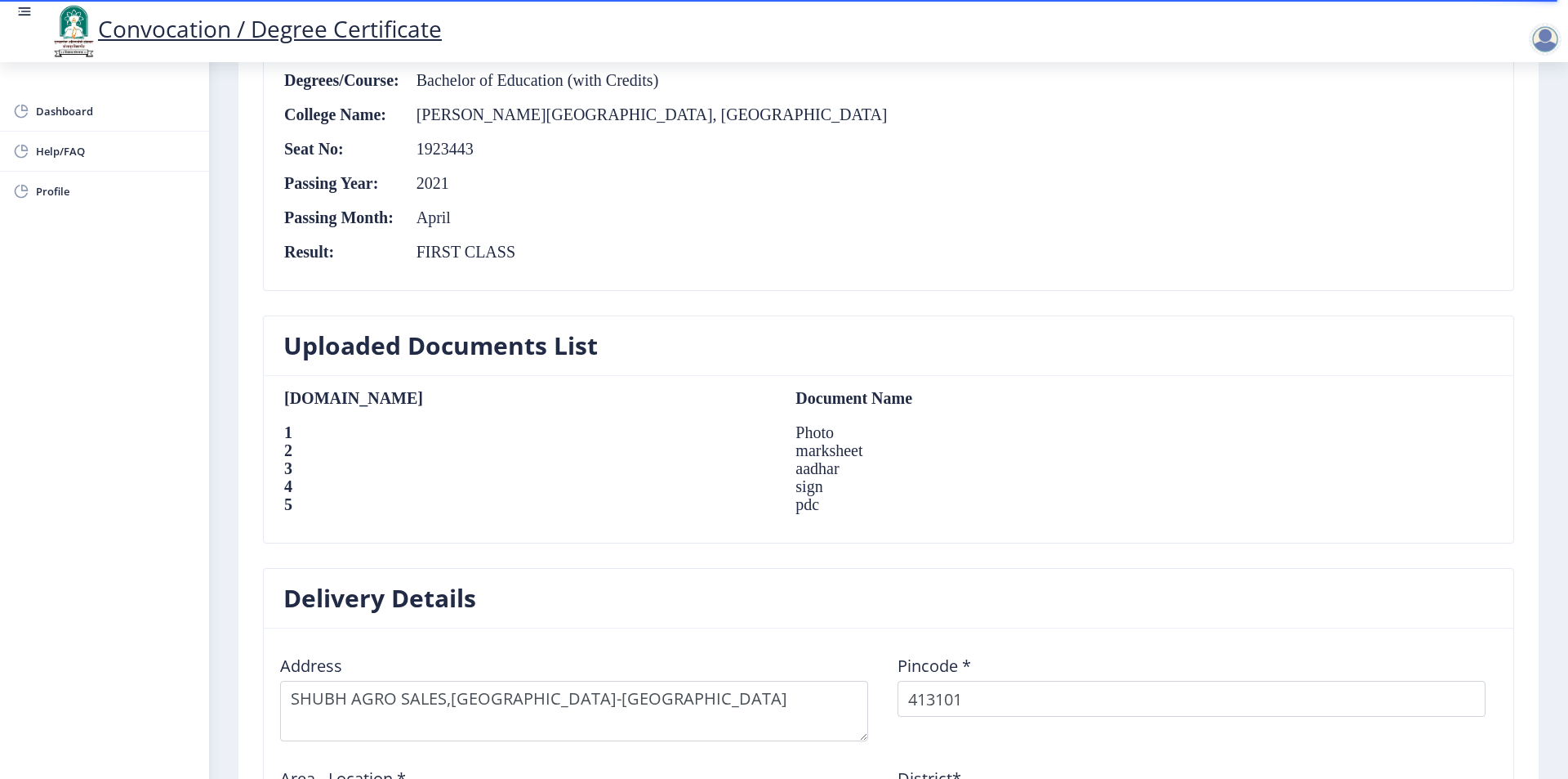
scroll to position [1217, 0]
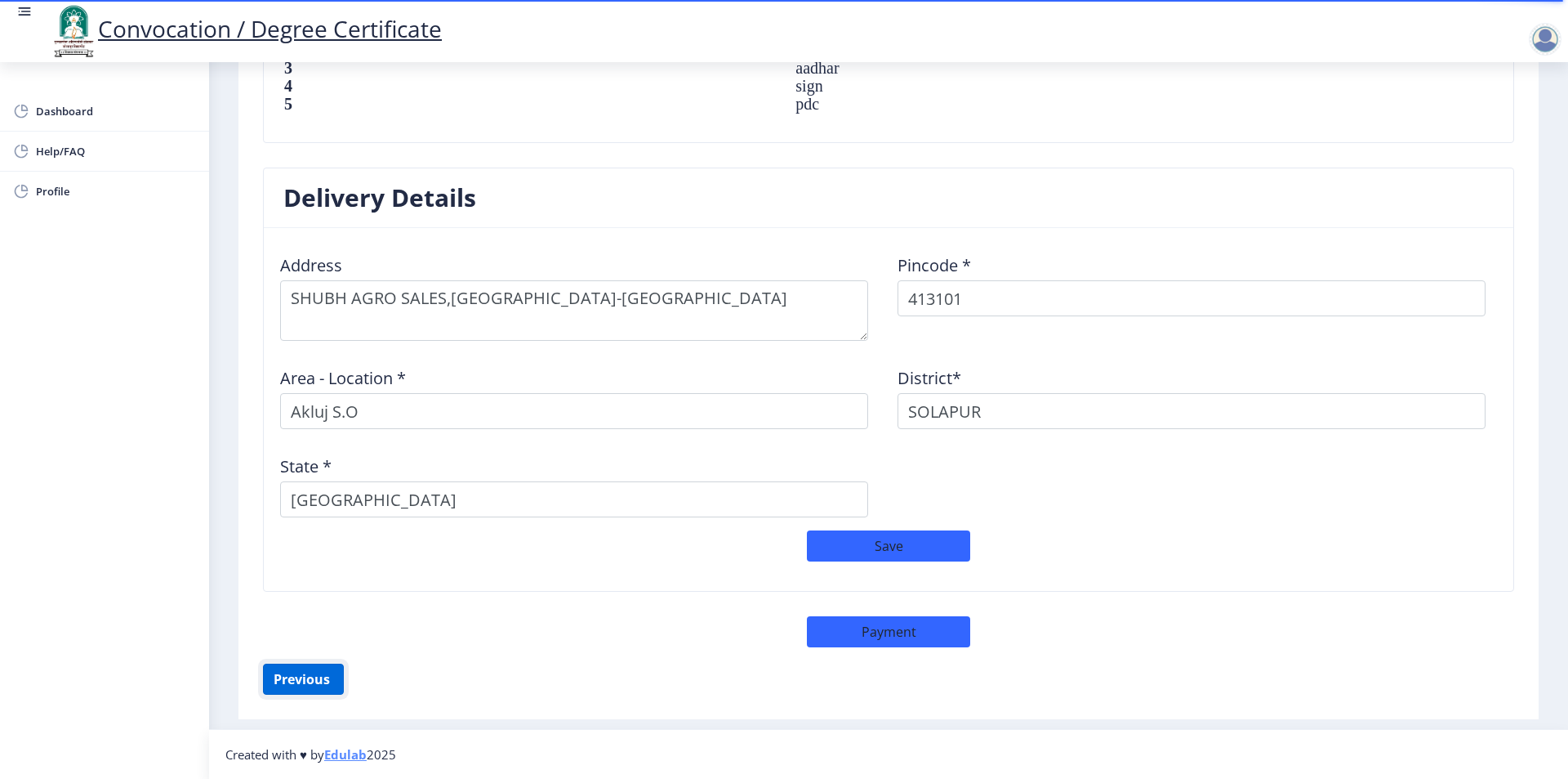
click at [316, 688] on button "Previous ‍" at bounding box center [304, 679] width 81 height 31
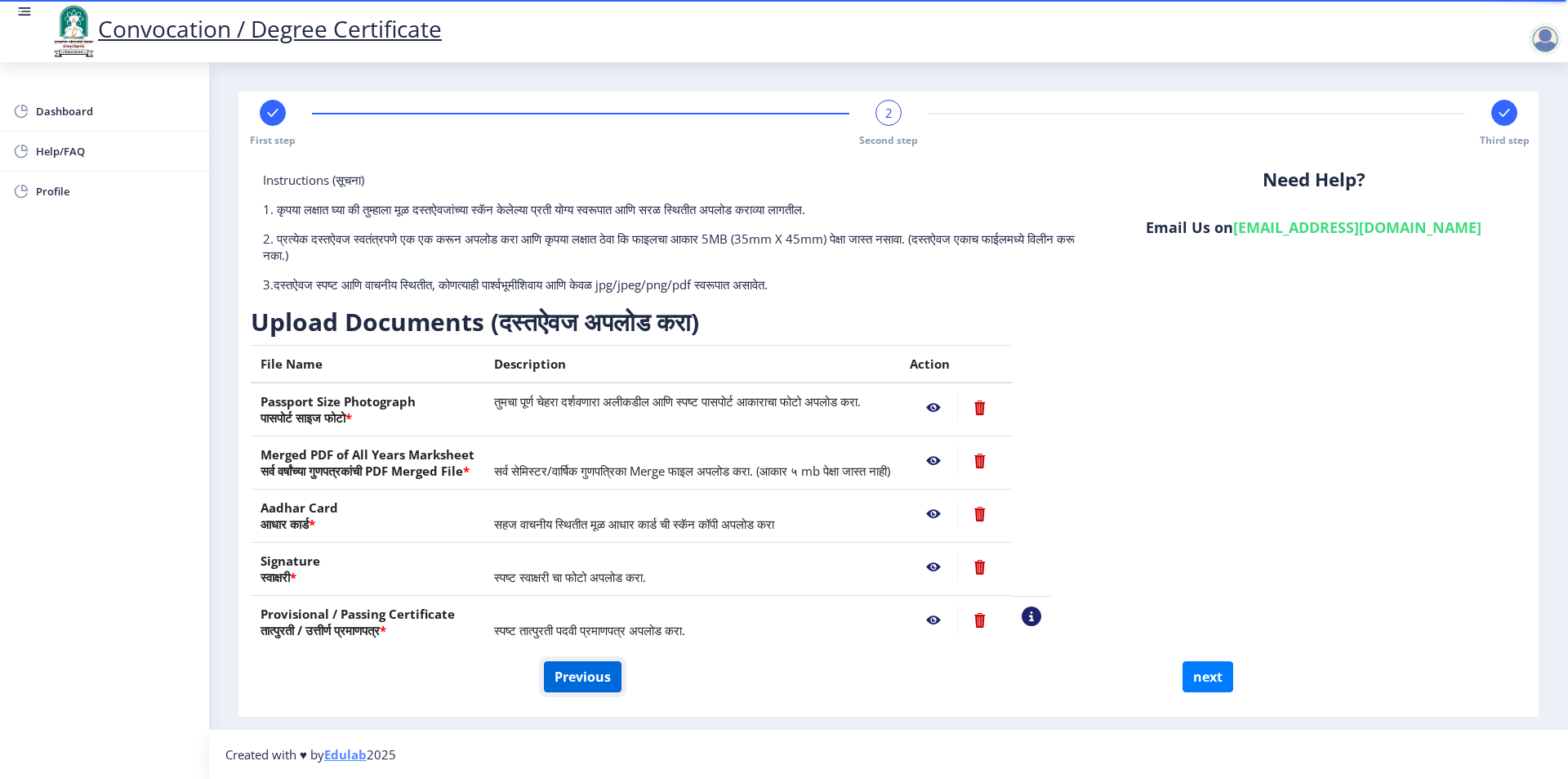
click at [588, 680] on button "Previous" at bounding box center [583, 677] width 77 height 31
select select "Regular"
select select "2021"
select select "April"
select select "FIRST CLASS"
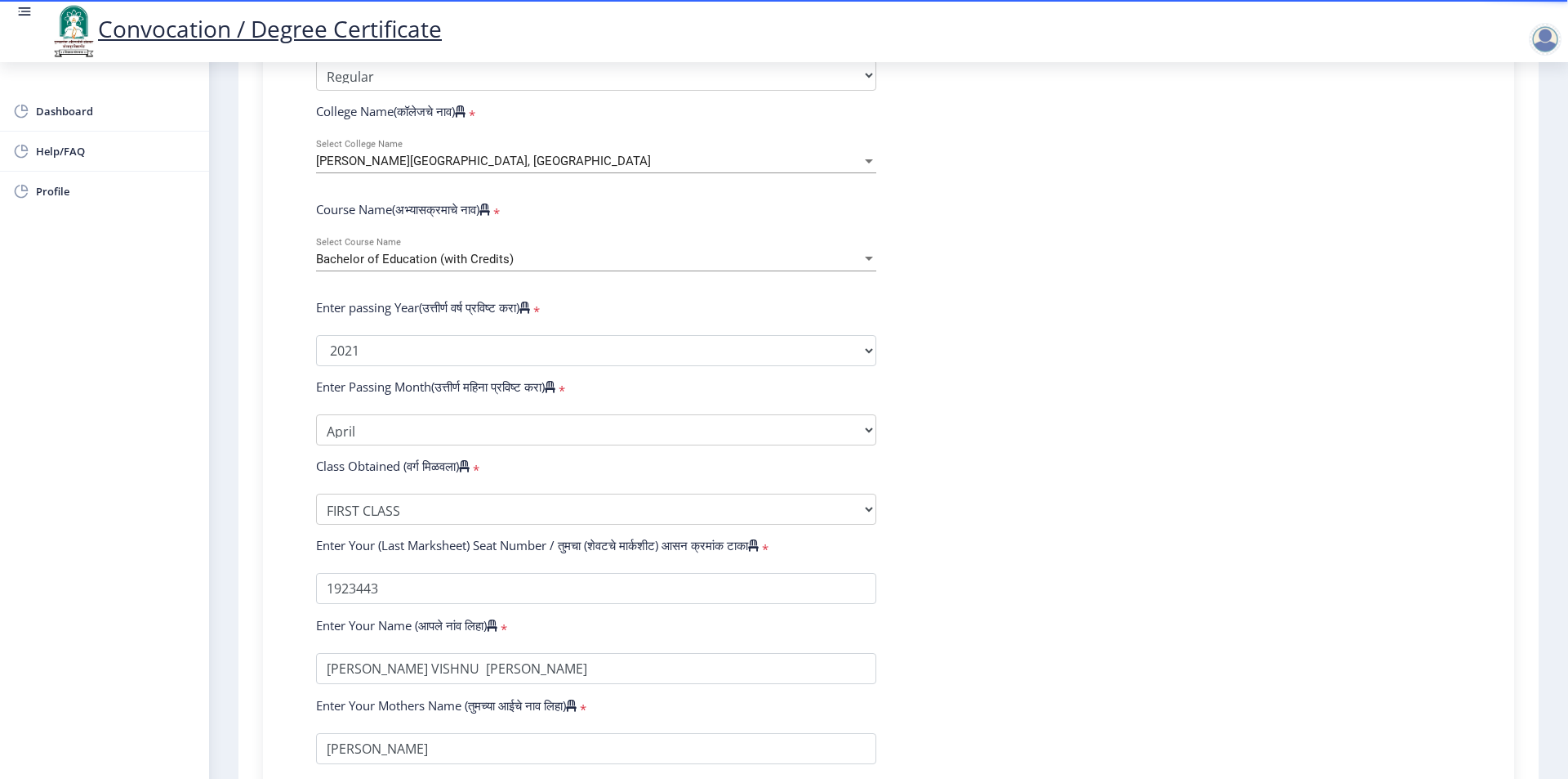
scroll to position [272, 0]
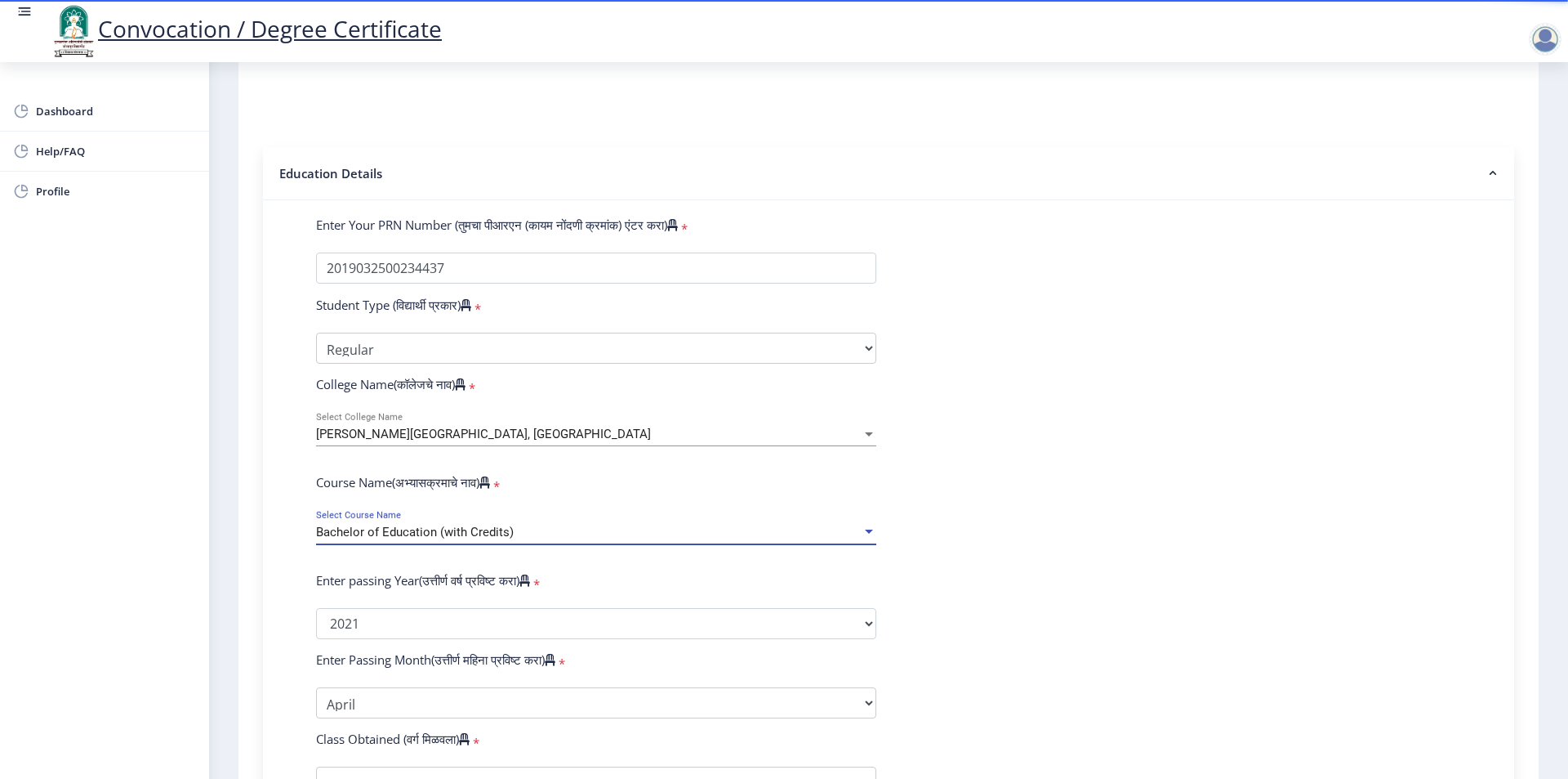
click at [530, 540] on div "Bachelor of Education (with Credits)" at bounding box center [589, 532] width 545 height 14
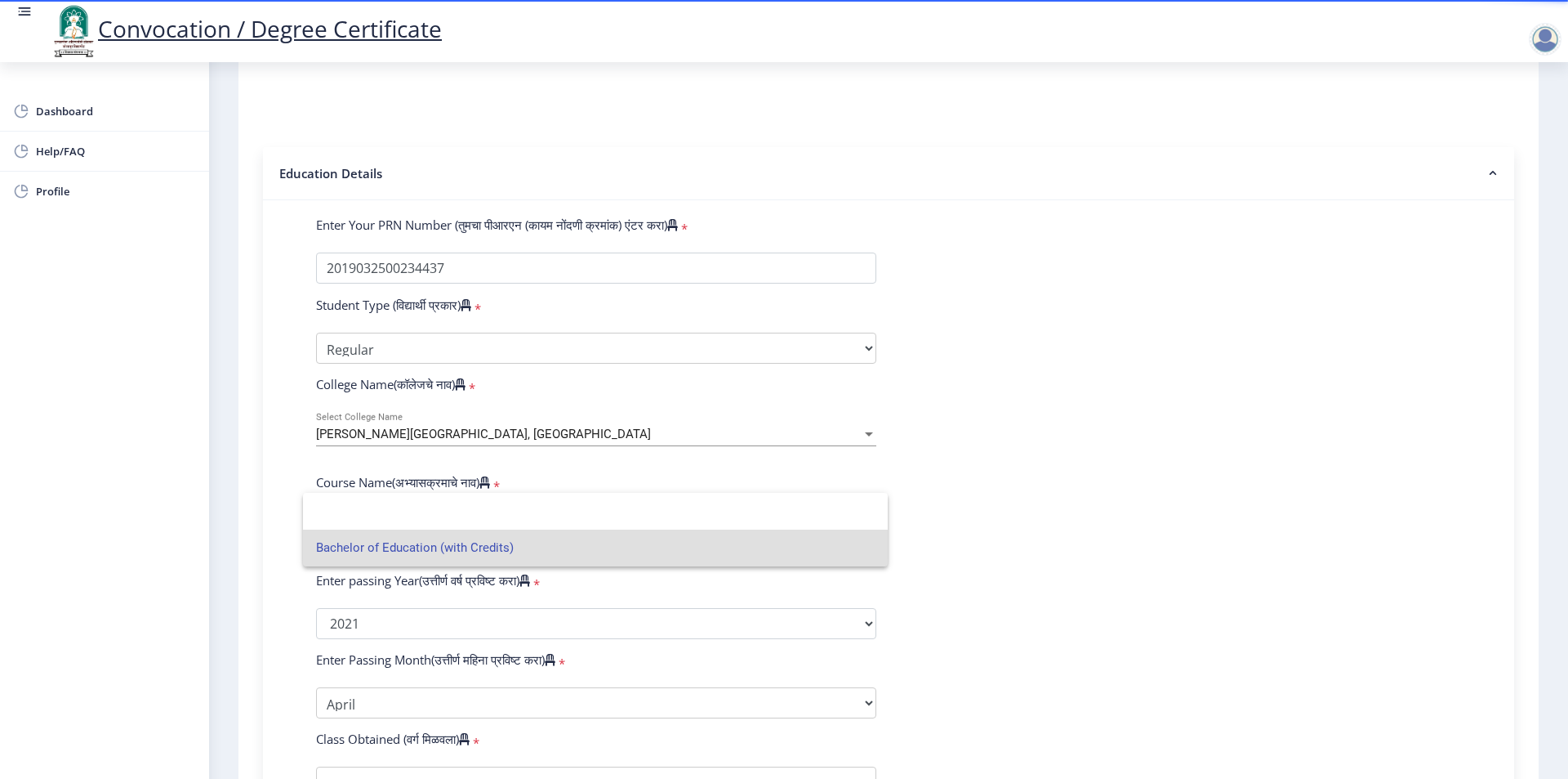
click at [524, 546] on span "Bachelor of Education (with Credits)" at bounding box center [595, 548] width 559 height 37
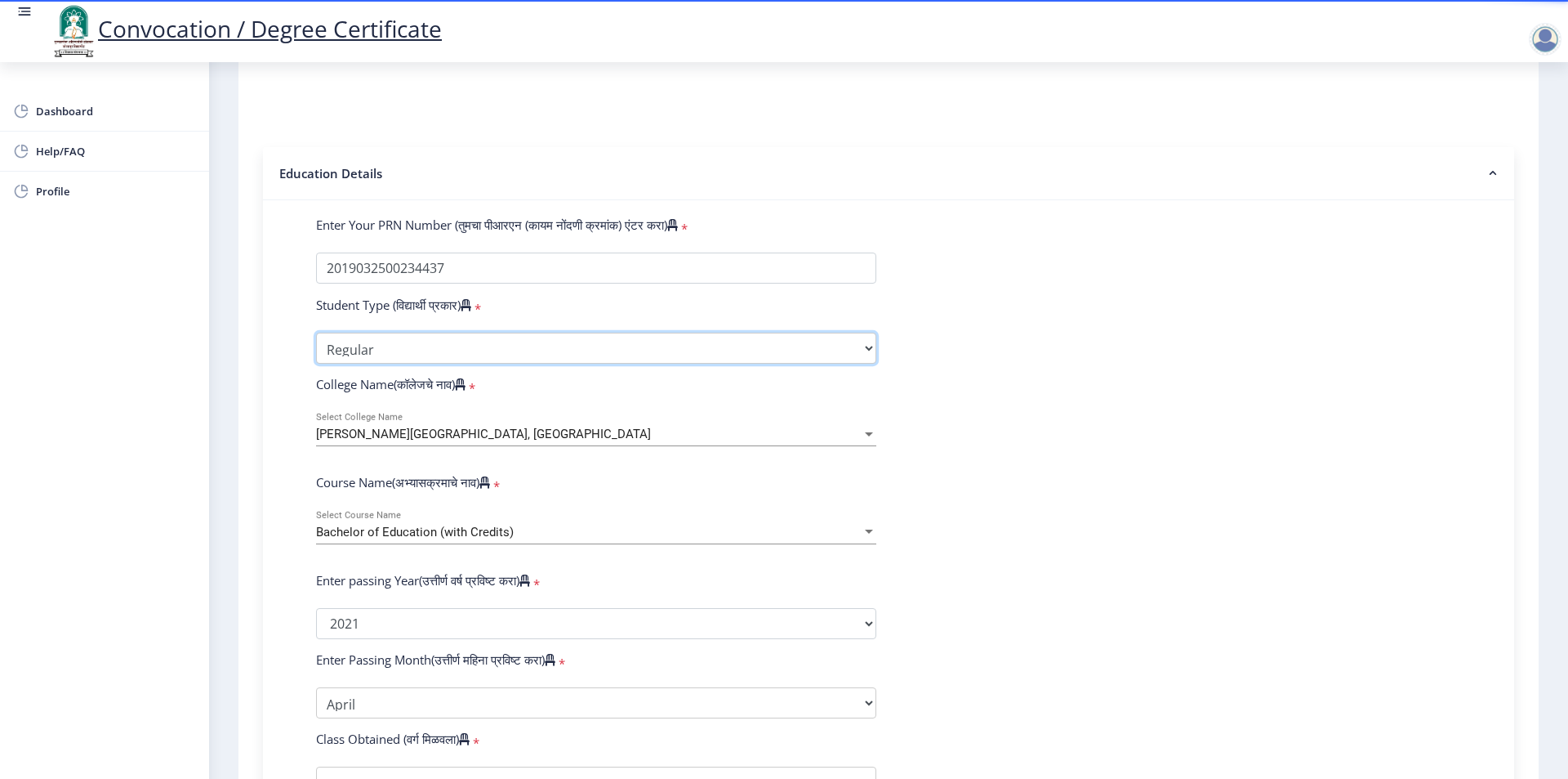
click at [397, 364] on select "Select Student Type Regular External" at bounding box center [596, 348] width 561 height 31
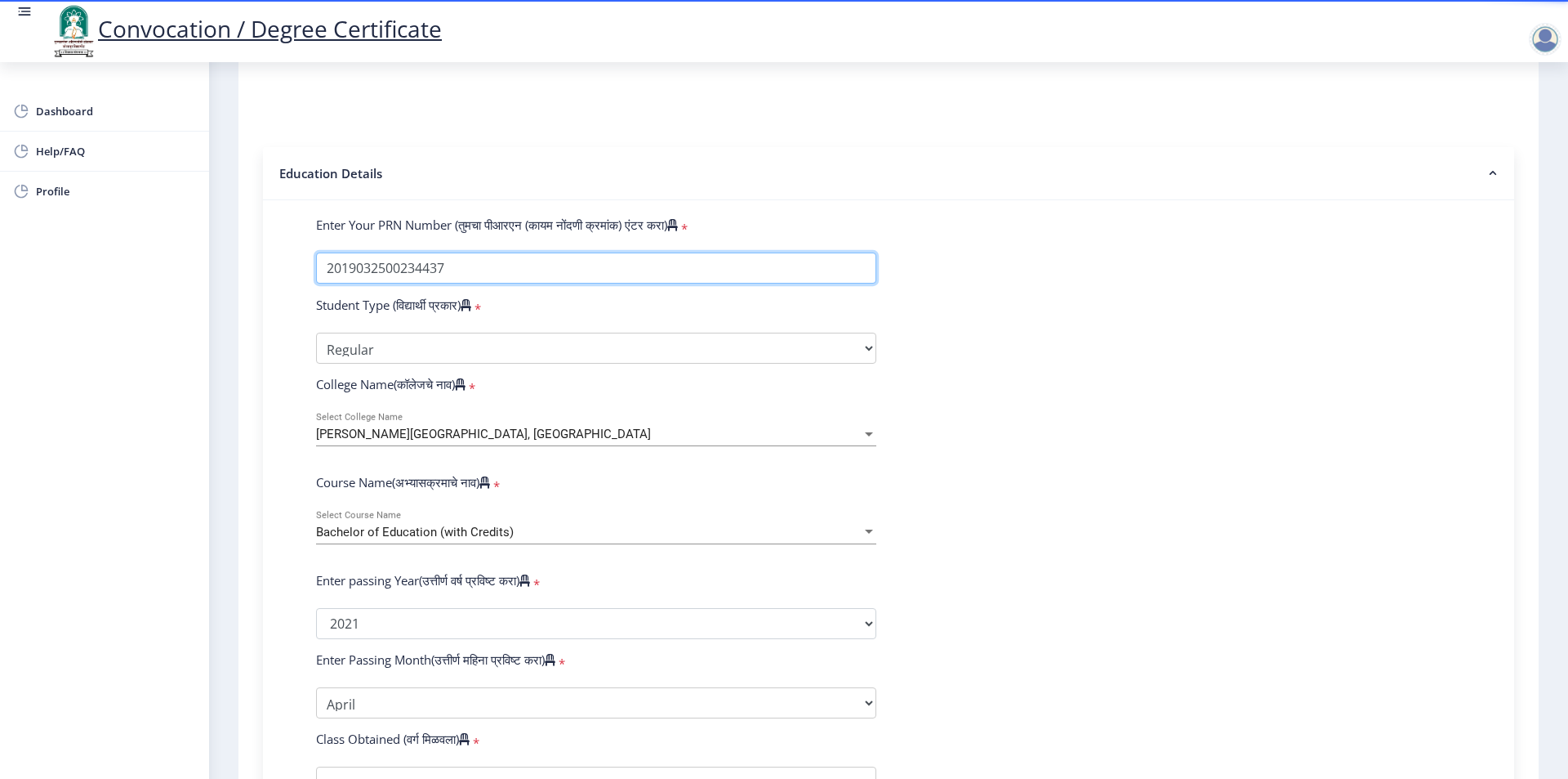
click at [472, 284] on input "Enter Your PRN Number (तुमचा पीआरएन (कायम नोंदणी क्रमांक) एंटर करा)" at bounding box center [596, 268] width 561 height 31
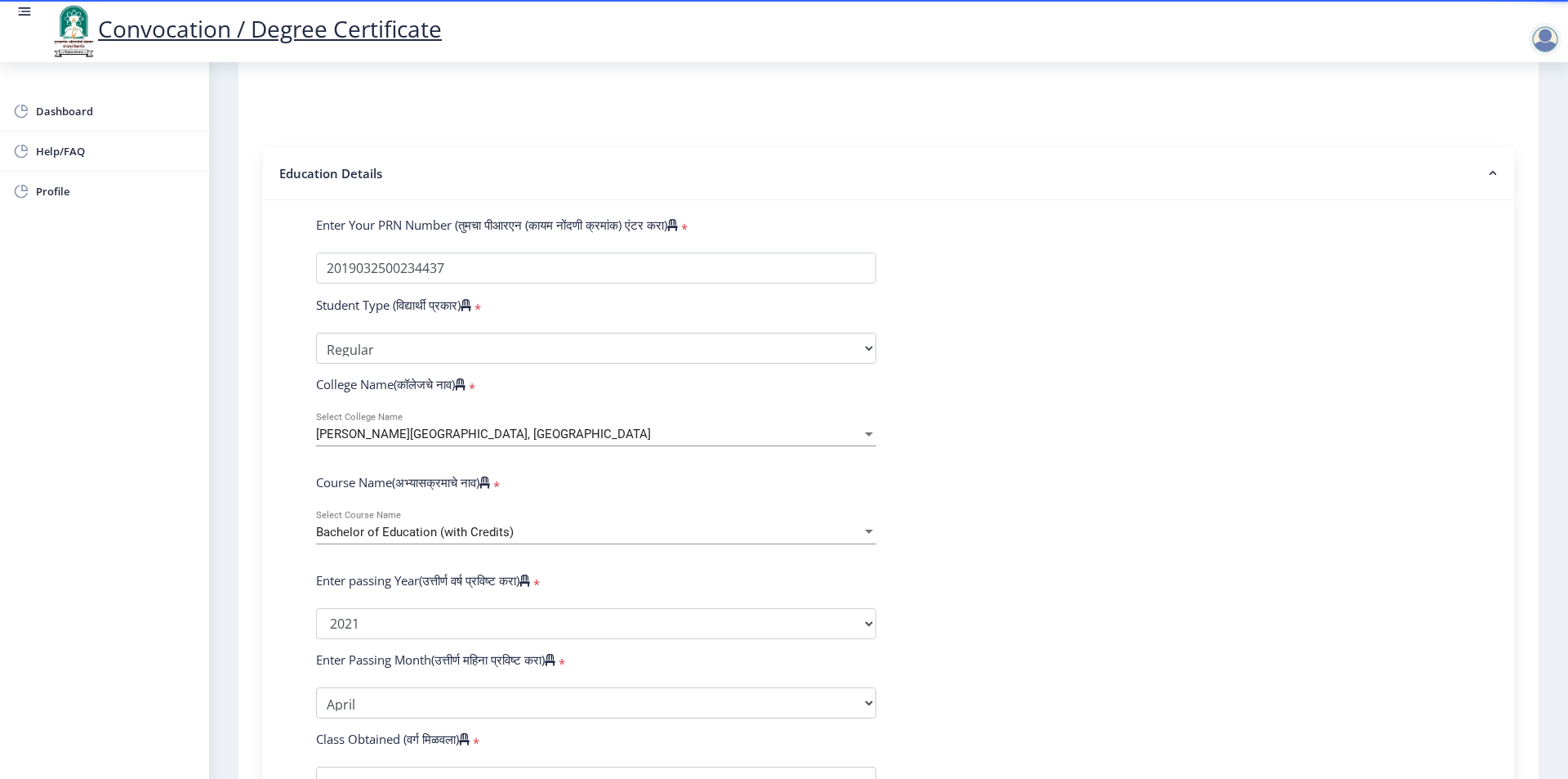
click at [1334, 311] on form "Enter Your PRN Number (तुमचा पीआरएन (कायम नोंदणी क्रमांक) एंटर करा) * Student T…" at bounding box center [889, 626] width 1169 height 821
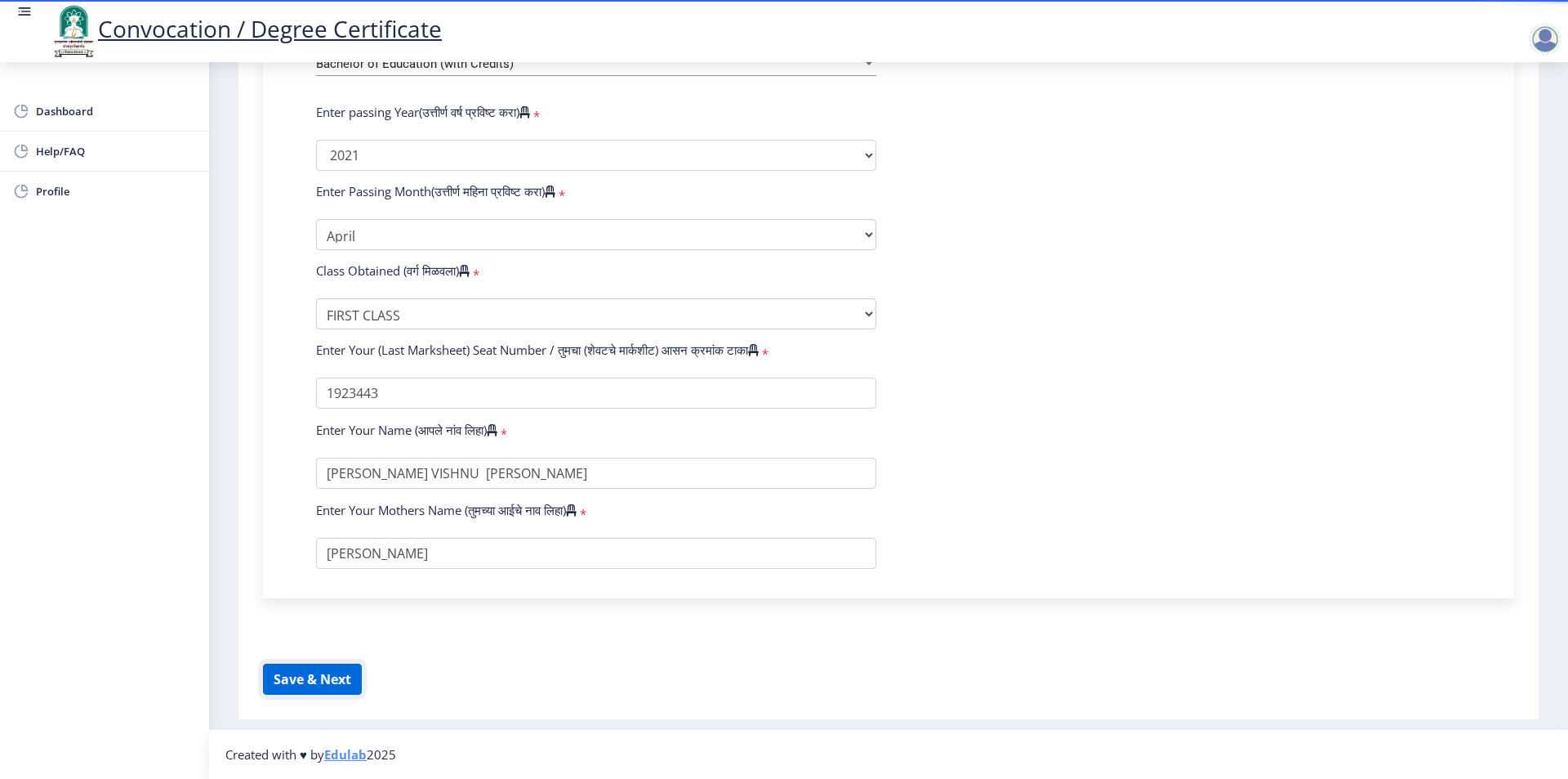
click at [321, 679] on button "Save & Next" at bounding box center [313, 679] width 98 height 31
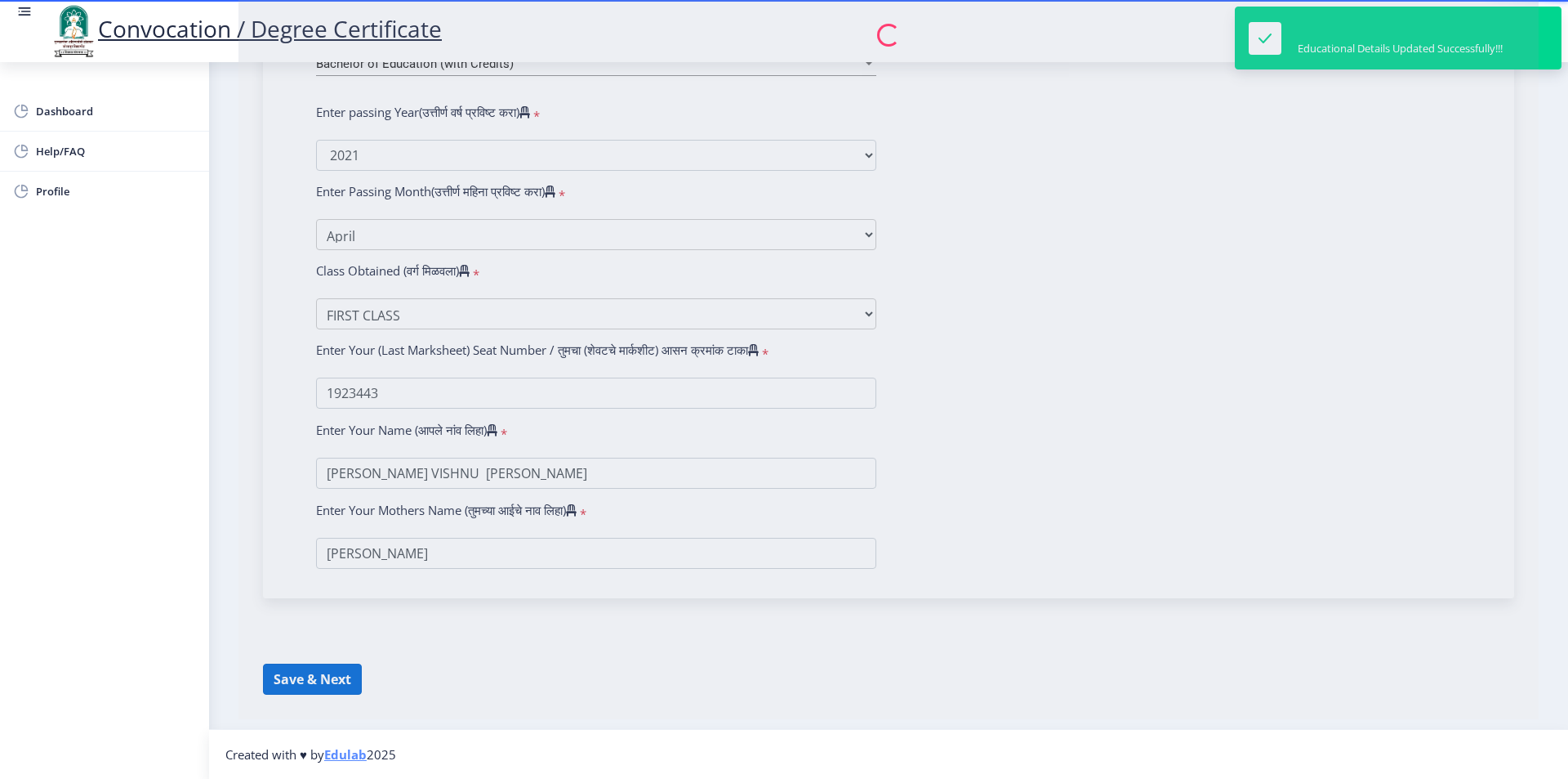
select select
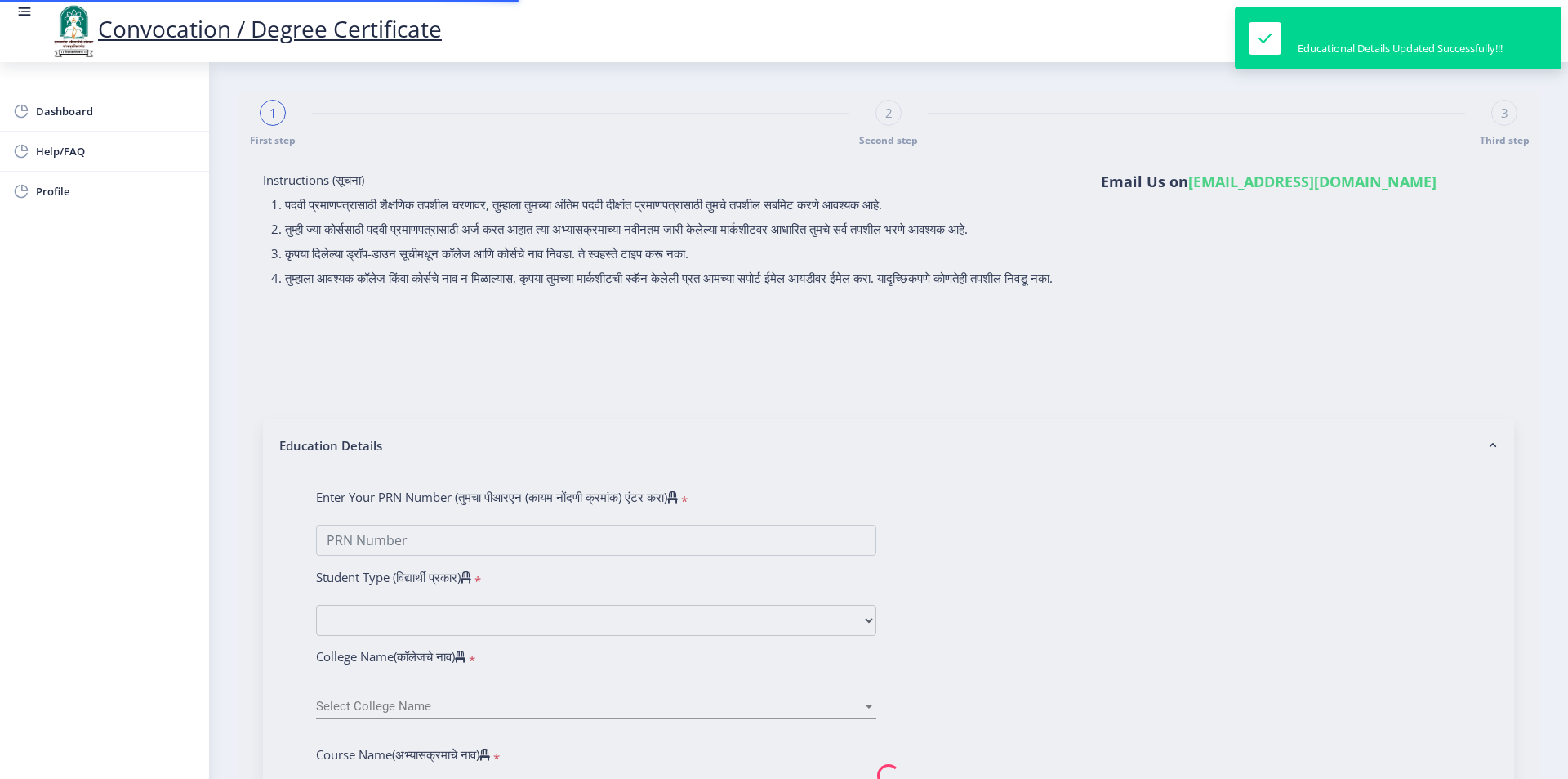
type input "2019032500234437"
select select "Regular"
select select "2021"
select select "April"
select select "FIRST CLASS"
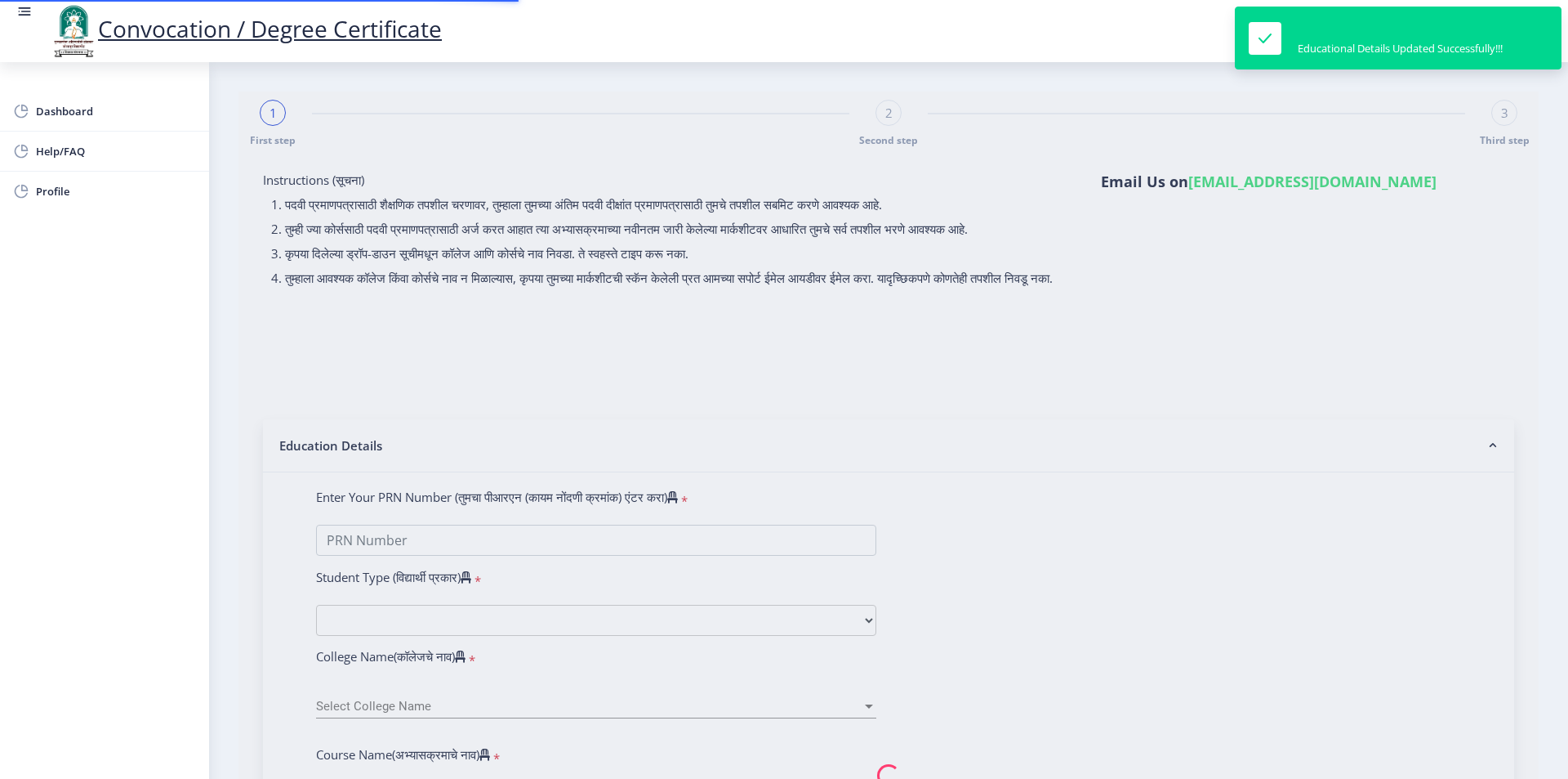
type input "1923443"
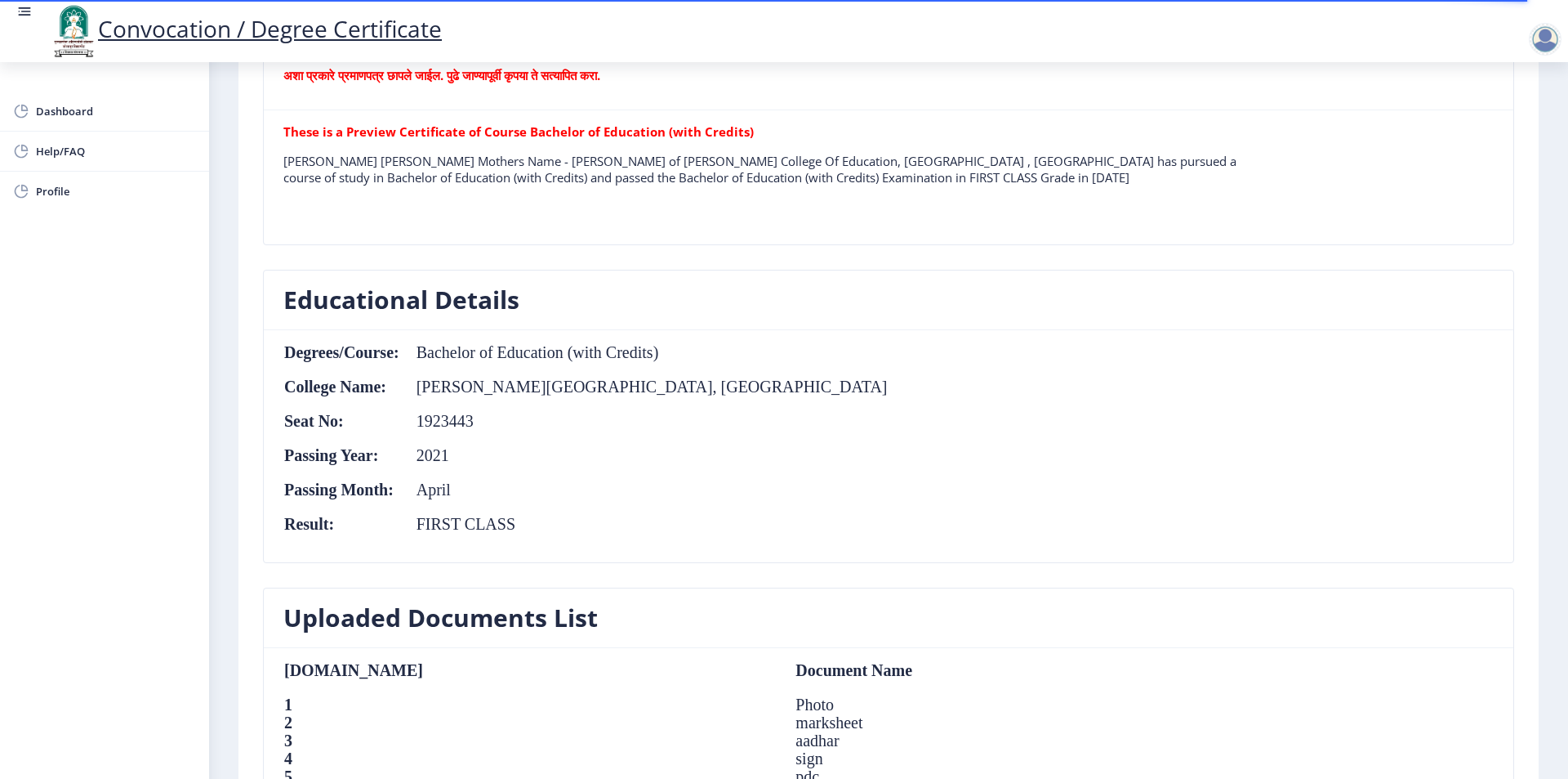
scroll to position [1217, 0]
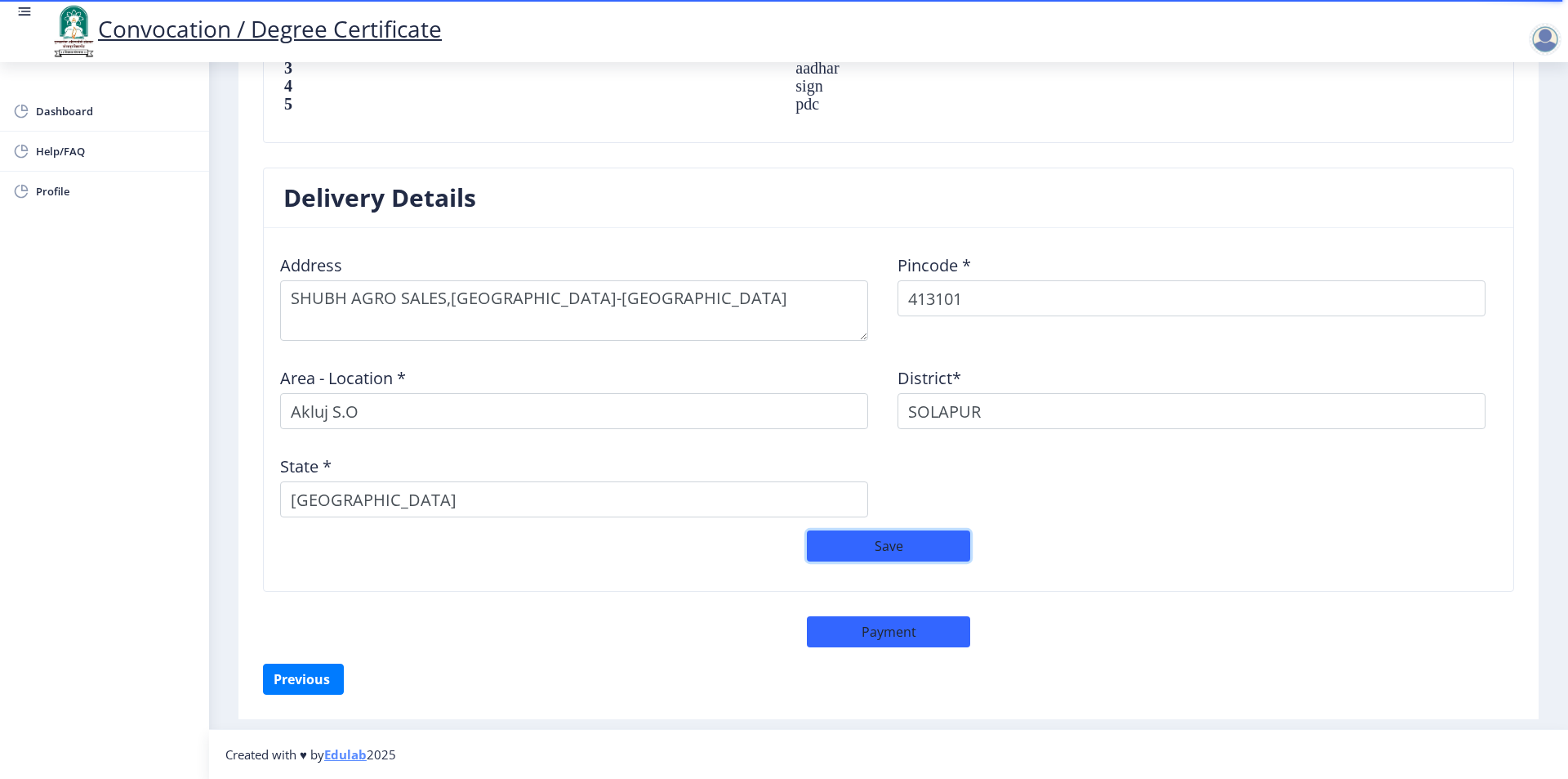
click at [874, 542] on button "Save" at bounding box center [888, 545] width 163 height 31
drag, startPoint x: 278, startPoint y: 689, endPoint x: 291, endPoint y: 691, distance: 13.2
click at [291, 691] on button "Previous ‍" at bounding box center [304, 679] width 81 height 31
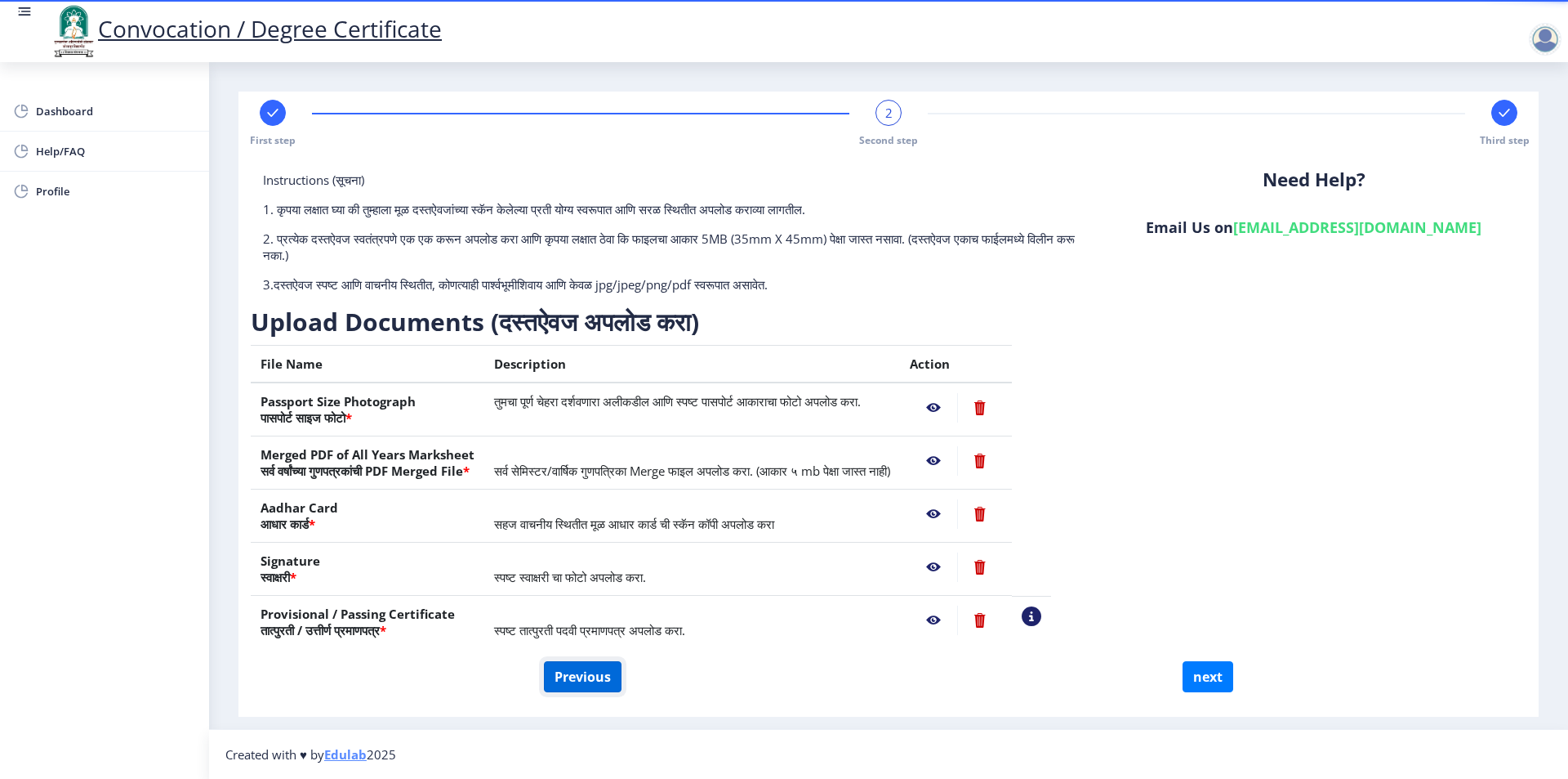
click at [595, 681] on button "Previous" at bounding box center [583, 677] width 77 height 31
select select "Regular"
select select "2021"
select select "April"
select select "FIRST CLASS"
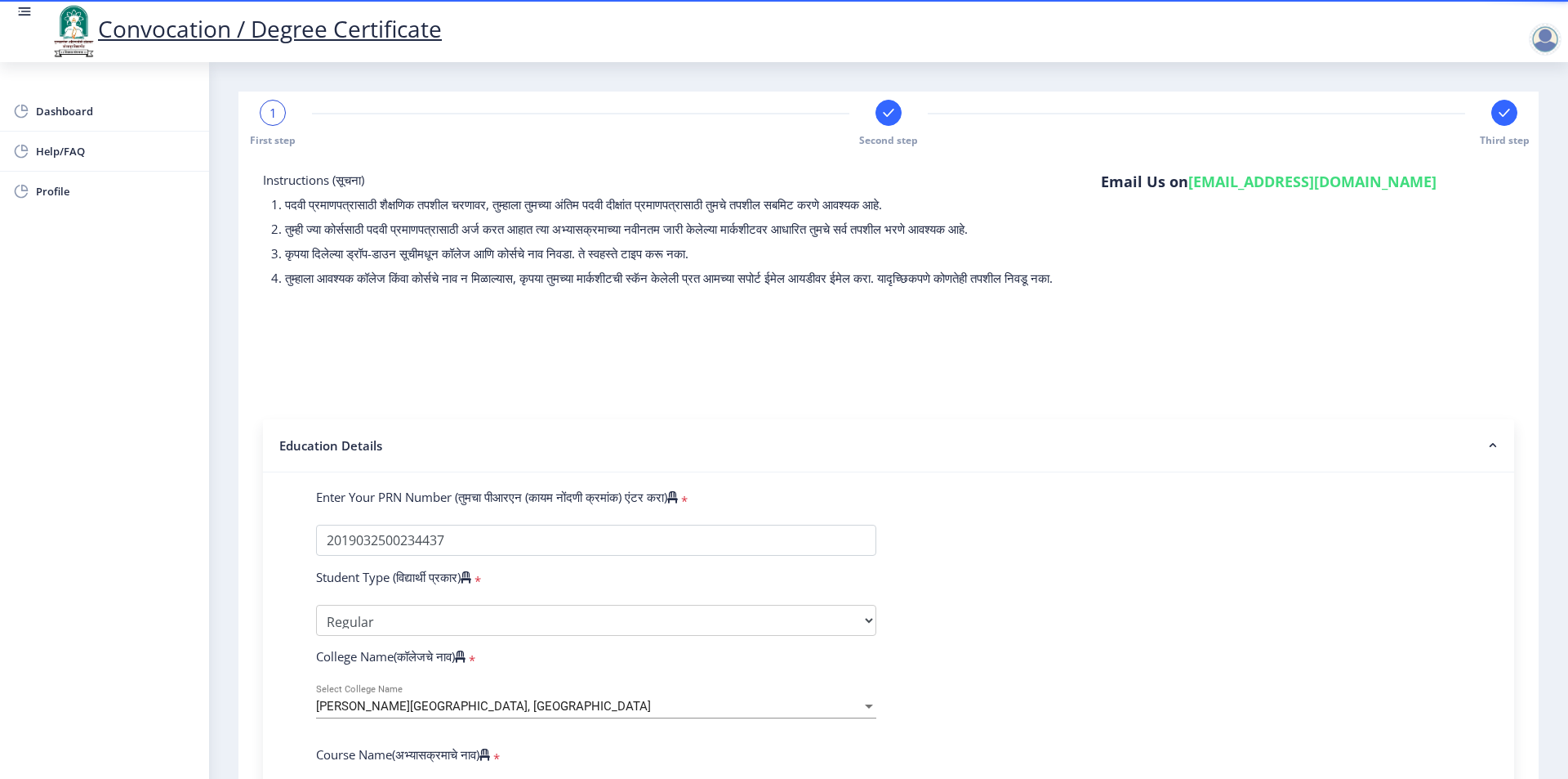
scroll to position [756, 0]
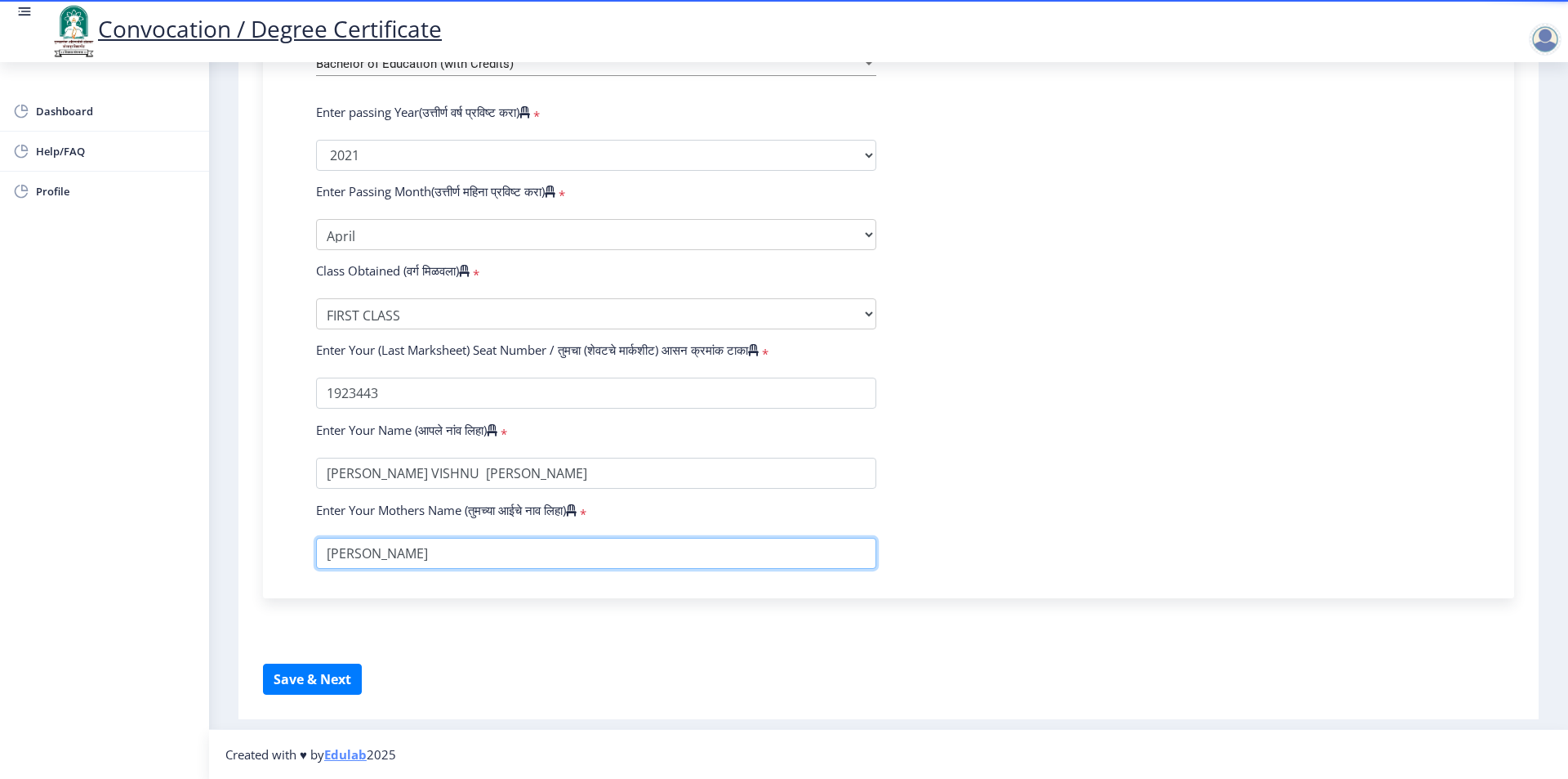
click at [395, 557] on input "textarea" at bounding box center [596, 553] width 561 height 31
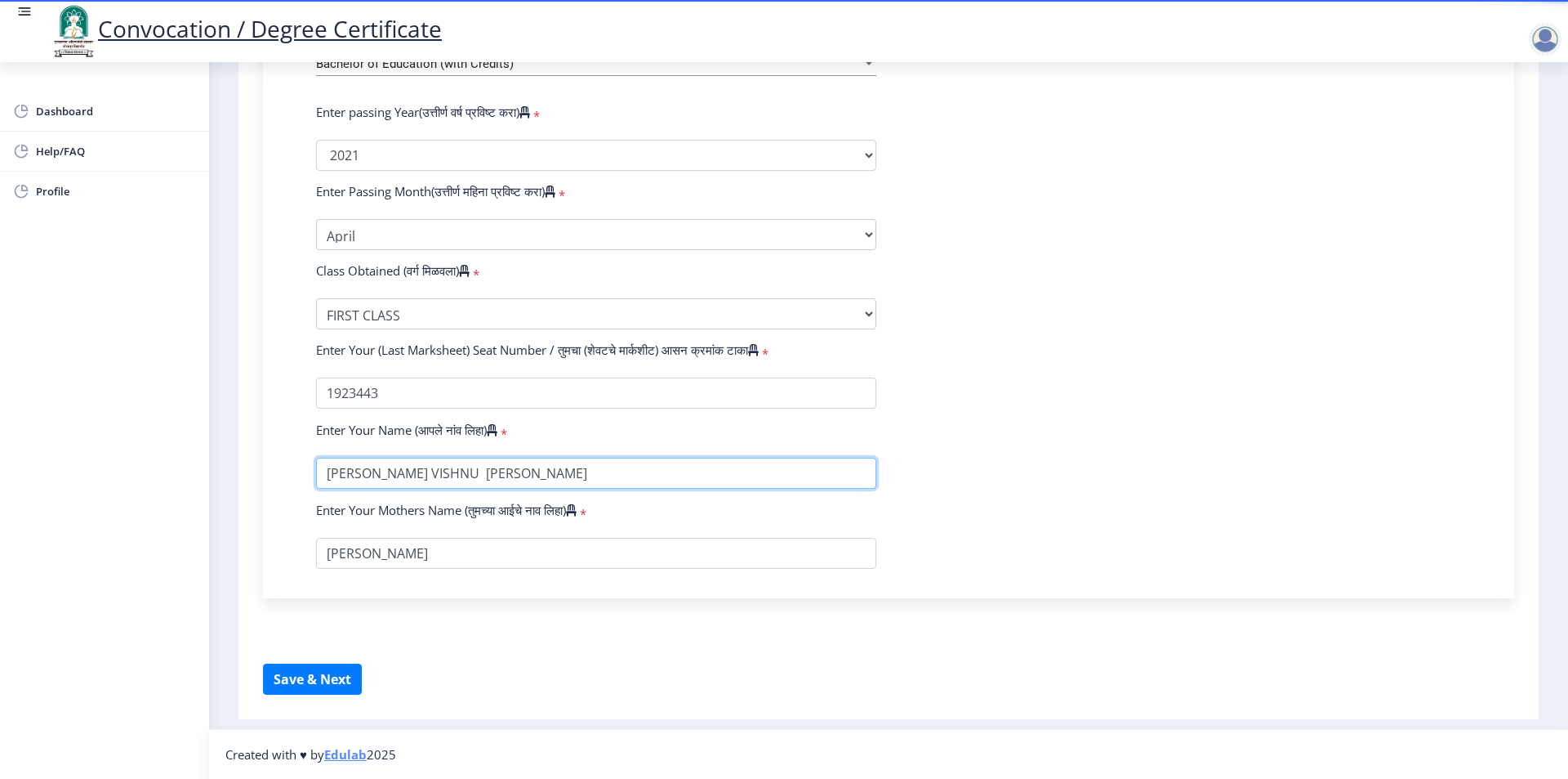
click at [627, 477] on input "textarea" at bounding box center [596, 473] width 561 height 31
type input "PAWAR MANISHA VISHNU"
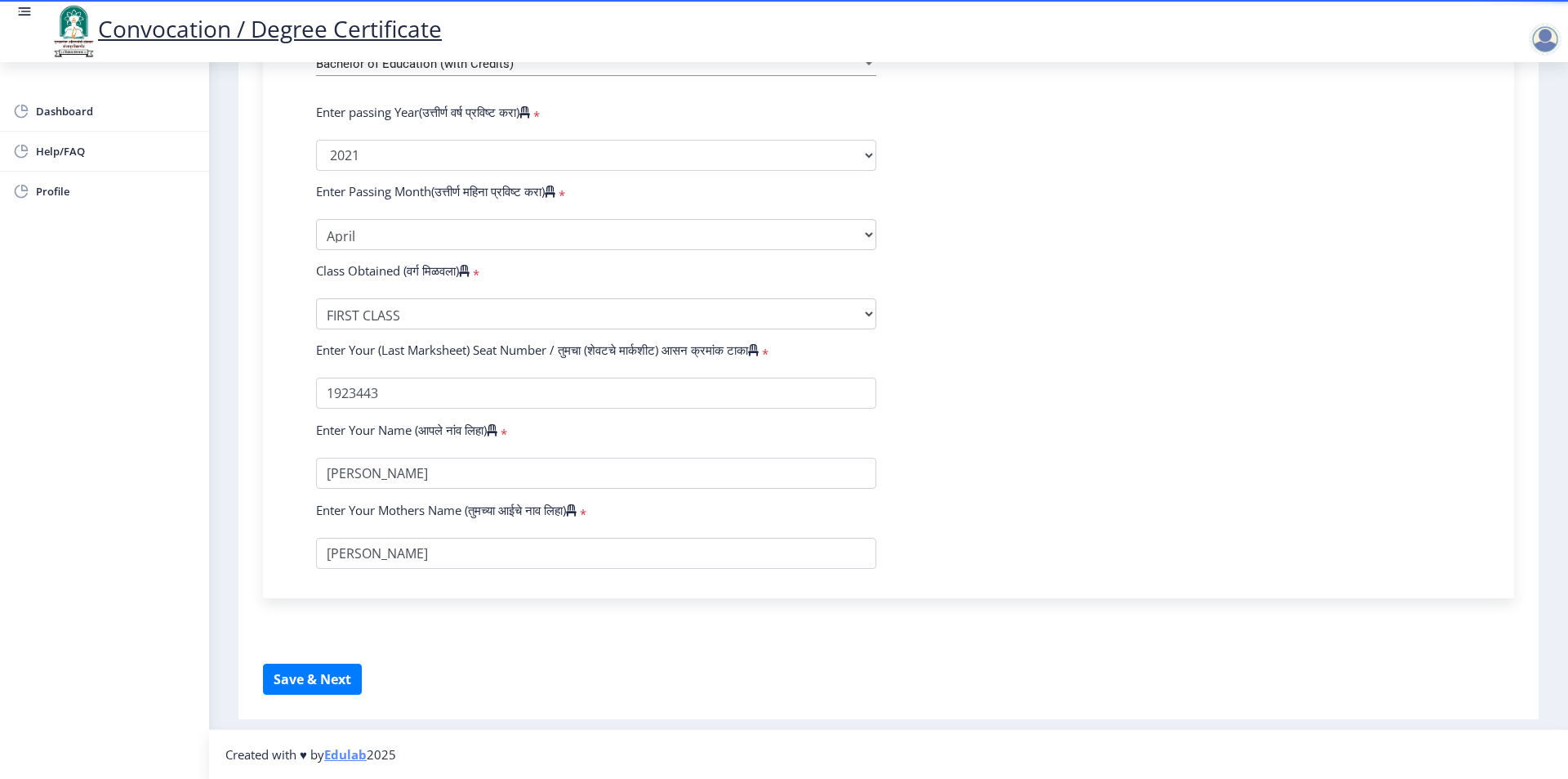
click at [1105, 436] on form "Enter Your PRN Number (तुमचा पीआरएन (कायम नोंदणी क्रमांक) एंटर करा) * Student T…" at bounding box center [889, 158] width 1169 height 821
click at [332, 685] on button "Save & Next" at bounding box center [313, 679] width 98 height 31
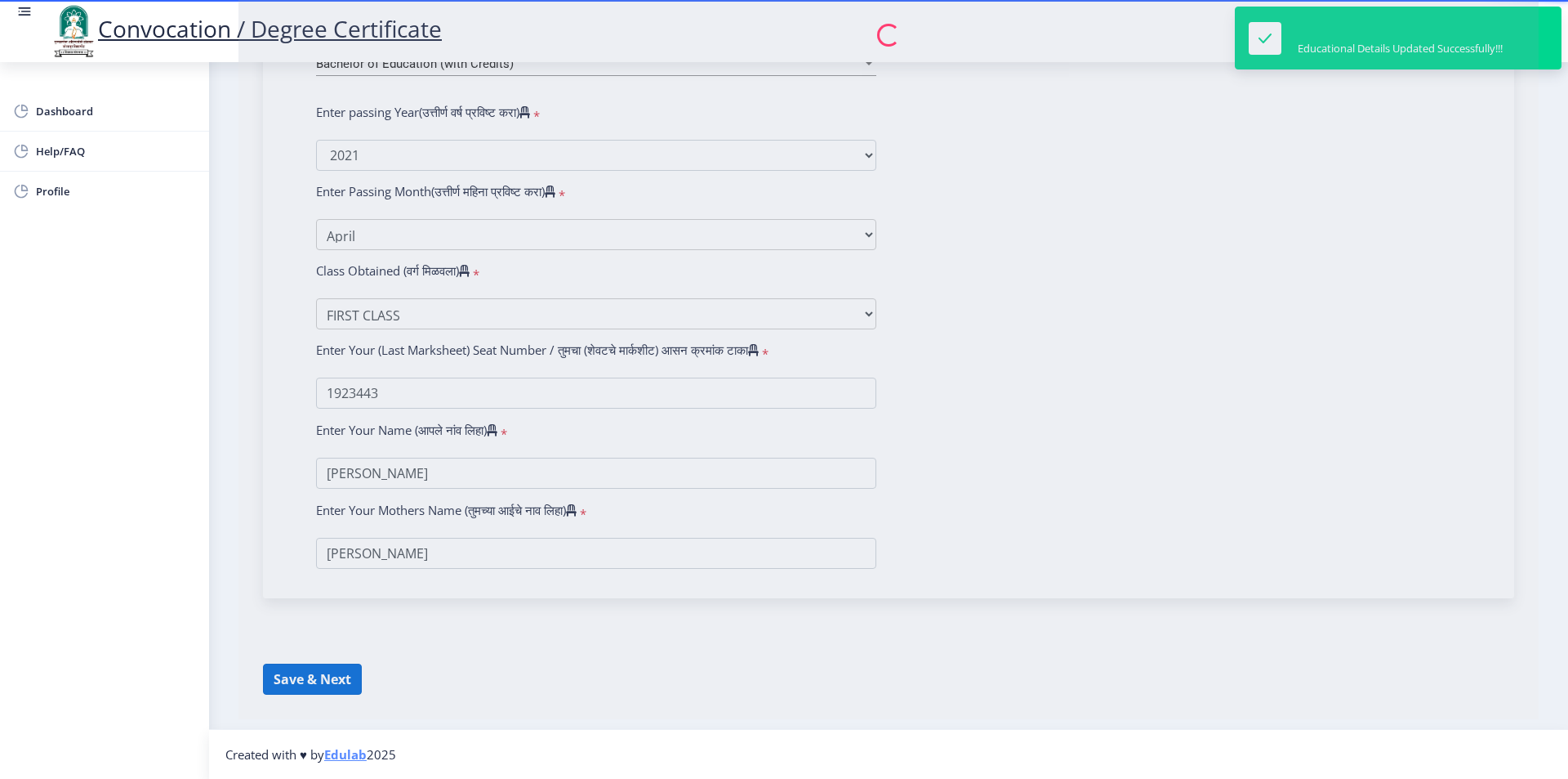
select select
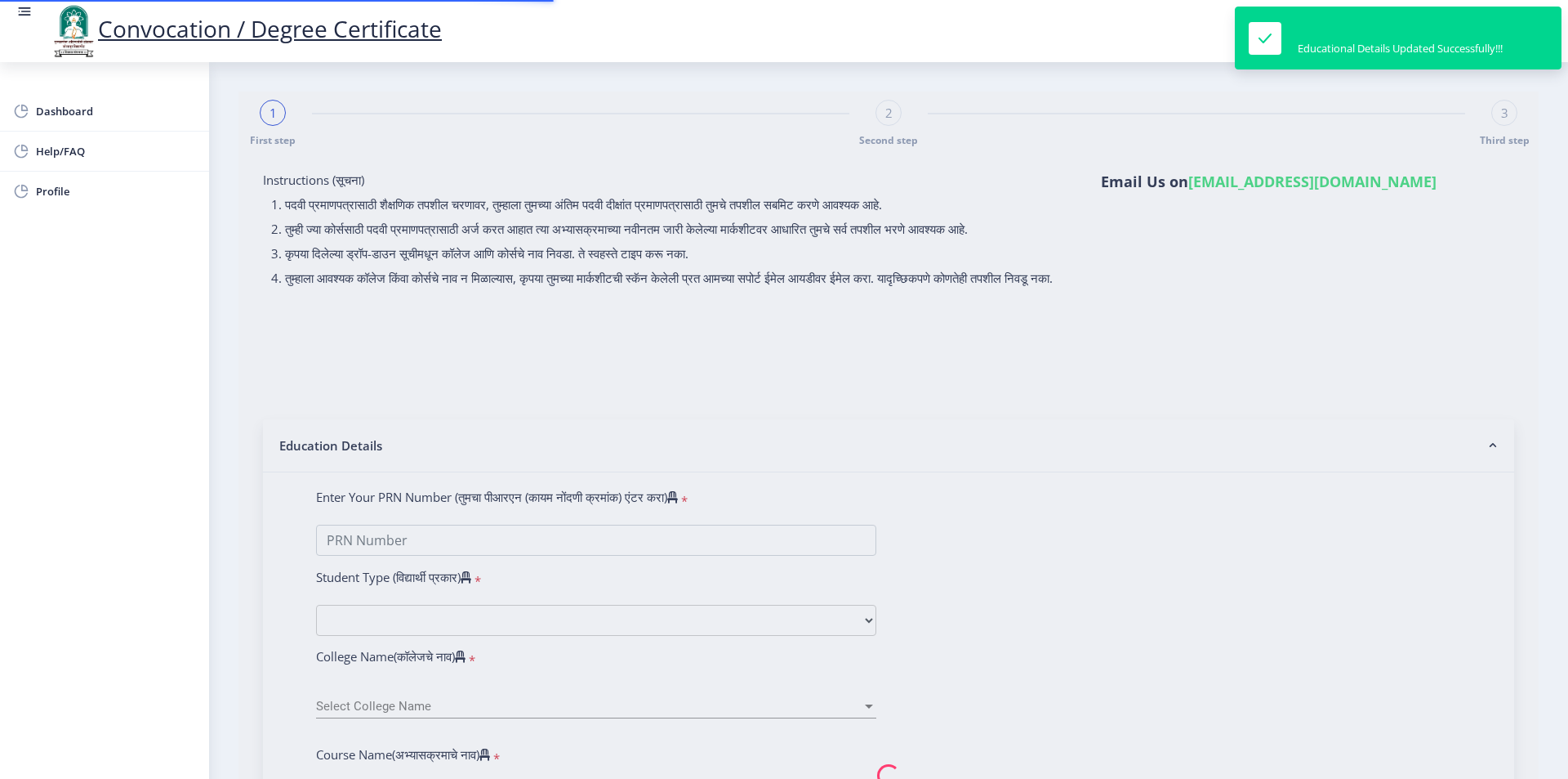
type input "2019032500234437"
select select "Regular"
select select "2021"
select select "April"
select select "FIRST CLASS"
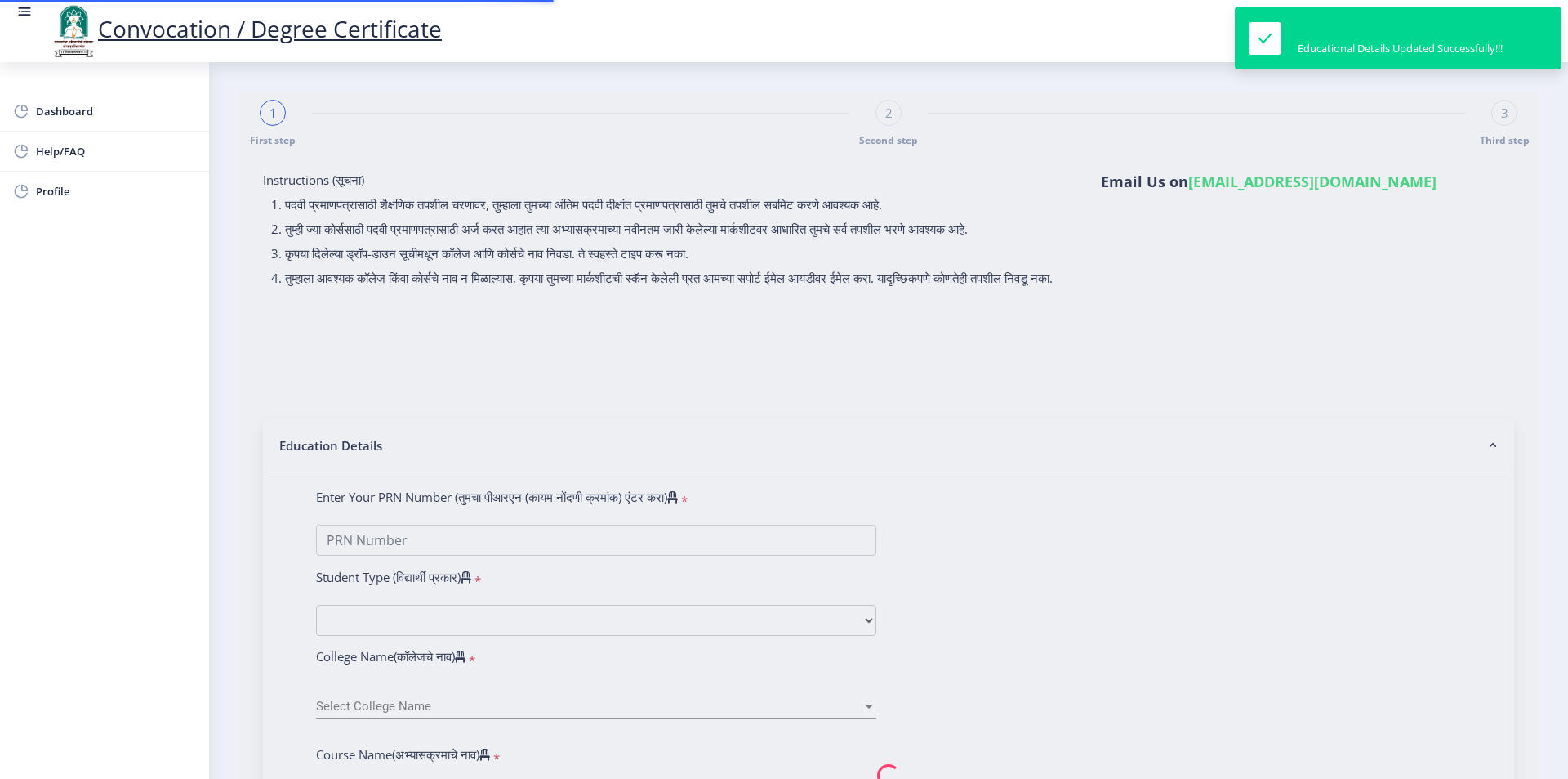
type input "1923443"
type input "PAWAR MANISHA VISHNU"
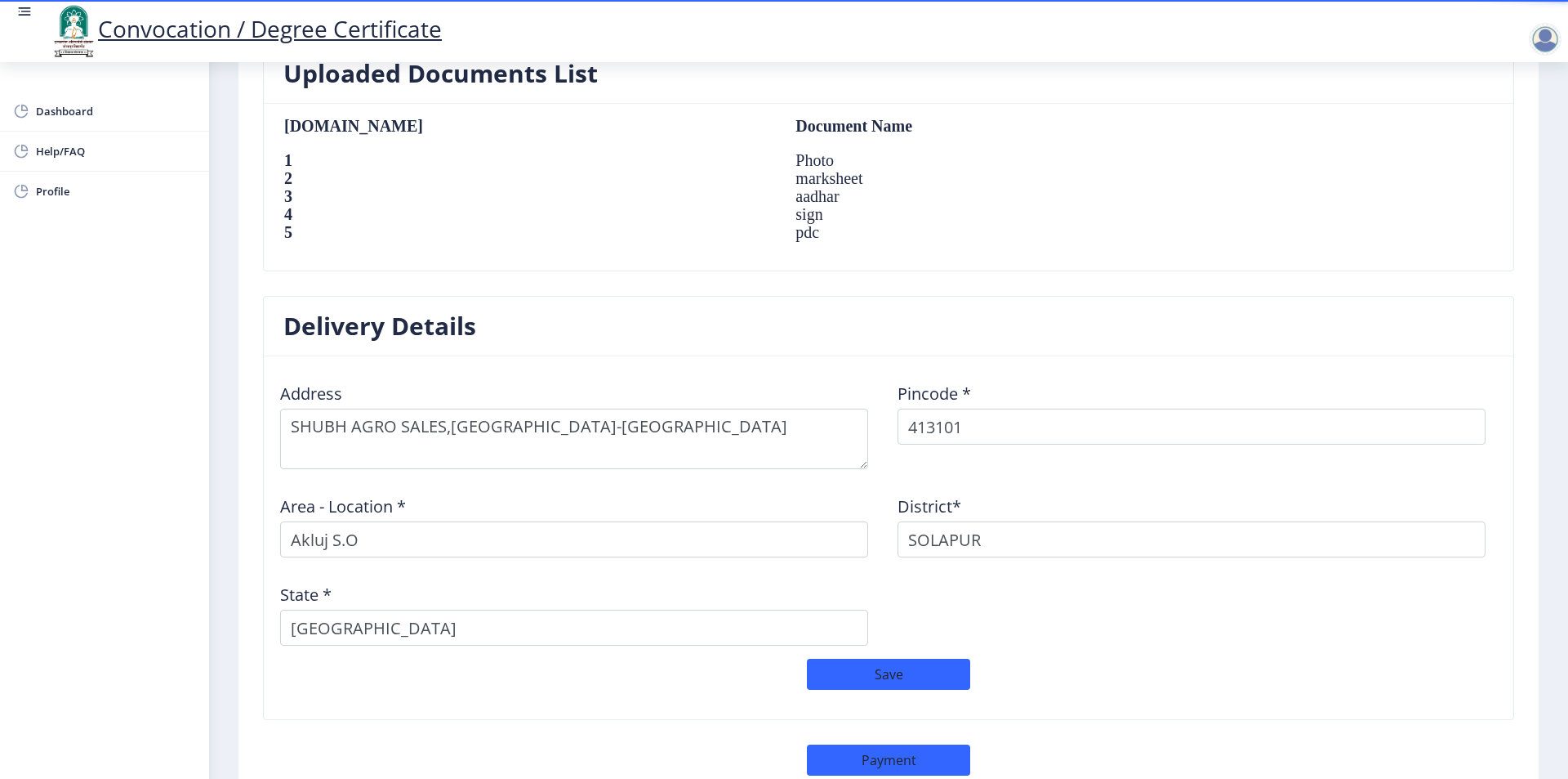
scroll to position [1217, 0]
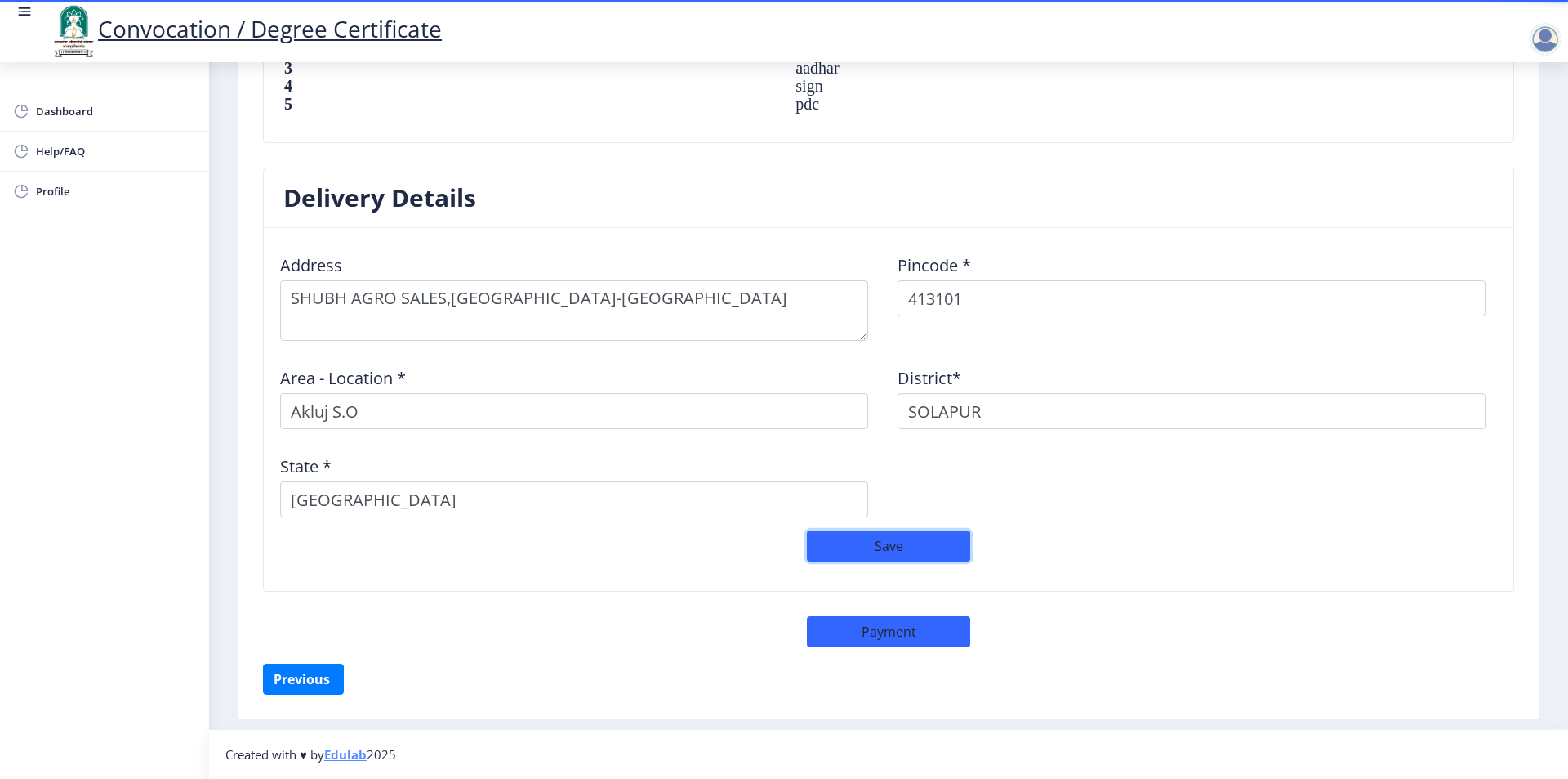
click at [886, 547] on button "Save" at bounding box center [888, 545] width 163 height 31
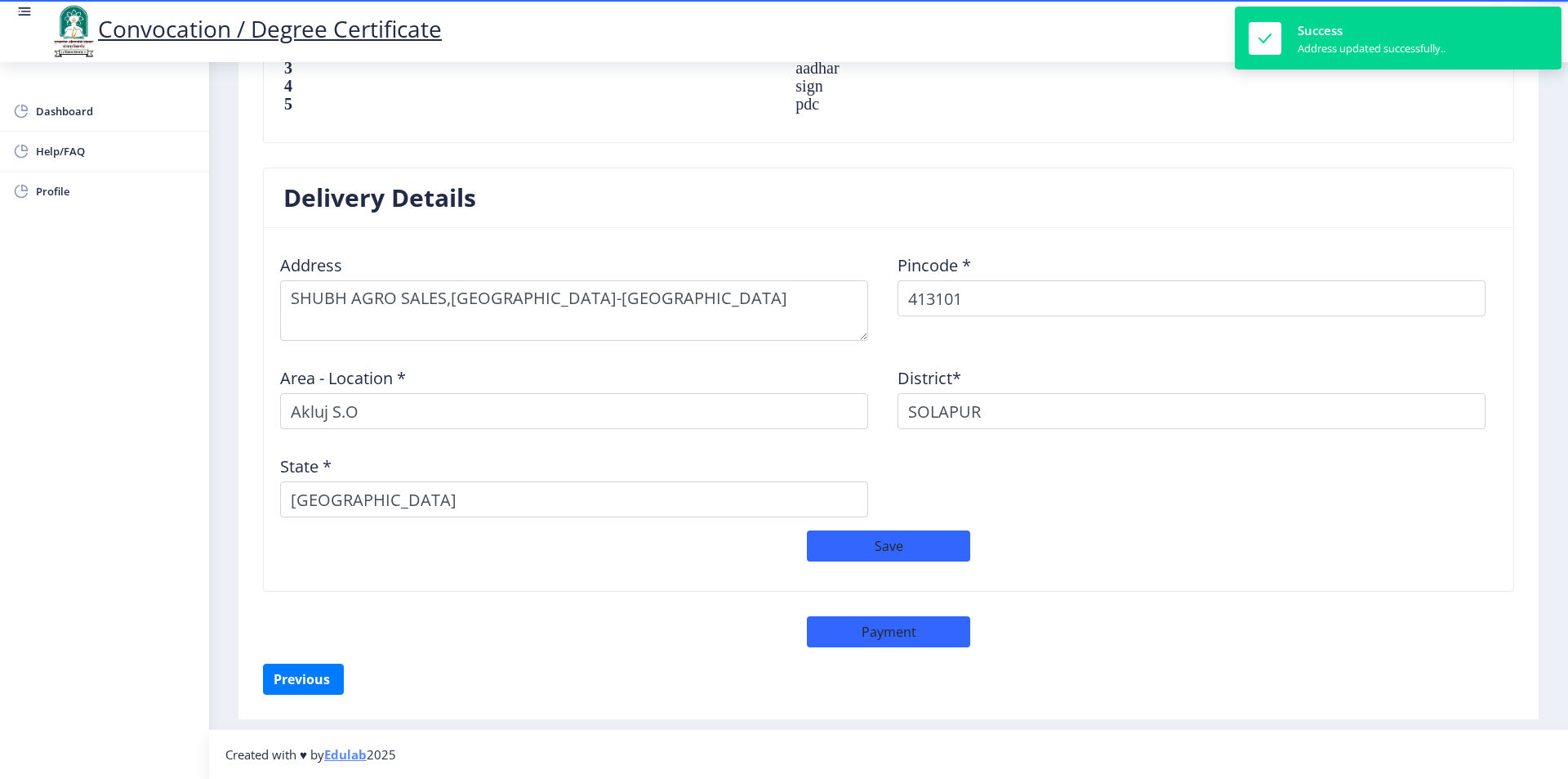
click at [861, 649] on div "Delivery Details Address Pincode * 413101 Area - Location * Akluj S.O District*…" at bounding box center [889, 416] width 1276 height 496
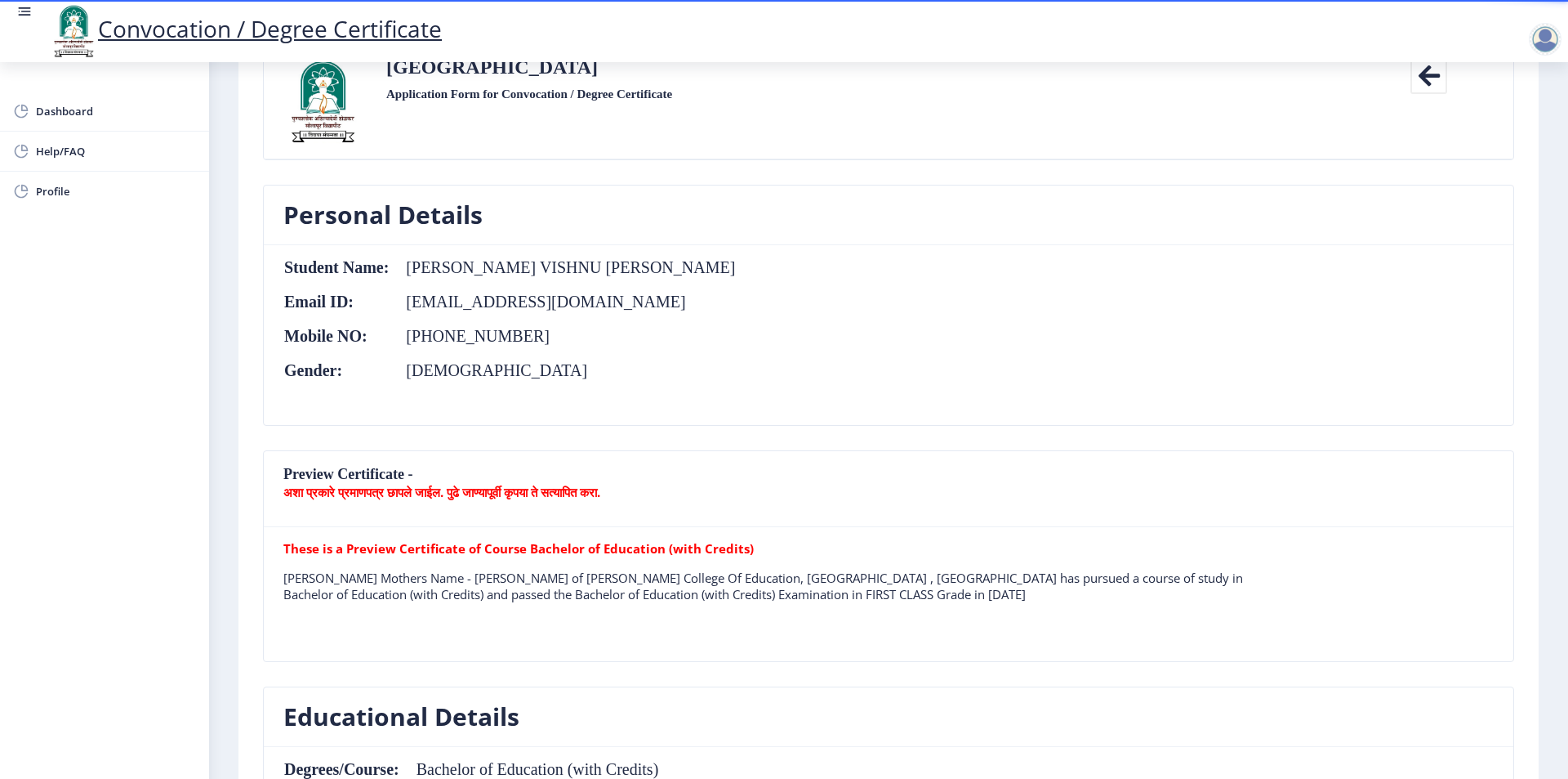
scroll to position [0, 0]
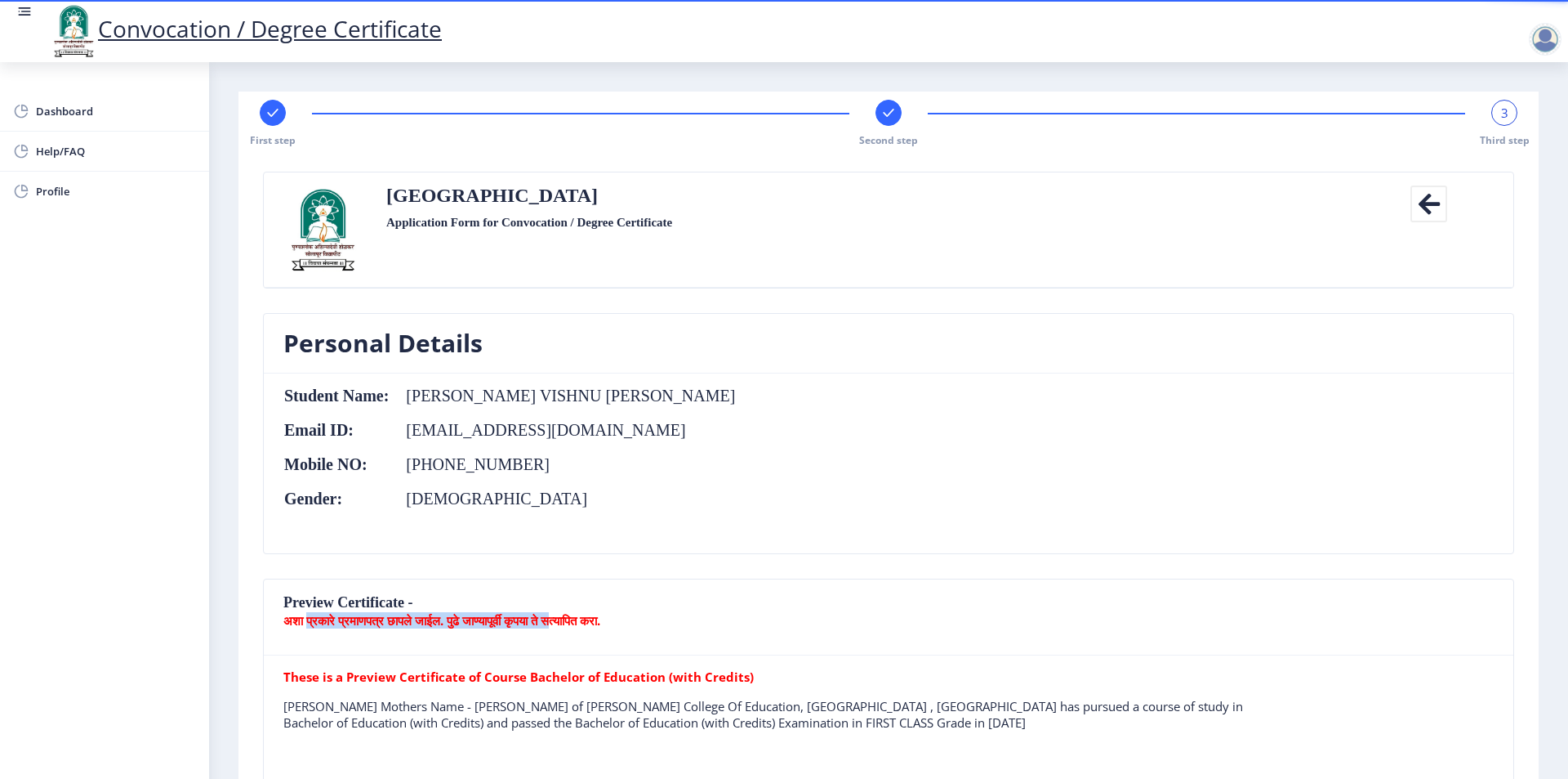
drag, startPoint x: 320, startPoint y: 624, endPoint x: 664, endPoint y: 624, distance: 344.0
click at [600, 624] on b "अशा प्रकारे प्रमाणपत्र छापले जाईल. पुढे जाण्यापूर्वी कृपया ते सत्यापित करा." at bounding box center [442, 620] width 316 height 16
click at [717, 624] on p "अशा प्रकारे प्रमाणपत्र छापले जाईल. पुढे जाण्यापूर्वी कृपया ते सत्यापित करा." at bounding box center [889, 620] width 1210 height 16
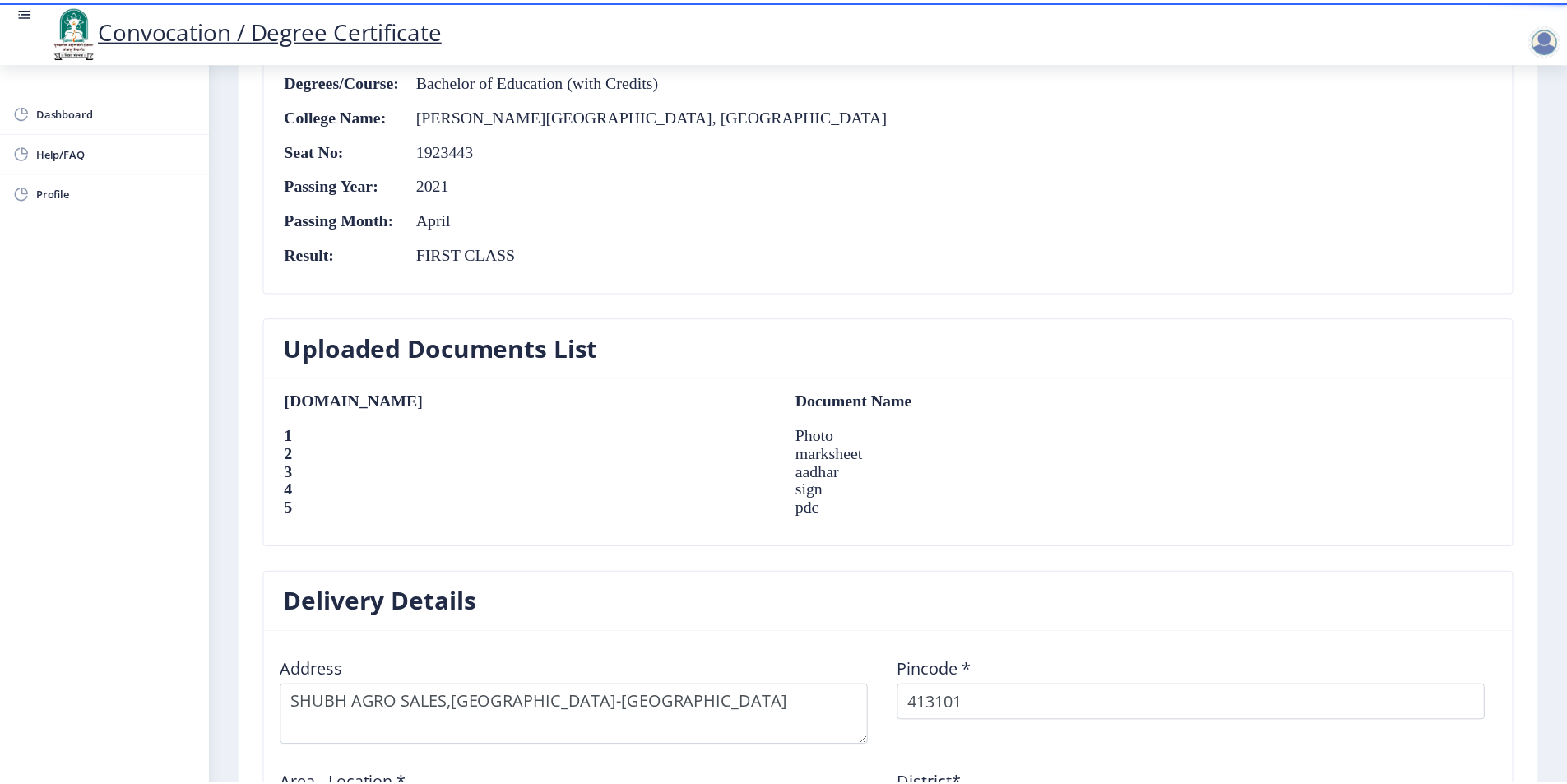
scroll to position [1225, 0]
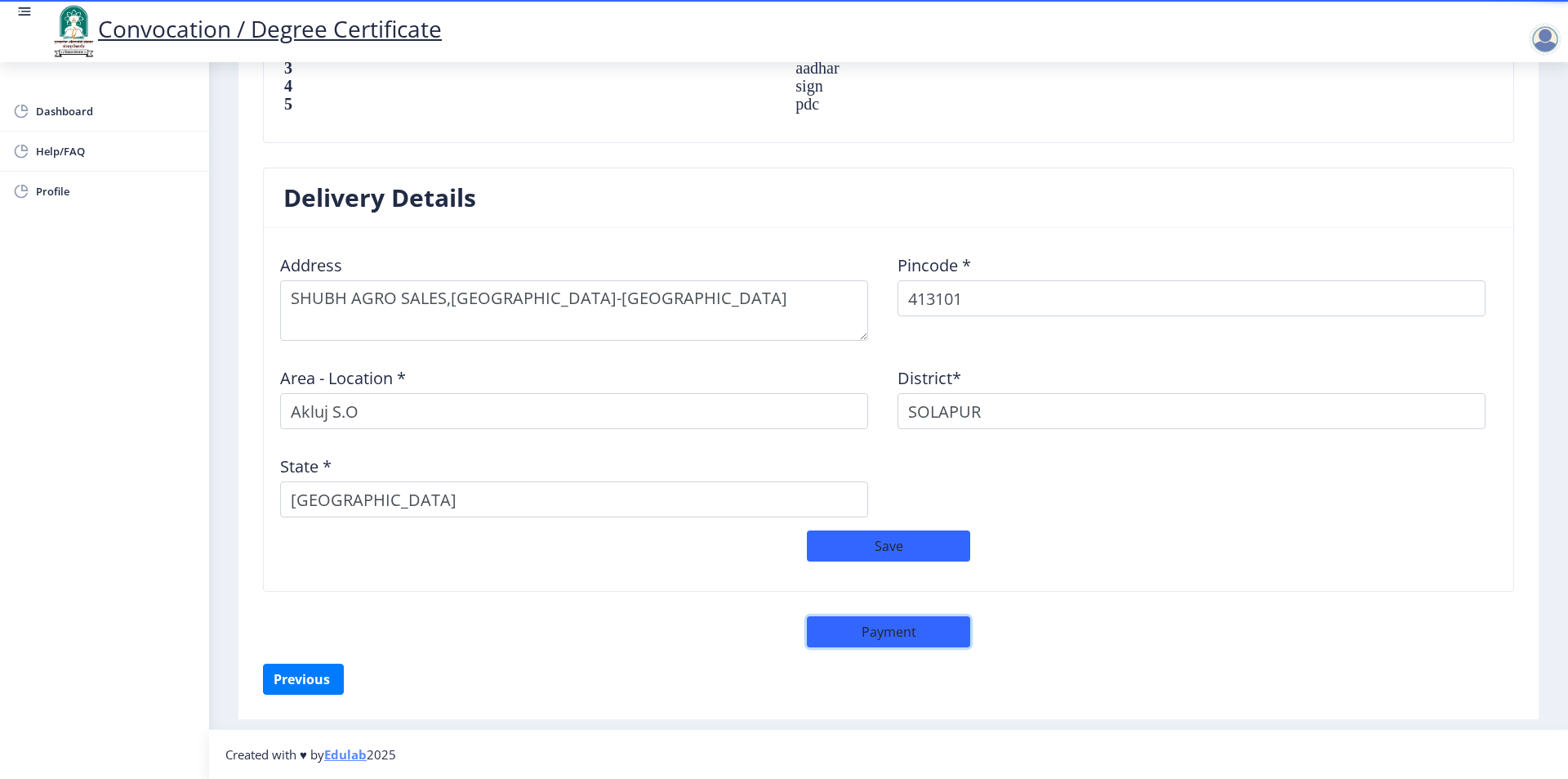
click at [865, 627] on button "Payment" at bounding box center [888, 631] width 163 height 31
select select "sealed"
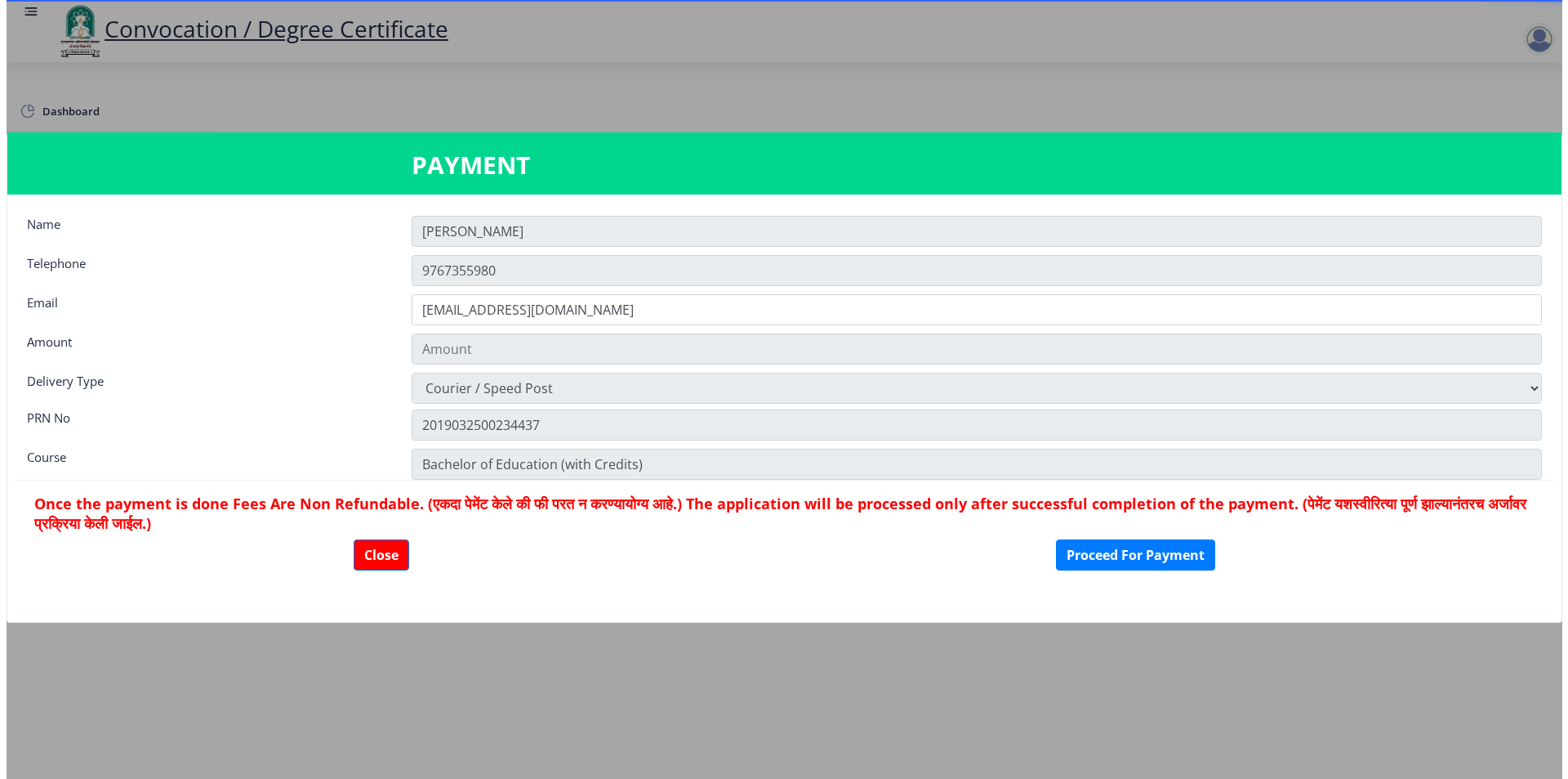
scroll to position [1216, 0]
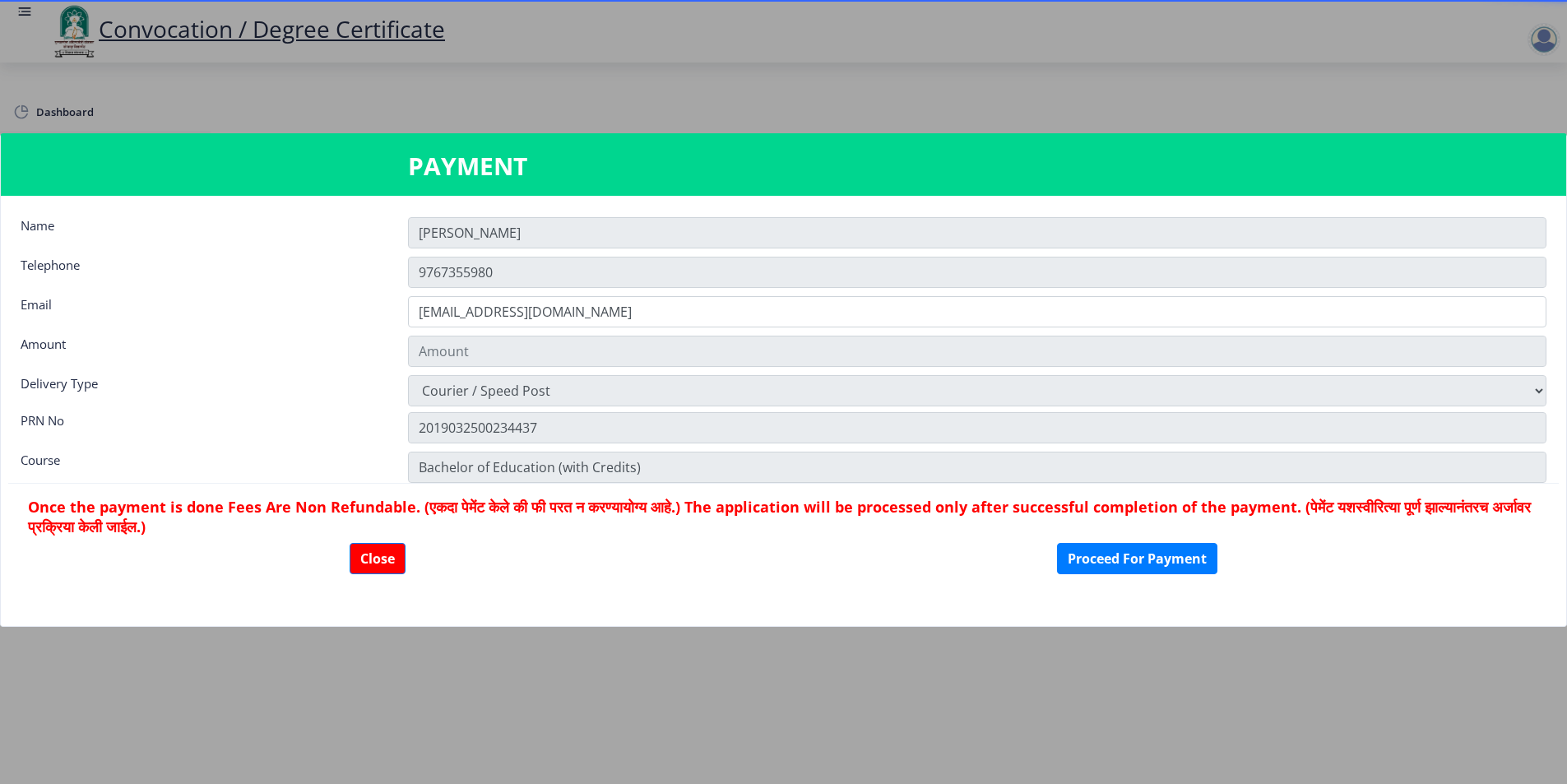
type input "2885"
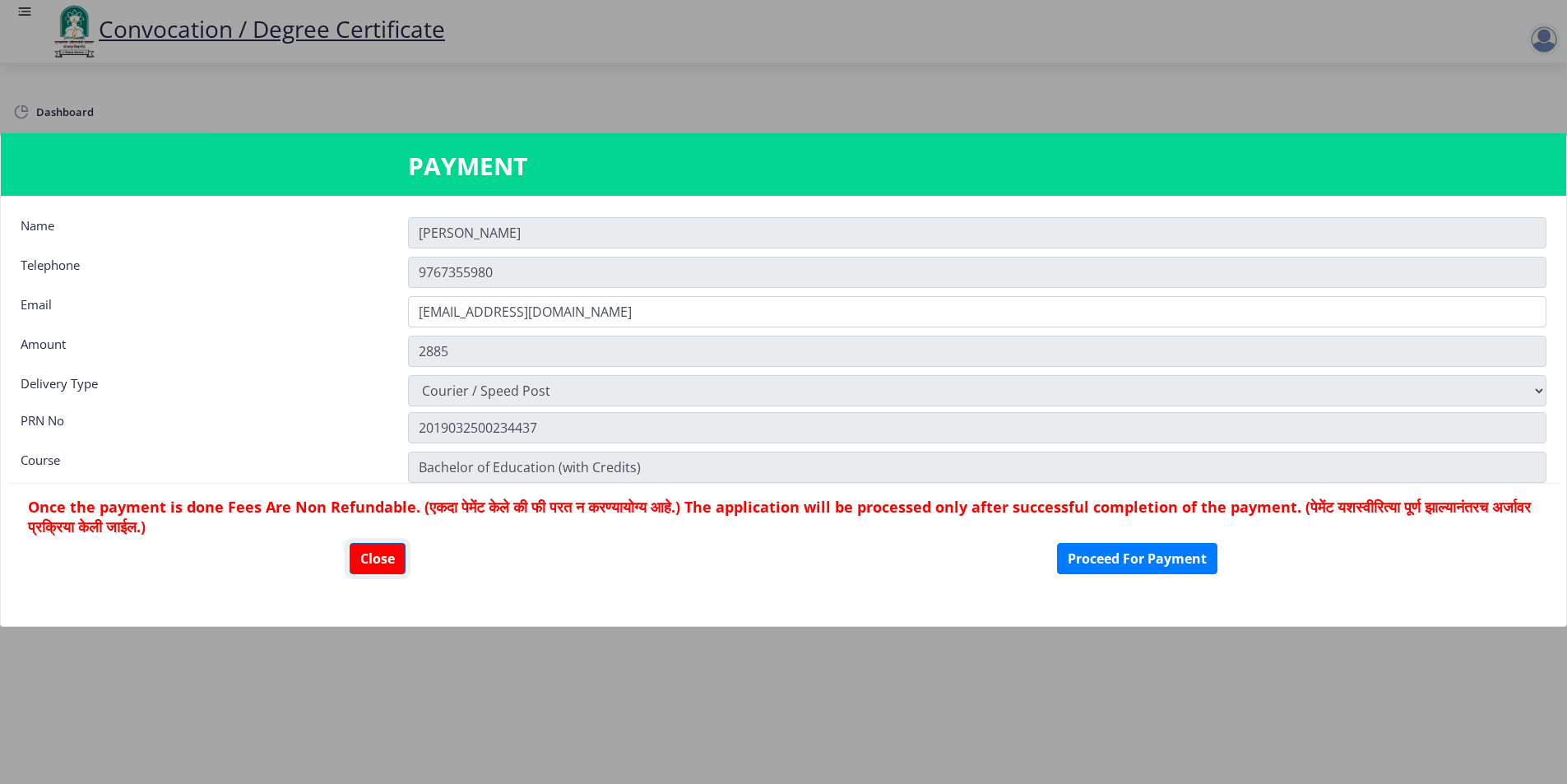
click at [390, 557] on button "Close" at bounding box center [378, 559] width 56 height 31
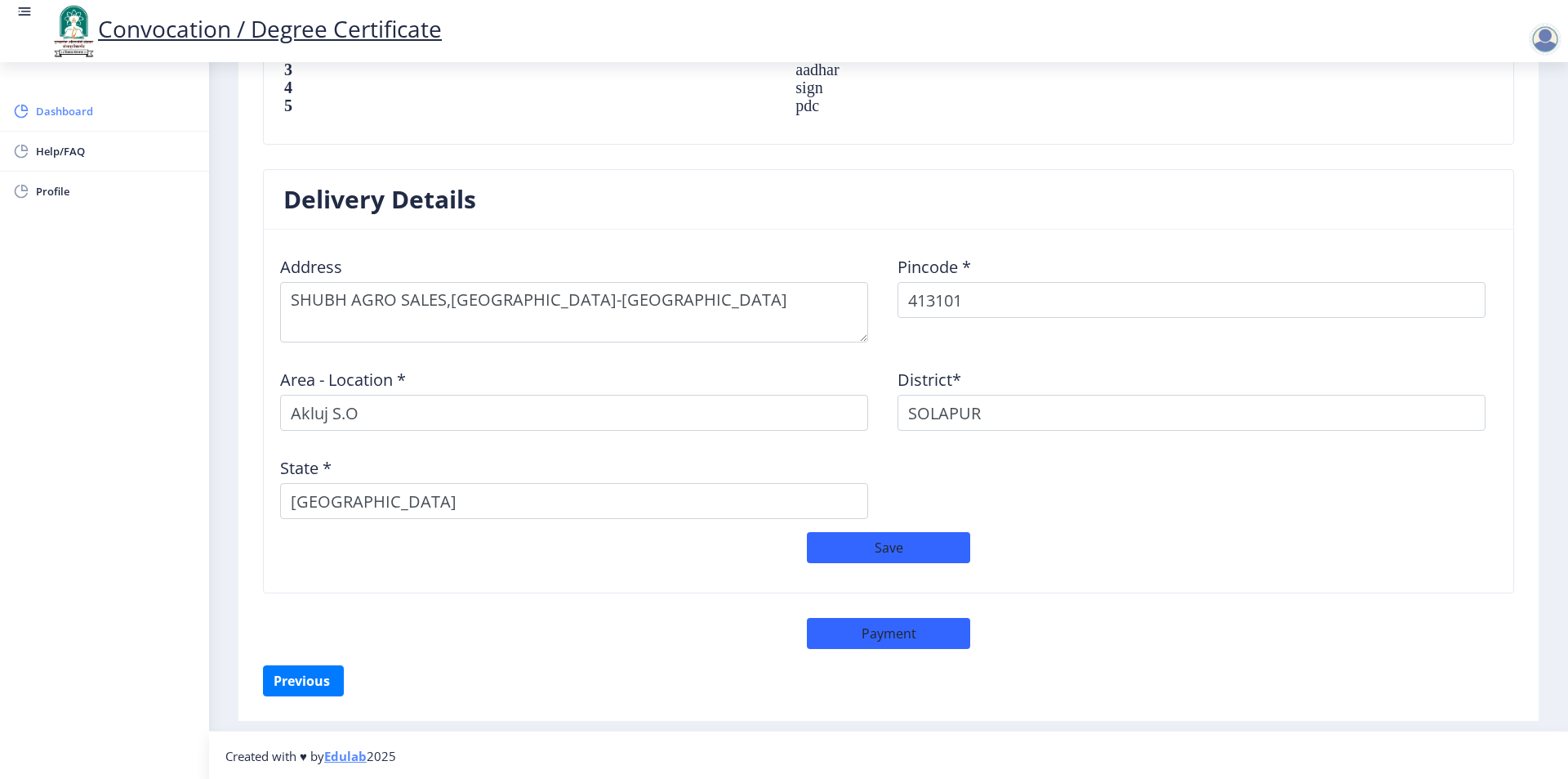
click at [63, 115] on span "Dashboard" at bounding box center [116, 111] width 160 height 19
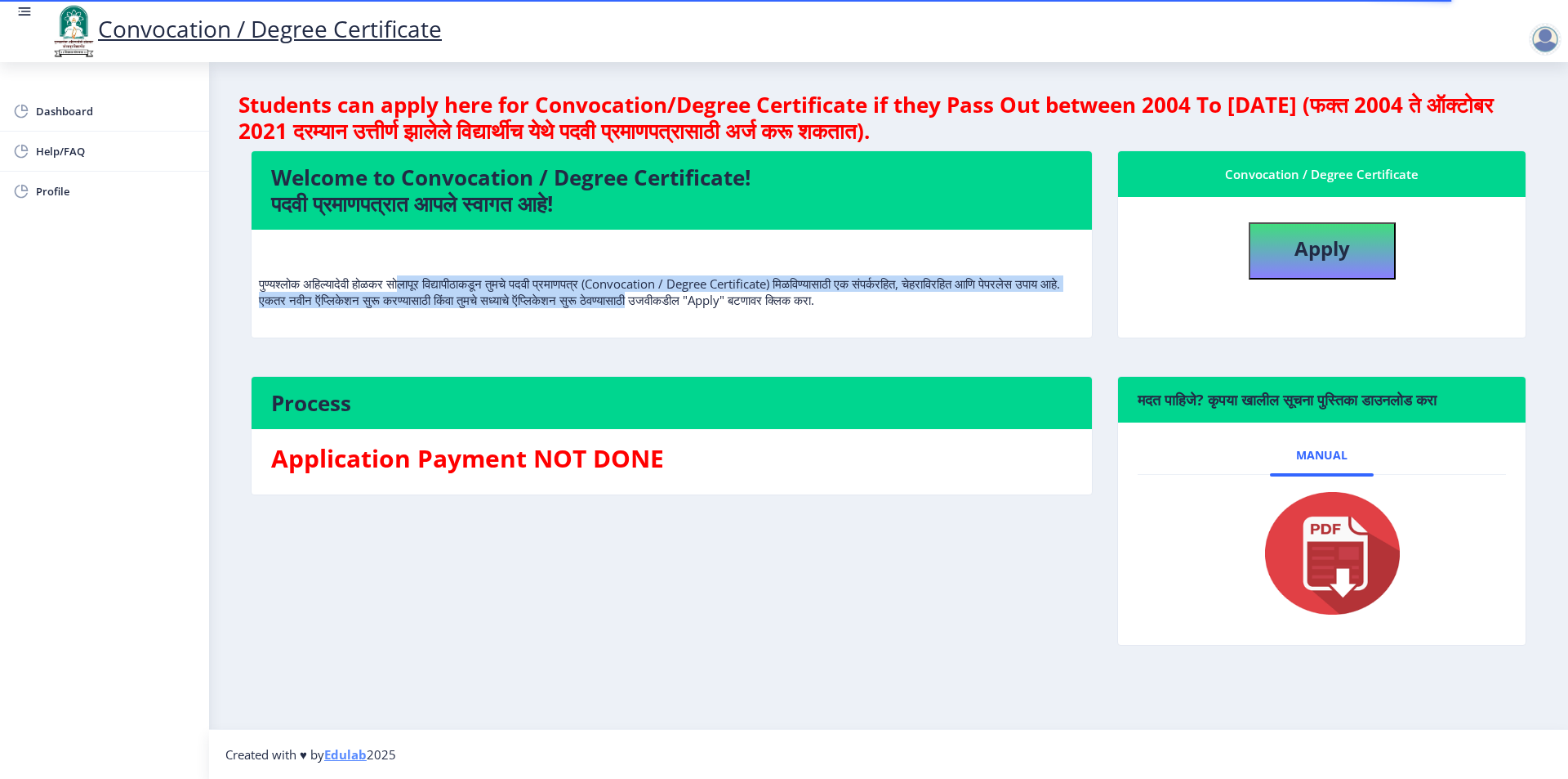
drag, startPoint x: 643, startPoint y: 278, endPoint x: 900, endPoint y: 315, distance: 259.6
click at [850, 304] on p "पुण्यश्लोक अहिल्यादेवी होळकर सोलापूर विद्यापीठाकडून तुमचे पदवी प्रमाणपत्र (Conv…" at bounding box center [672, 275] width 826 height 66
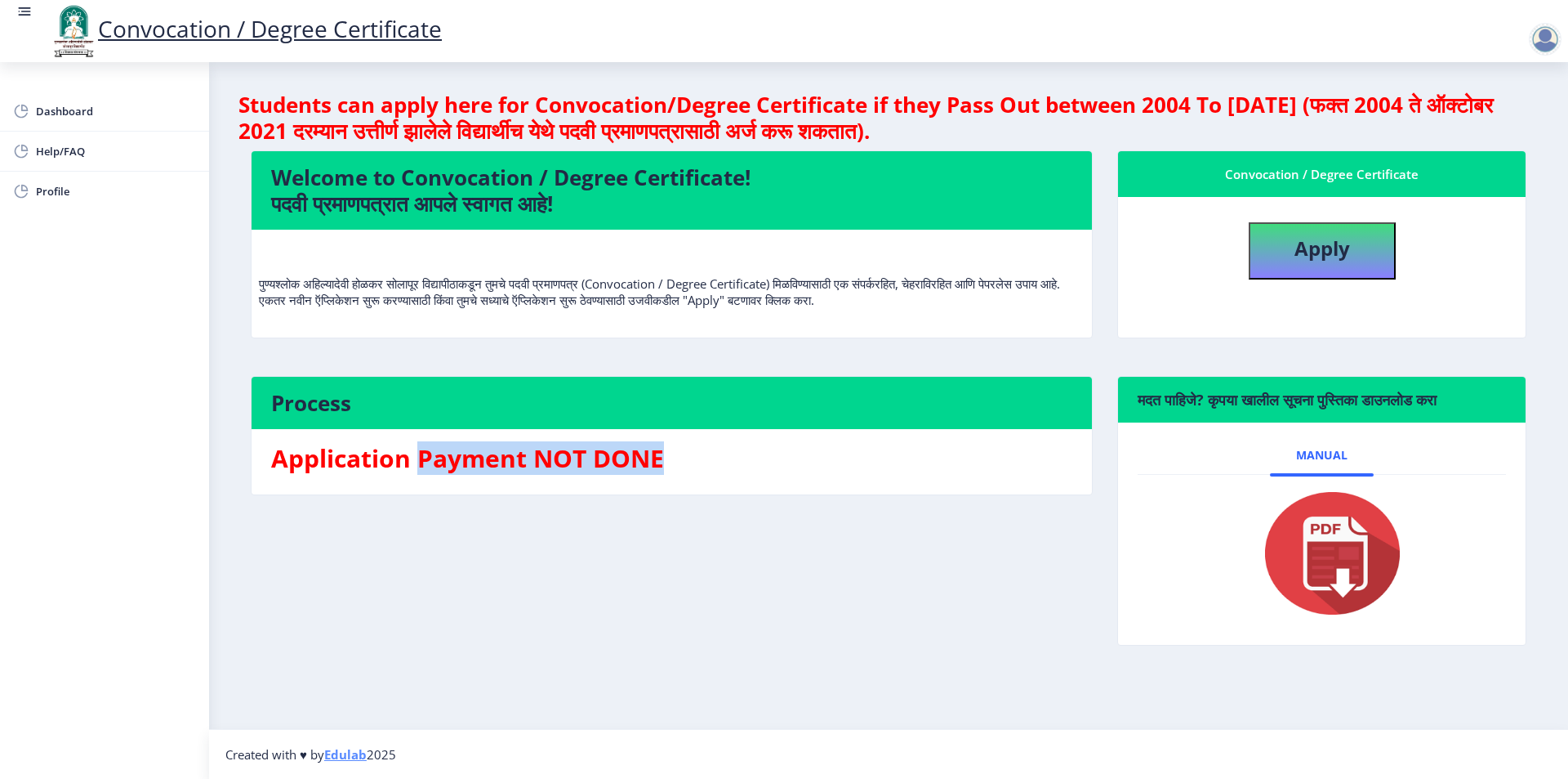
drag, startPoint x: 427, startPoint y: 459, endPoint x: 735, endPoint y: 462, distance: 308.0
click at [735, 462] on h3 "Application Payment NOT DONE" at bounding box center [672, 459] width 801 height 33
drag, startPoint x: 81, startPoint y: 113, endPoint x: 22, endPoint y: 183, distance: 91.5
click at [80, 113] on span "Dashboard" at bounding box center [116, 111] width 160 height 19
click at [1301, 255] on b "Apply" at bounding box center [1323, 248] width 56 height 27
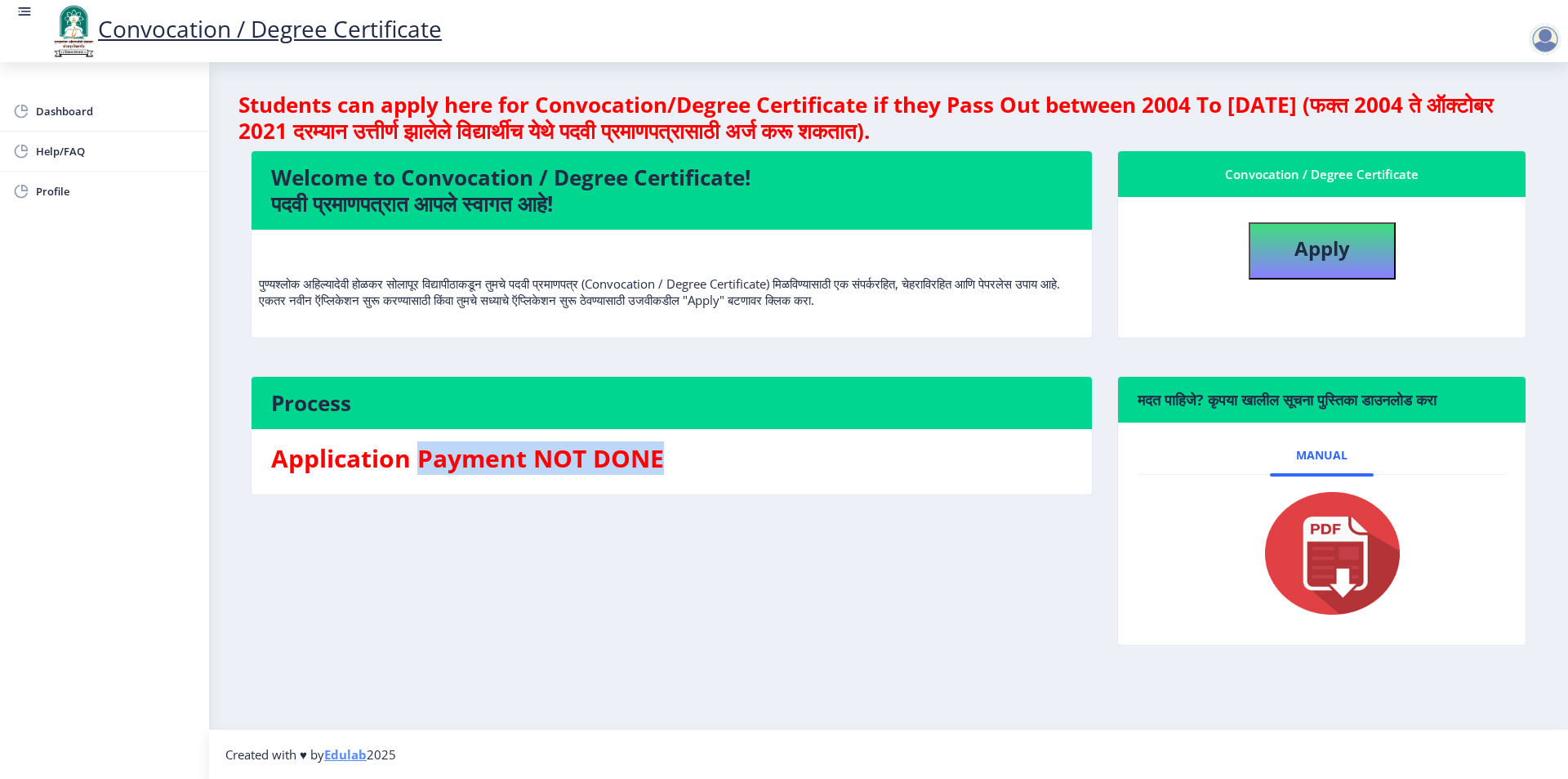
select select
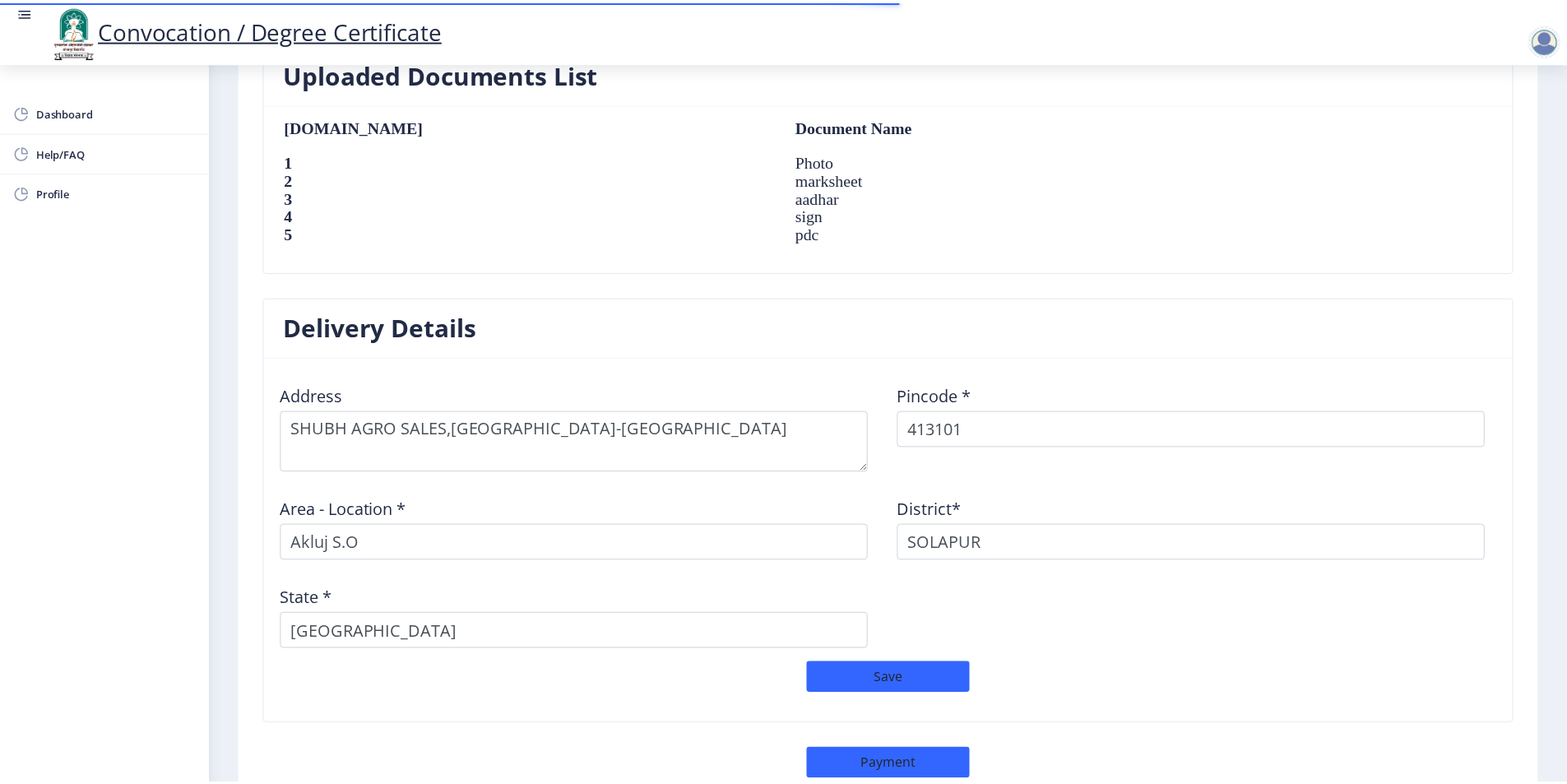
scroll to position [1225, 0]
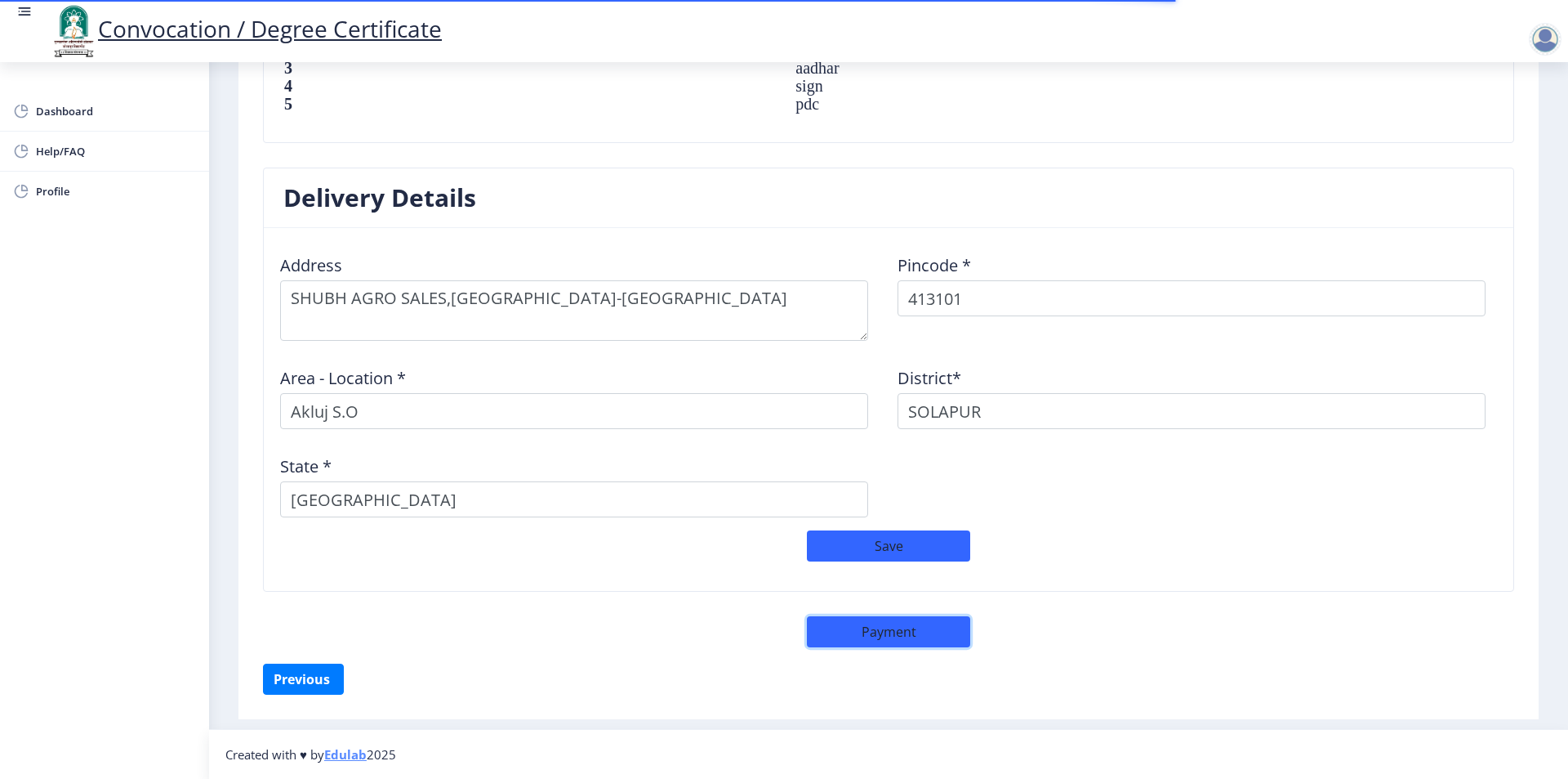
click at [886, 636] on button "Payment" at bounding box center [888, 631] width 163 height 31
select select "sealed"
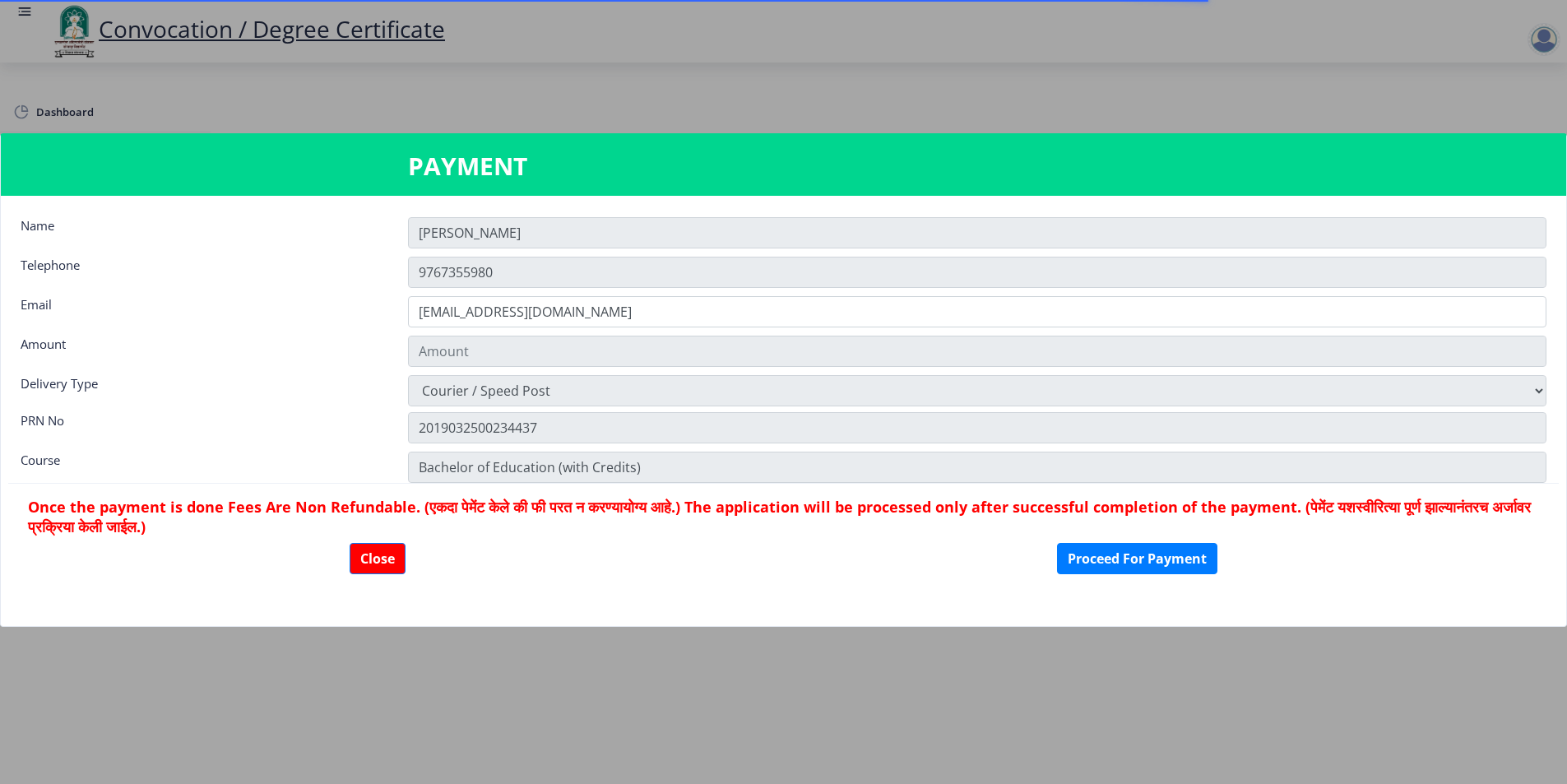
type input "2885"
click at [1096, 564] on button "Proceed For Payment" at bounding box center [1137, 559] width 160 height 31
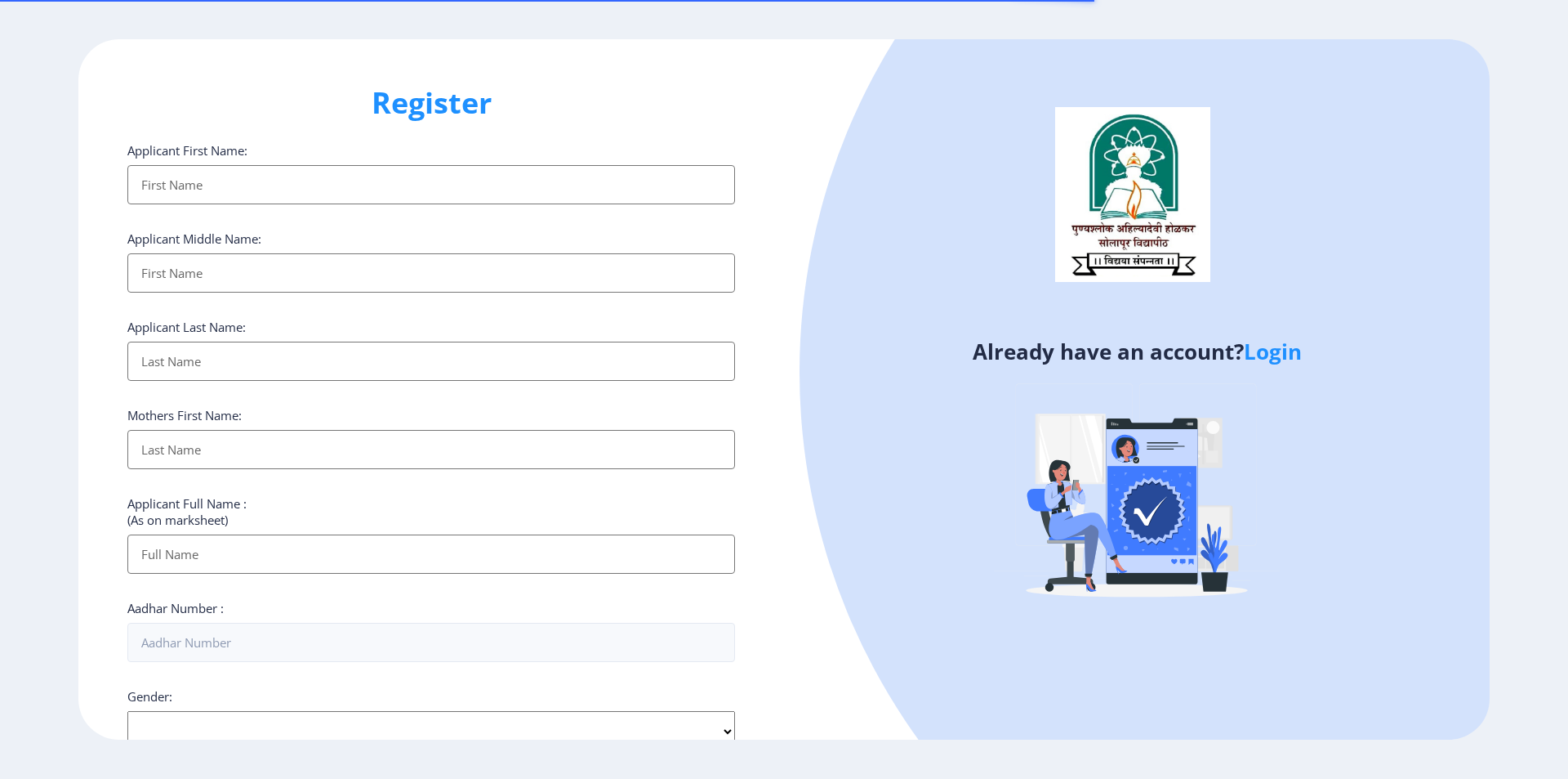
select select
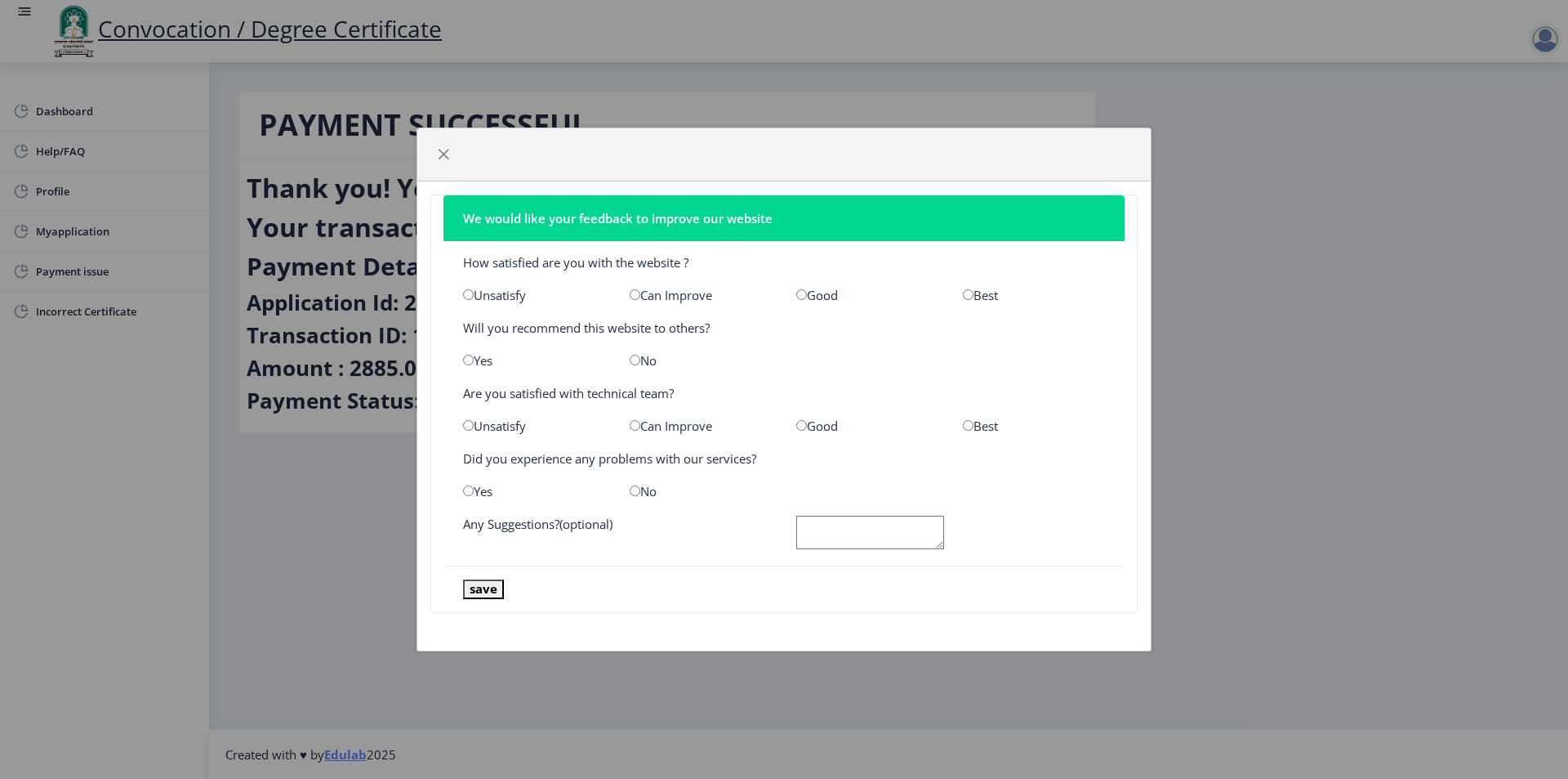
click at [499, 292] on div "Unsatisfy" at bounding box center [534, 294] width 167 height 16
click at [470, 293] on input "radio" at bounding box center [468, 294] width 11 height 11
radio input "true"
click at [634, 365] on input "radio" at bounding box center [635, 359] width 11 height 11
radio input "true"
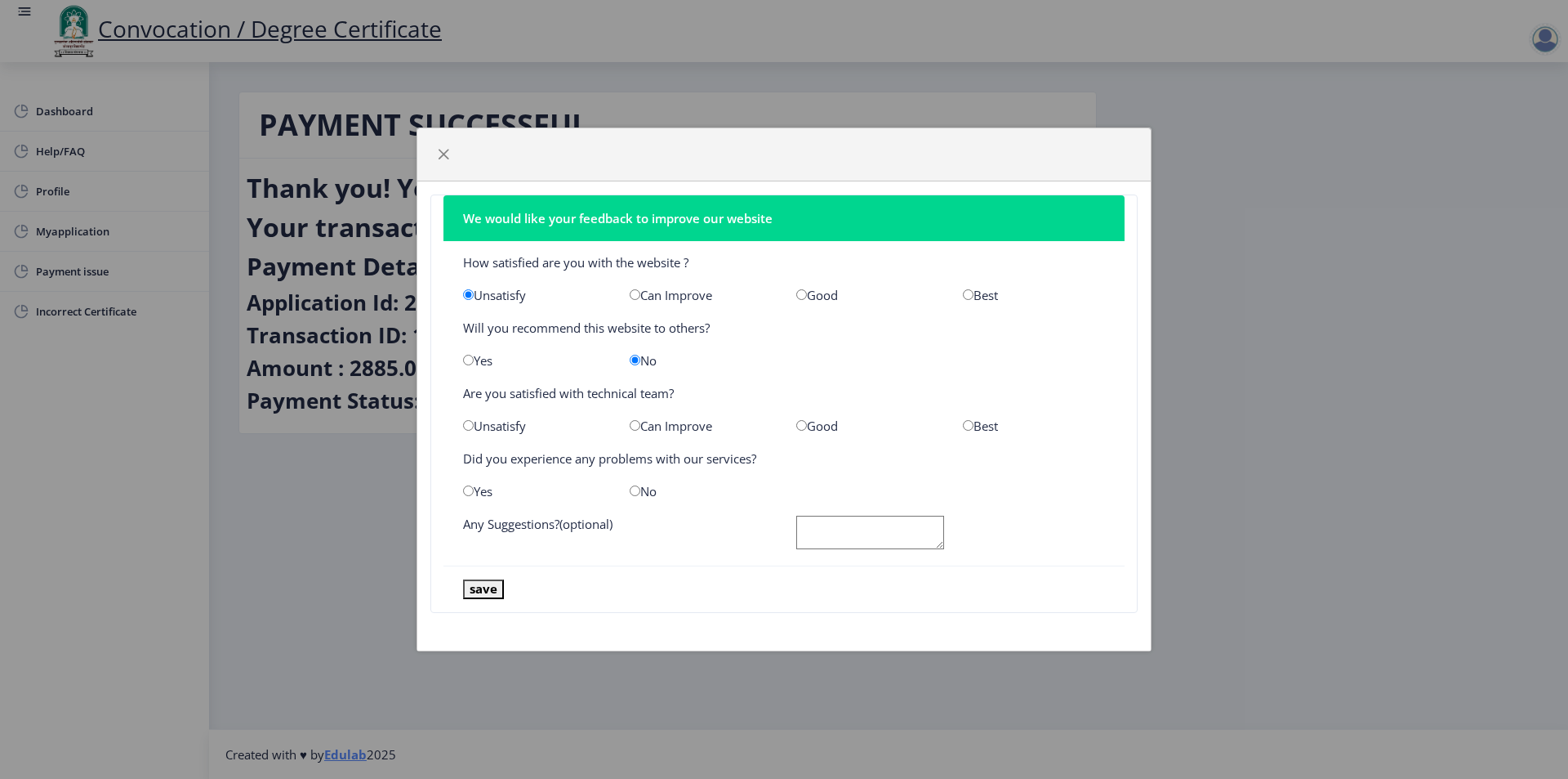
click at [641, 426] on div "Can Improve" at bounding box center [701, 426] width 167 height 16
click at [635, 426] on input "radio" at bounding box center [635, 425] width 11 height 11
radio input "true"
click at [641, 492] on div "No" at bounding box center [701, 490] width 167 height 16
click at [465, 492] on input "radio" at bounding box center [468, 490] width 11 height 11
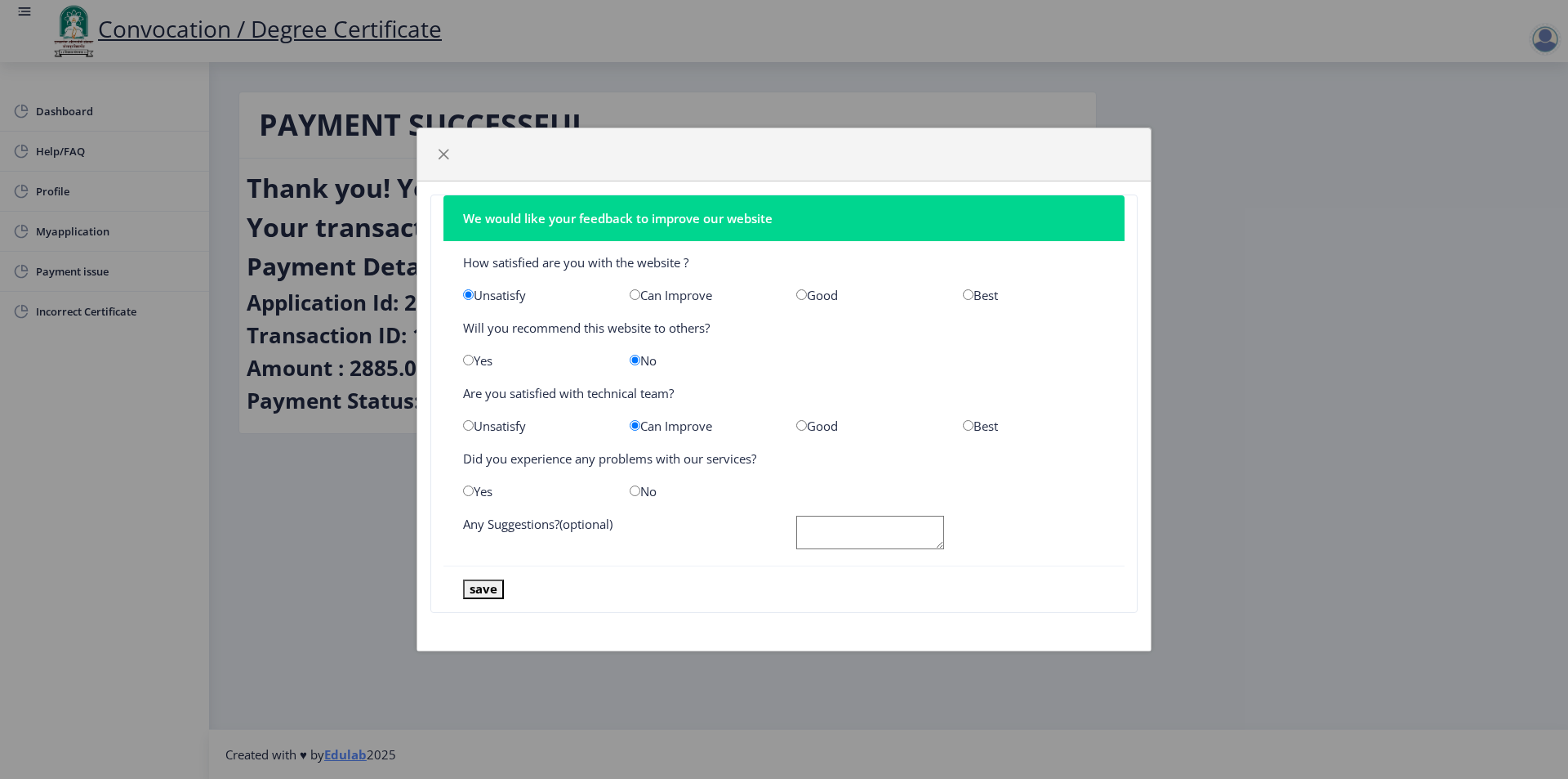
radio input "true"
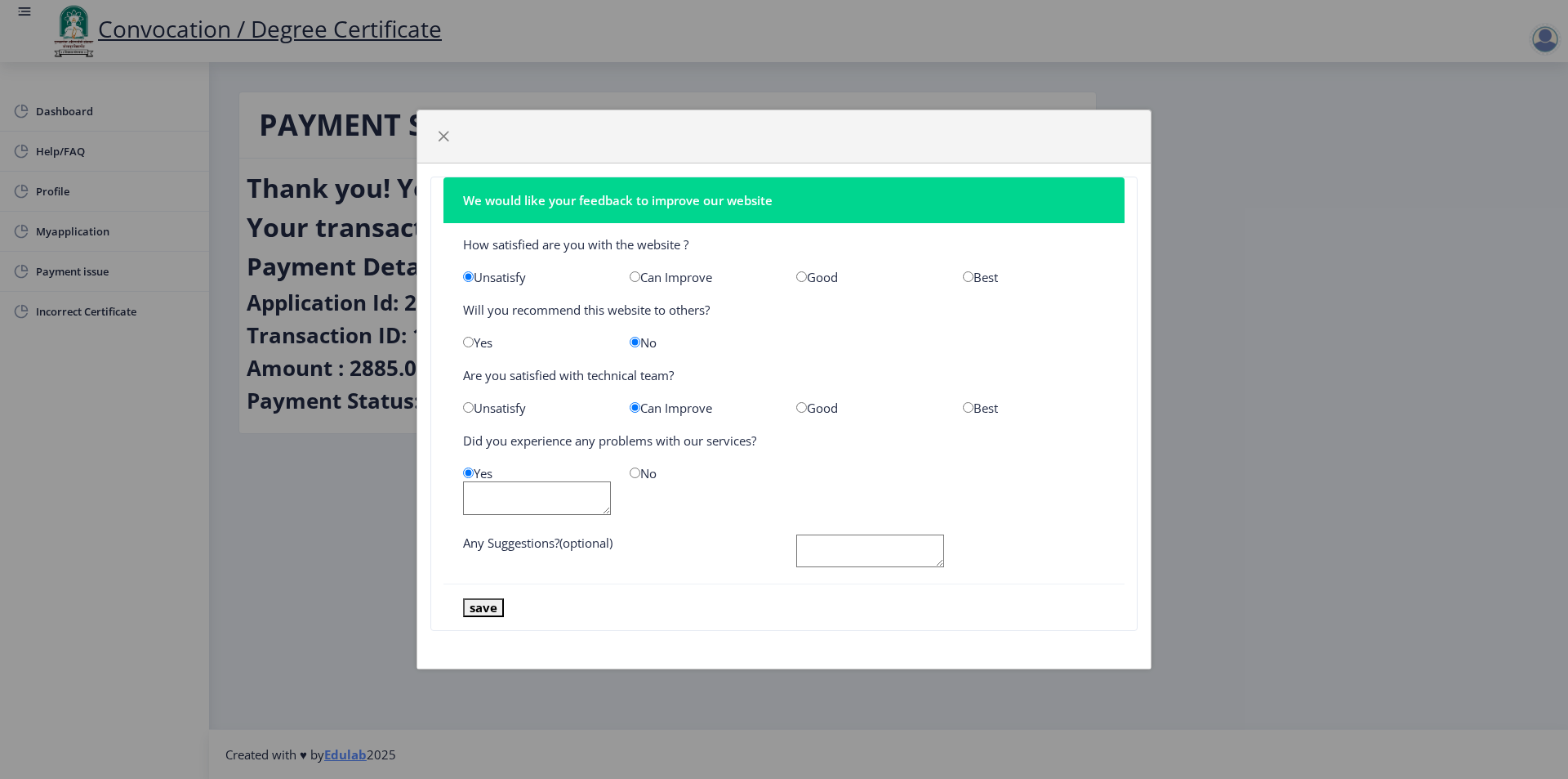
click at [582, 503] on textarea at bounding box center [536, 498] width 148 height 34
type textarea "SLOW"
click at [861, 548] on textarea at bounding box center [869, 551] width 148 height 34
type textarea "SLOW"
click at [481, 608] on button "save" at bounding box center [483, 607] width 41 height 18
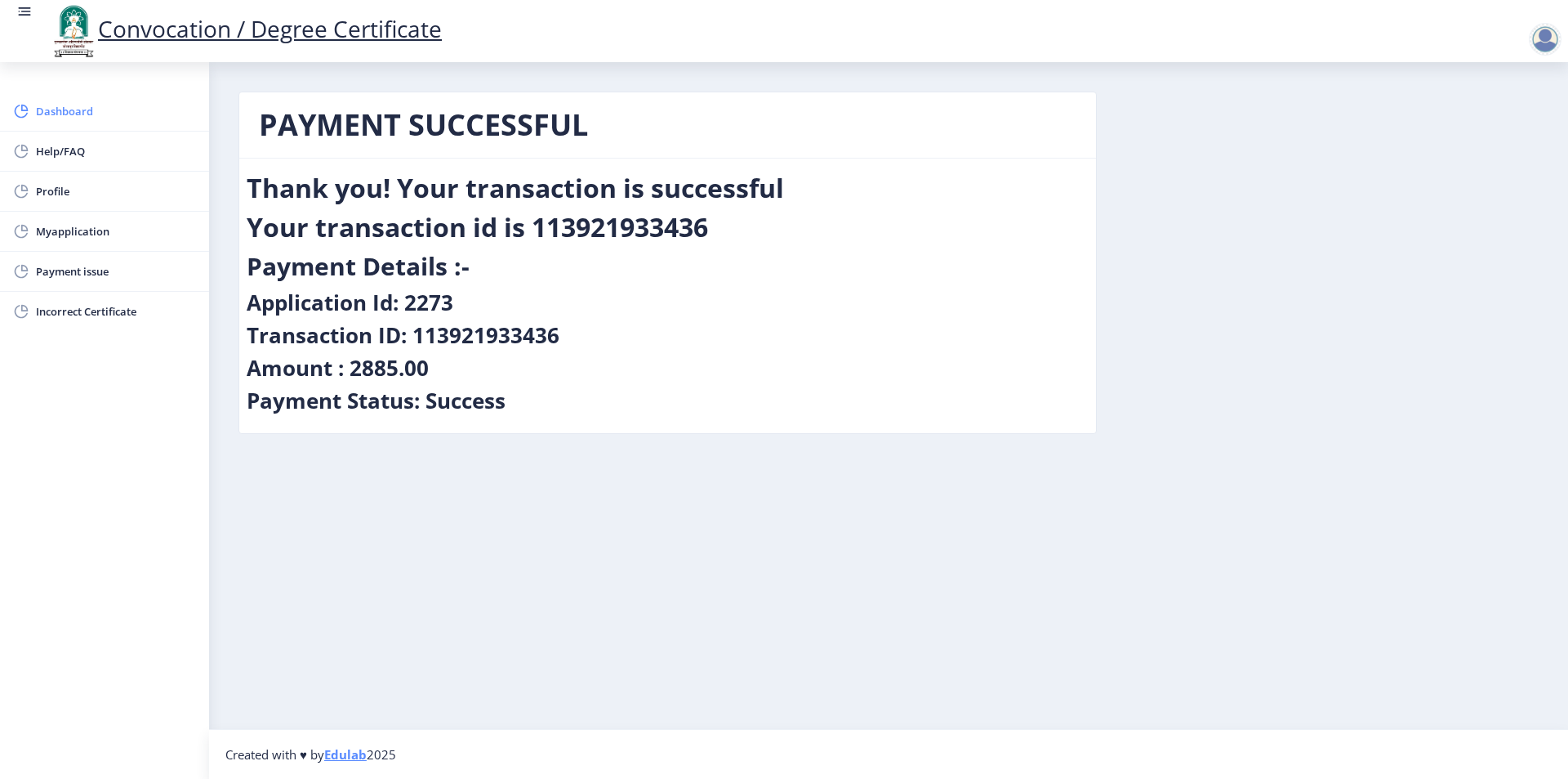
click at [70, 114] on span "Dashboard" at bounding box center [116, 111] width 160 height 19
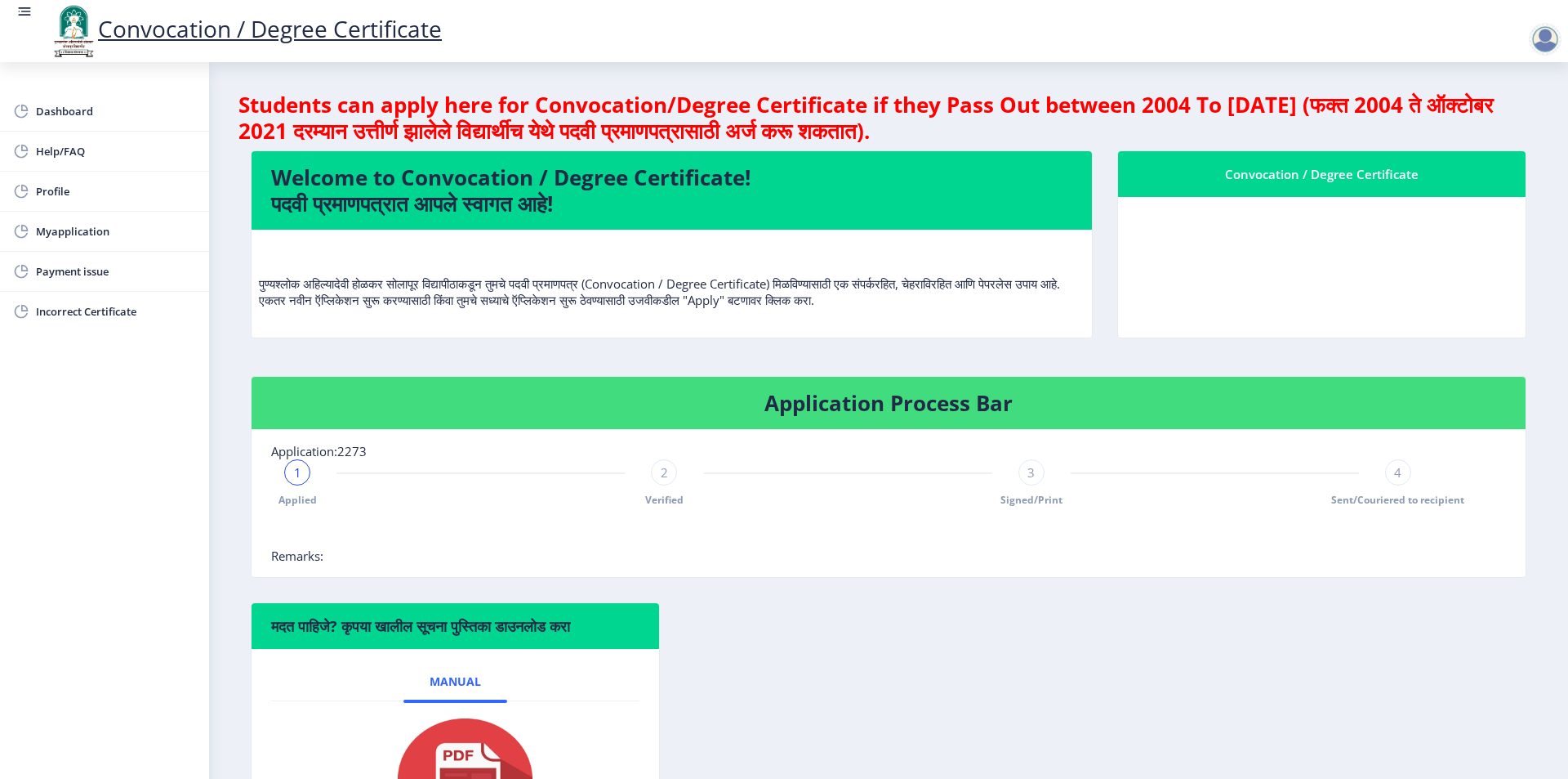
scroll to position [178, 0]
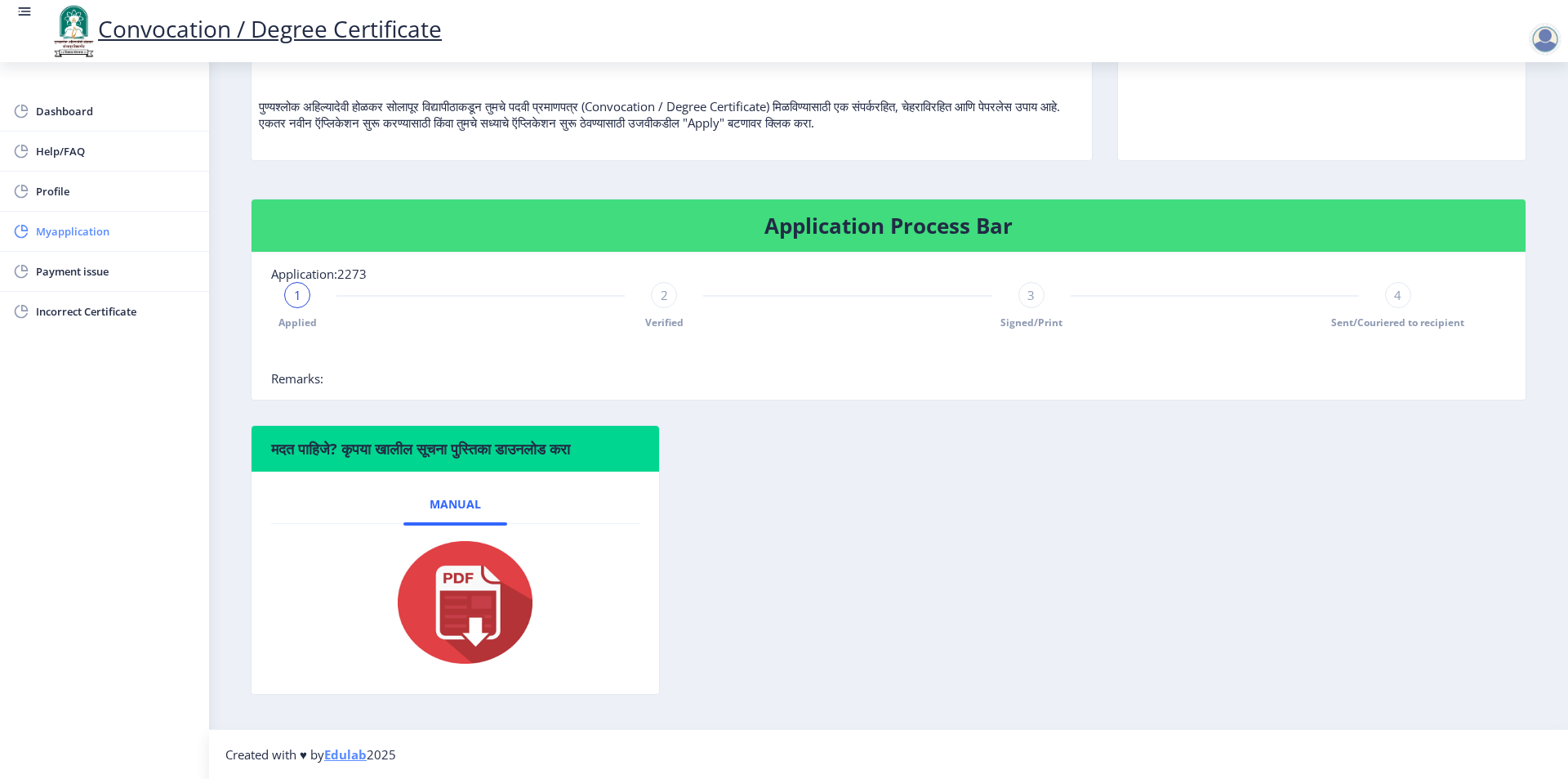
click at [58, 231] on span "Myapplication" at bounding box center [116, 231] width 160 height 19
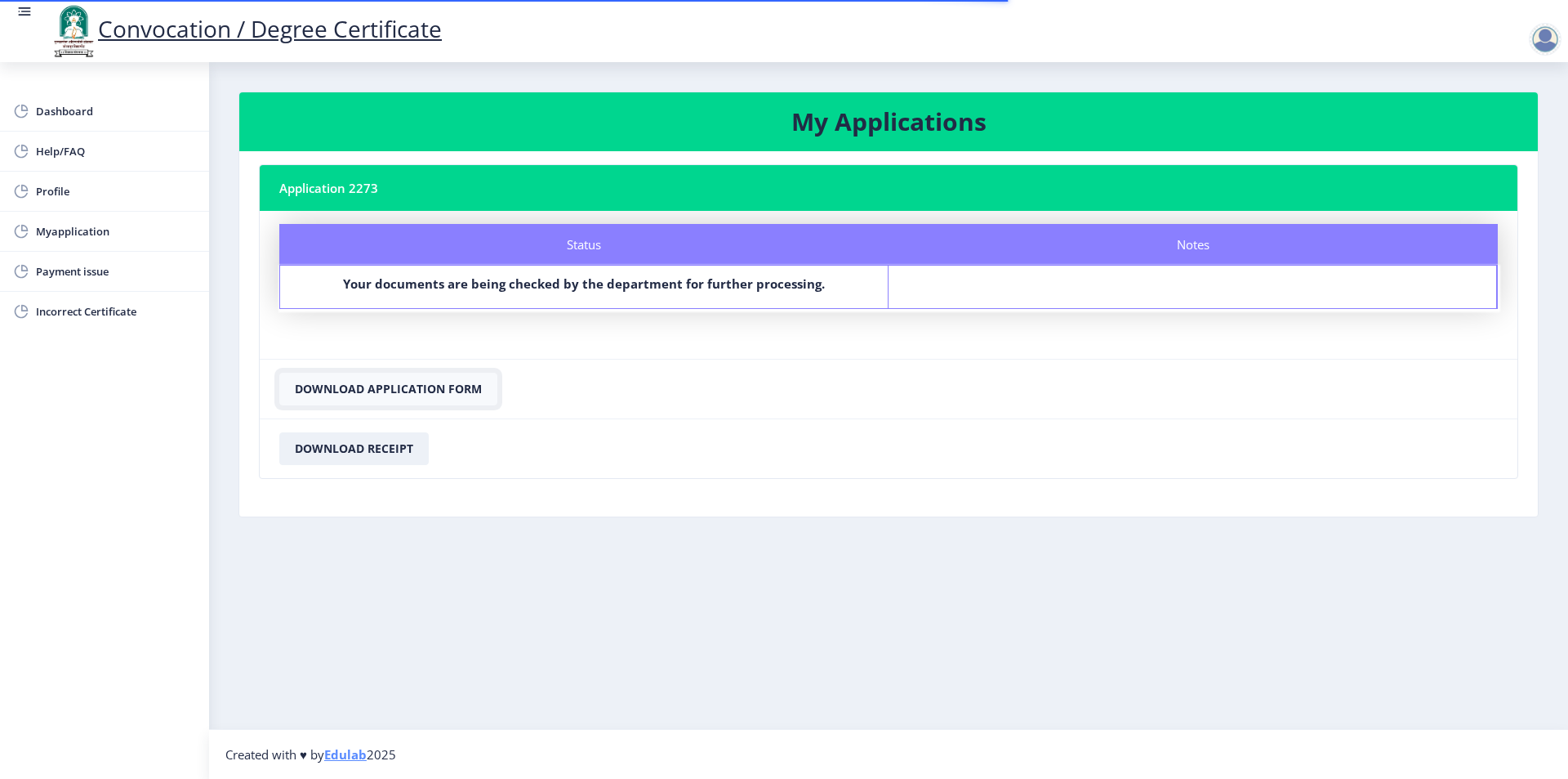
click at [394, 394] on button "Download Application Form" at bounding box center [388, 389] width 218 height 33
click at [355, 450] on button "Download Receipt" at bounding box center [353, 449] width 150 height 33
